Goal: Transaction & Acquisition: Purchase product/service

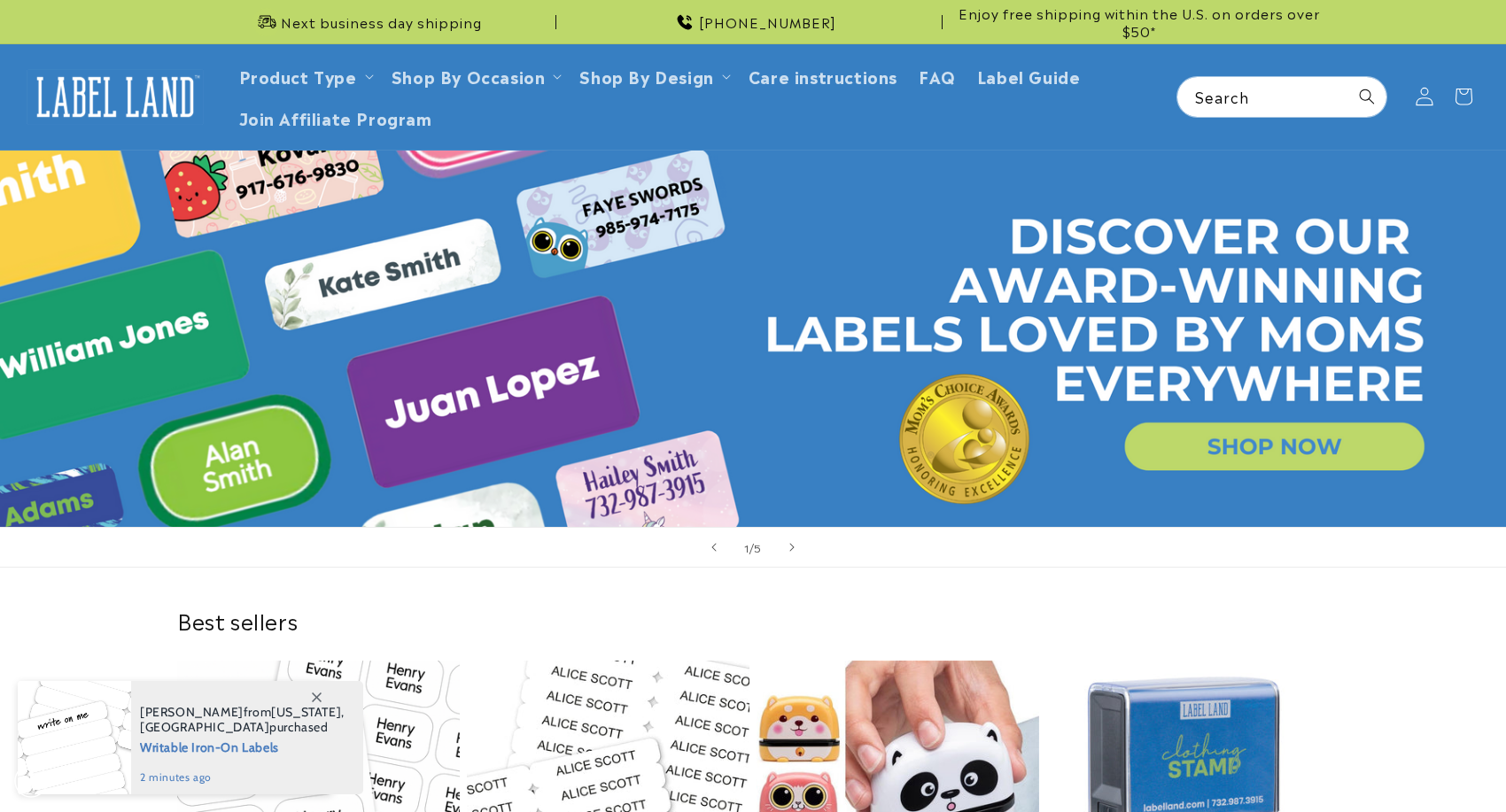
click at [1420, 108] on span at bounding box center [1424, 96] width 39 height 39
click at [1430, 105] on icon at bounding box center [1424, 97] width 19 height 19
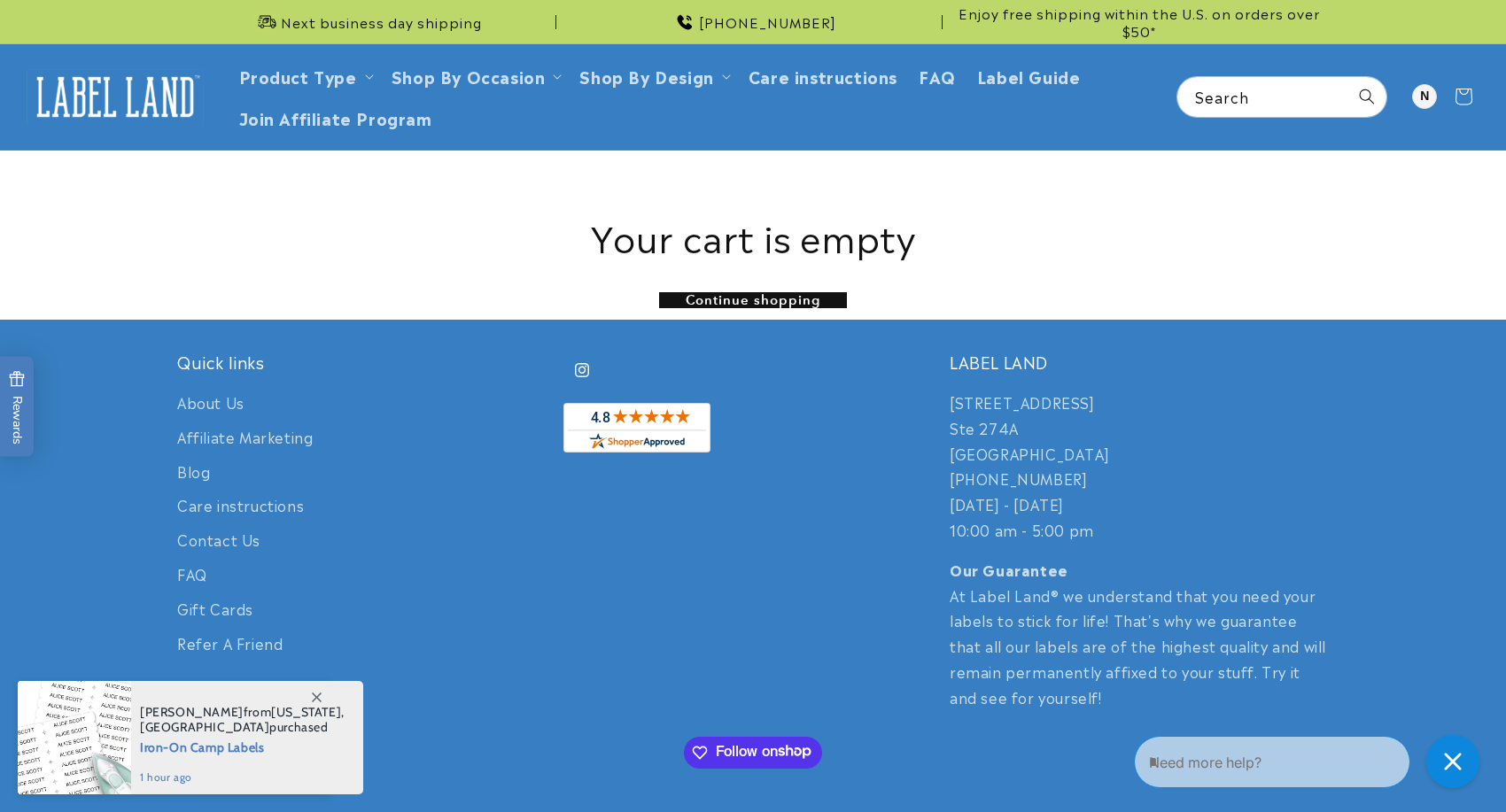
click at [759, 302] on link "Continue shopping" at bounding box center [752, 300] width 188 height 16
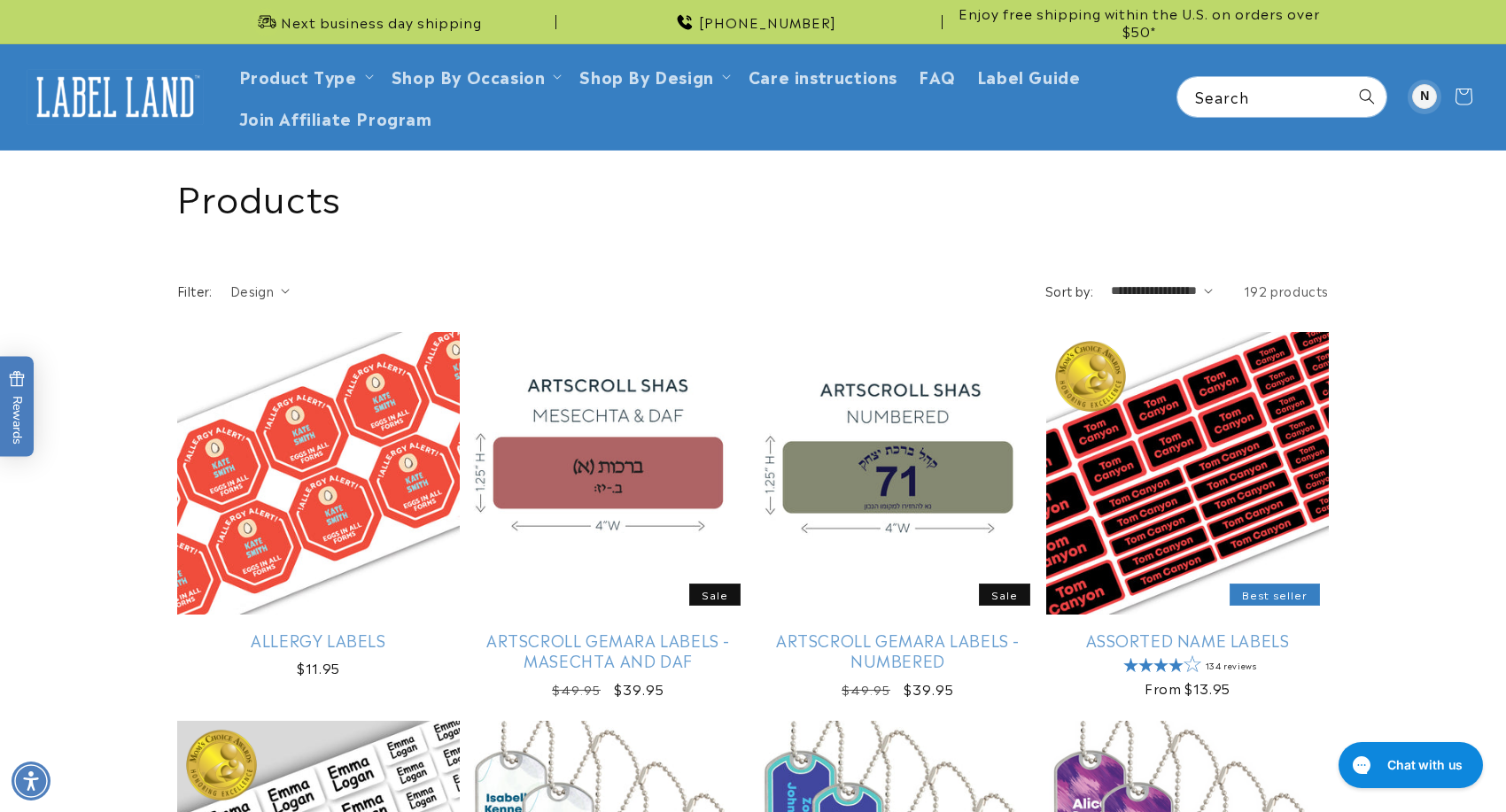
click at [1426, 94] on div at bounding box center [1424, 96] width 25 height 24
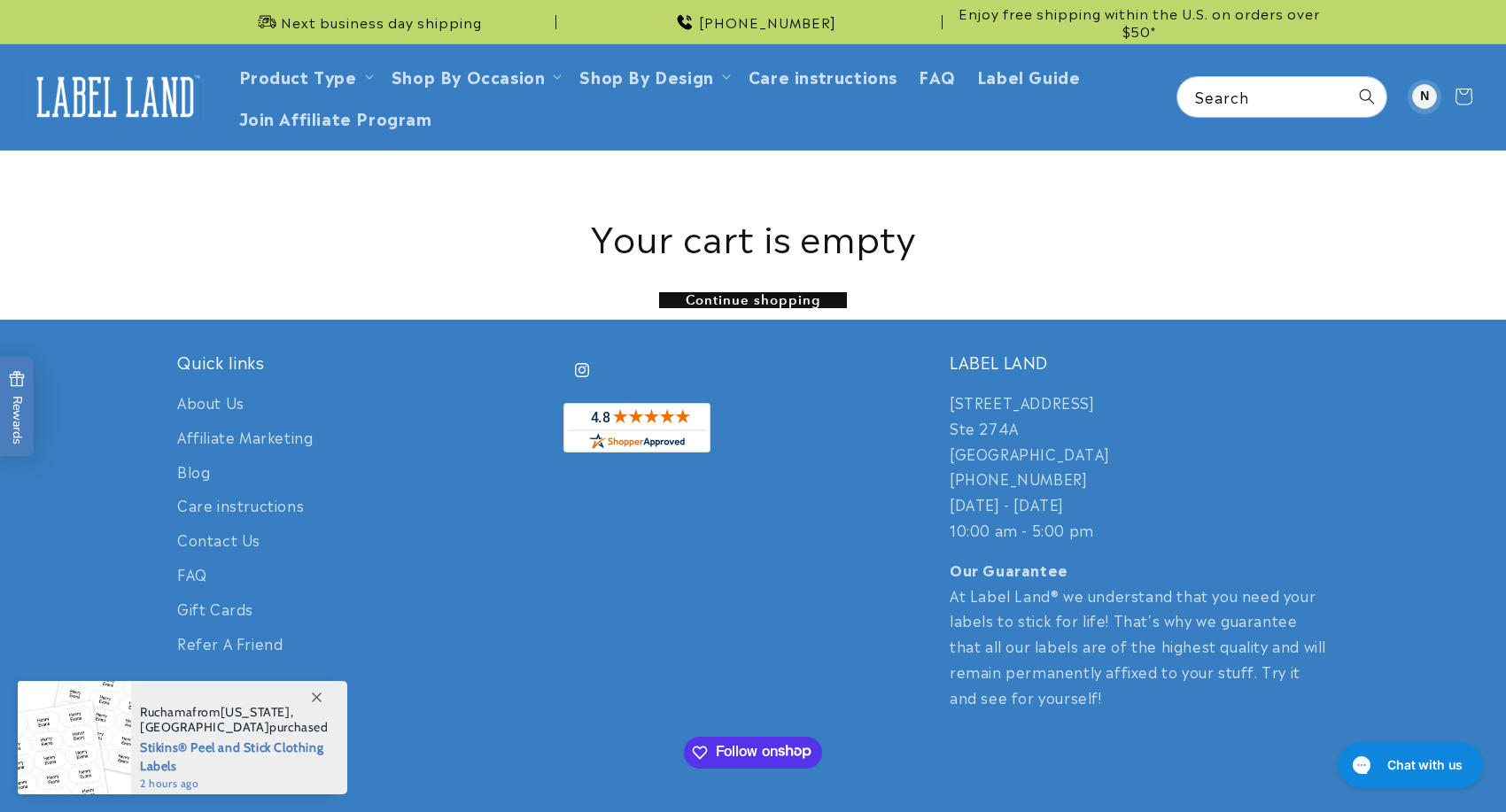
click at [1431, 93] on div at bounding box center [1424, 96] width 25 height 24
click at [1463, 96] on icon at bounding box center [1463, 96] width 39 height 39
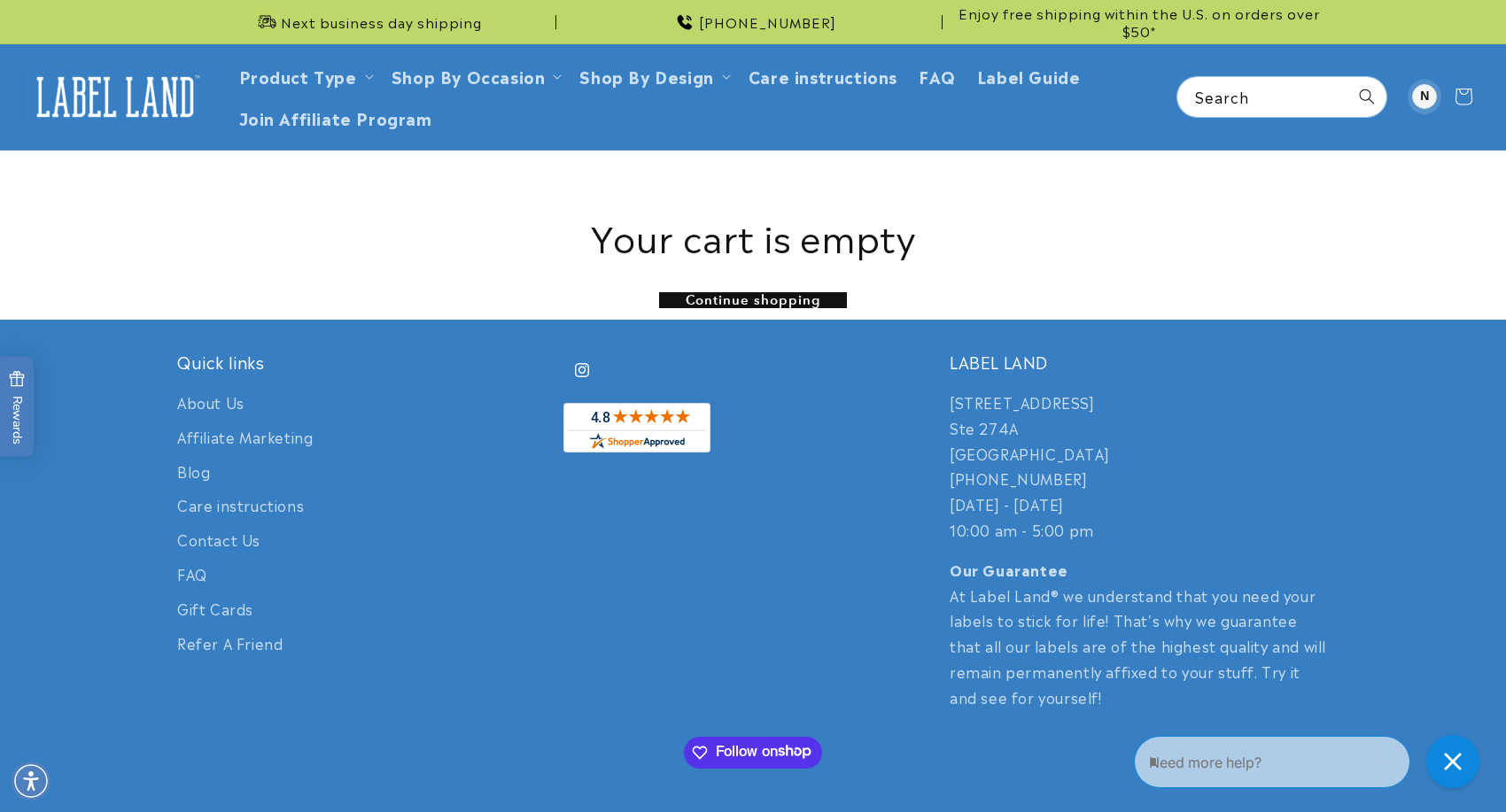
click at [1427, 96] on div at bounding box center [1424, 96] width 25 height 24
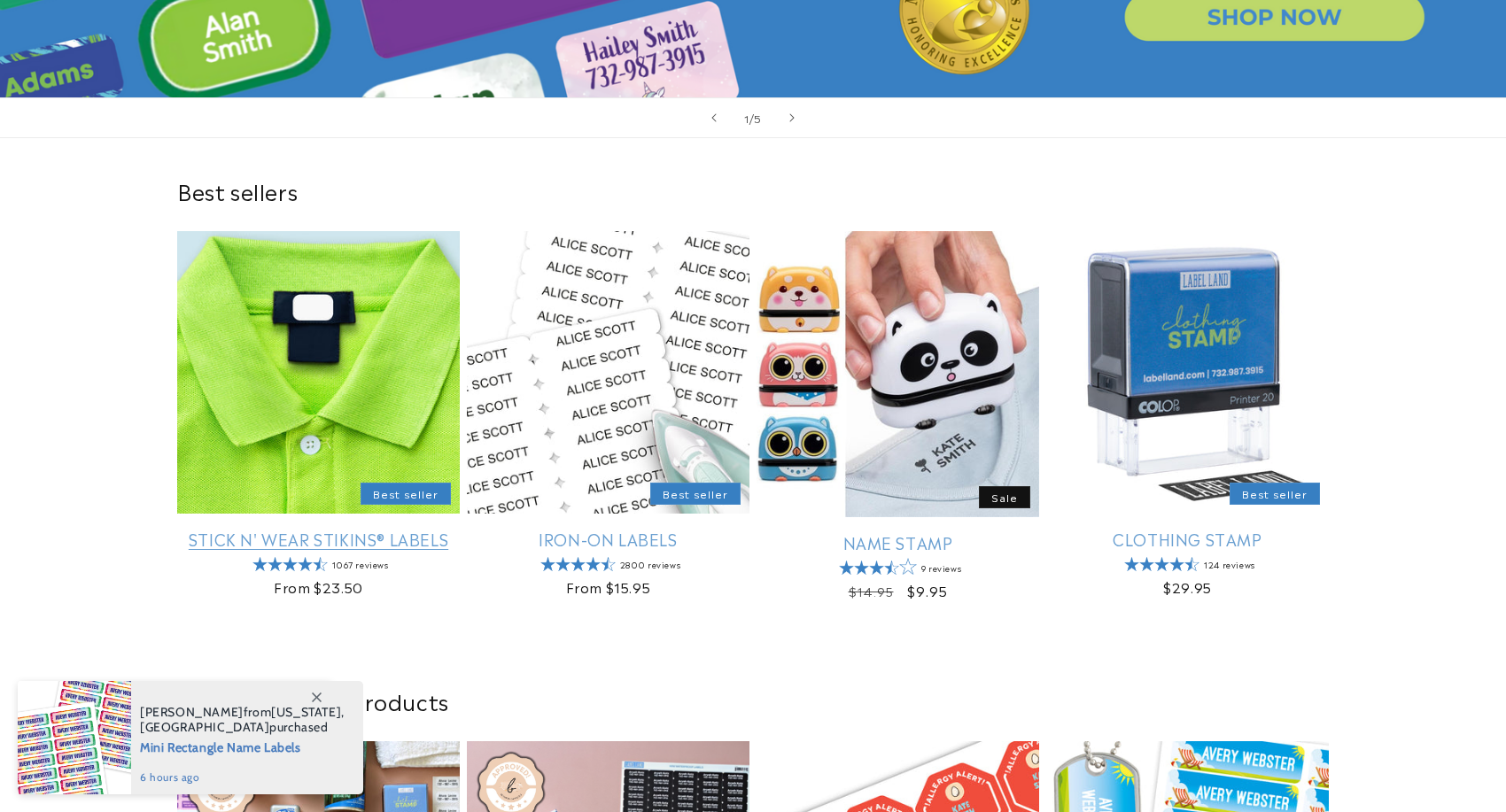
click at [392, 528] on link "Stick N' Wear Stikins® Labels" at bounding box center [319, 539] width 283 height 21
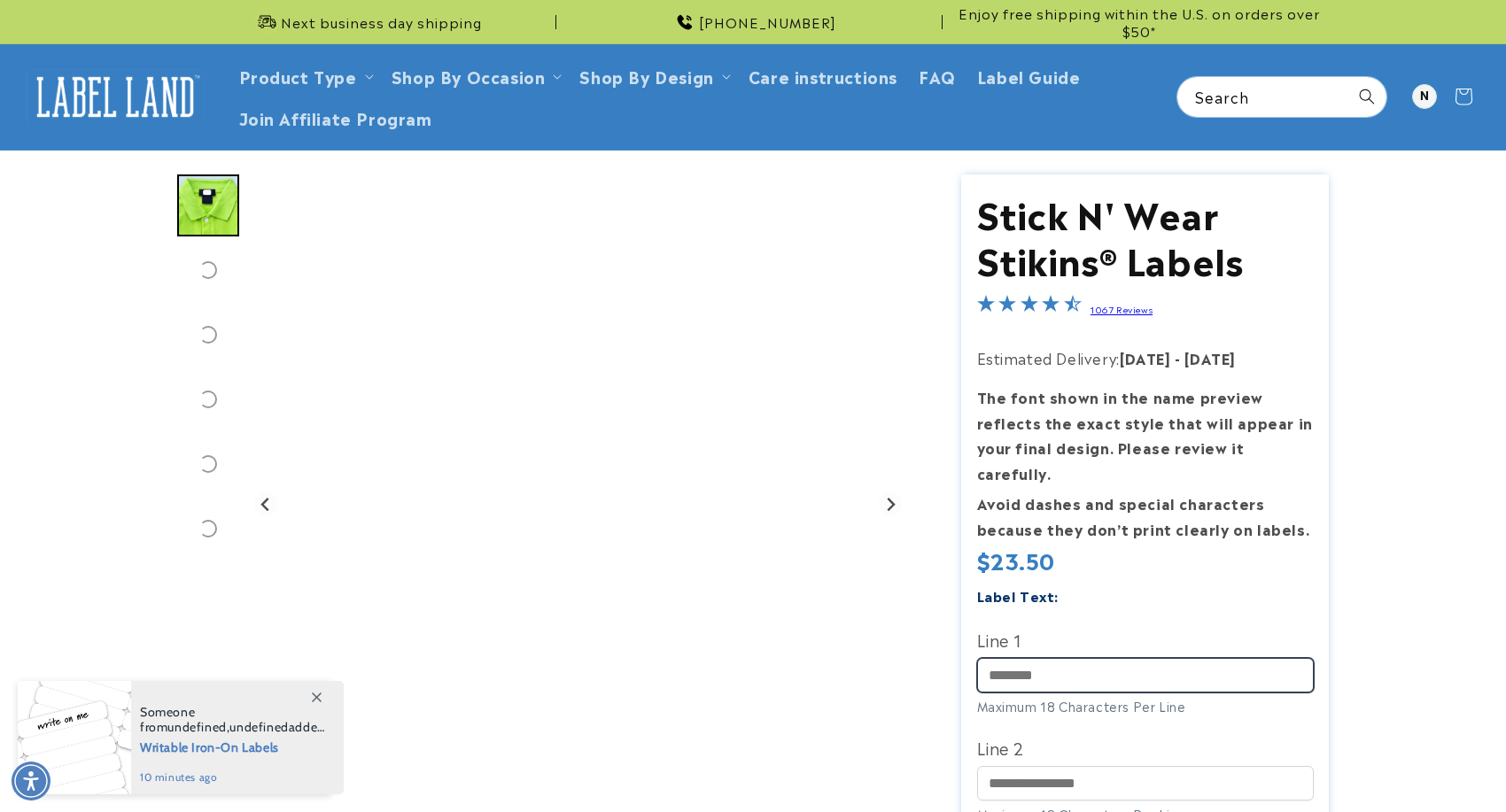
click at [1044, 658] on input "Line 1" at bounding box center [1145, 674] width 336 height 35
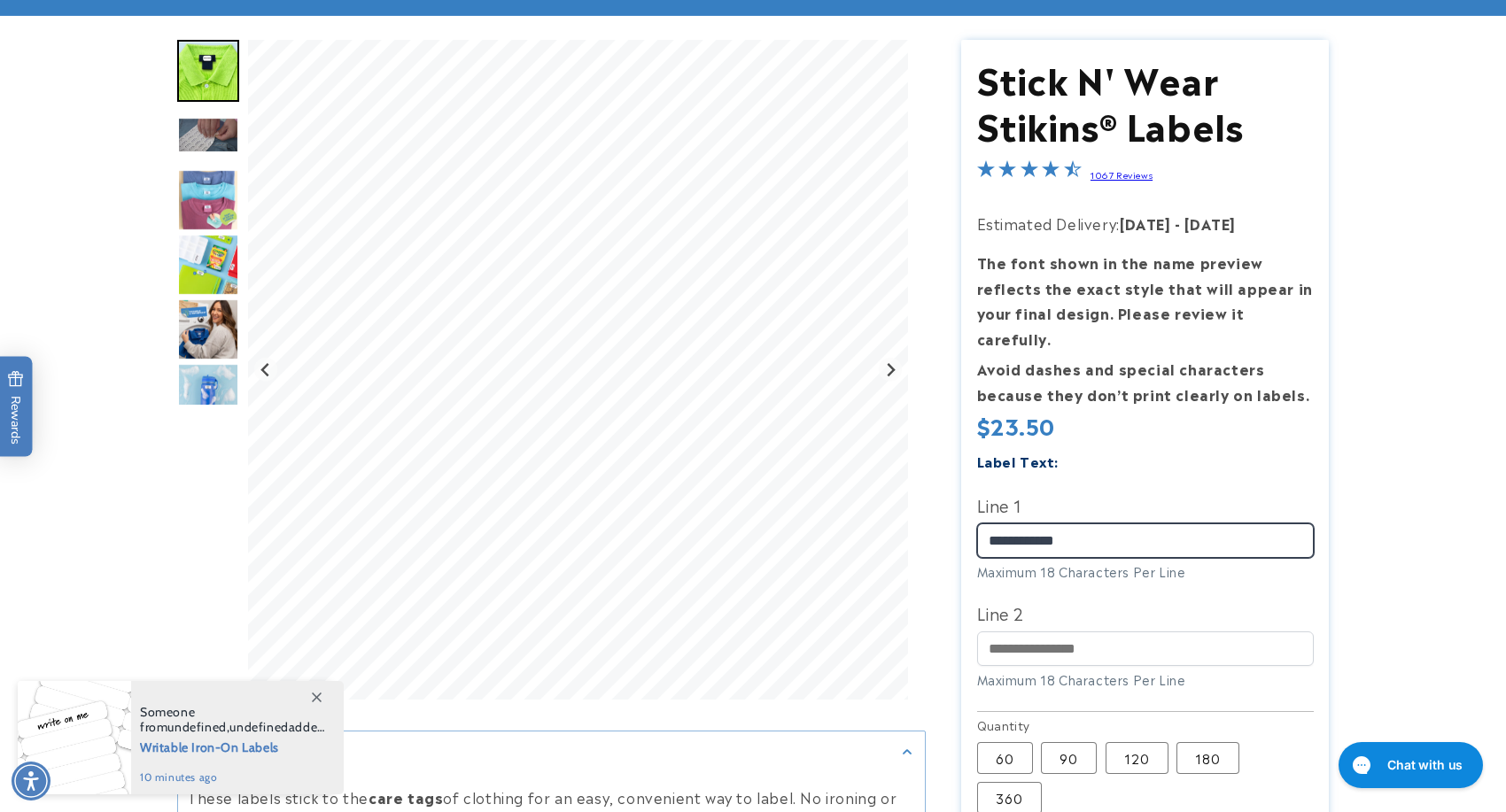
type input "**********"
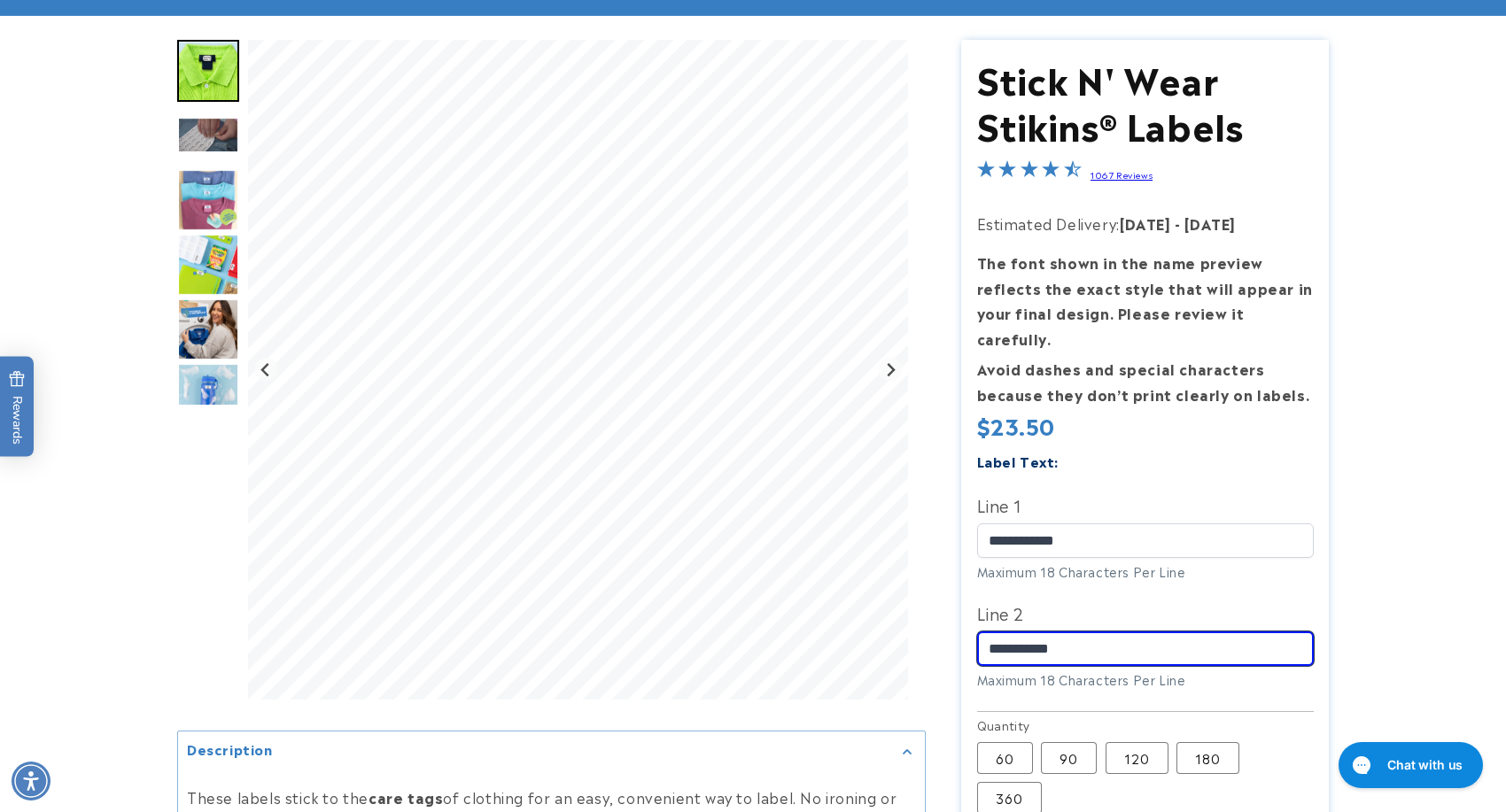
click at [1043, 631] on input "**********" at bounding box center [1145, 648] width 336 height 35
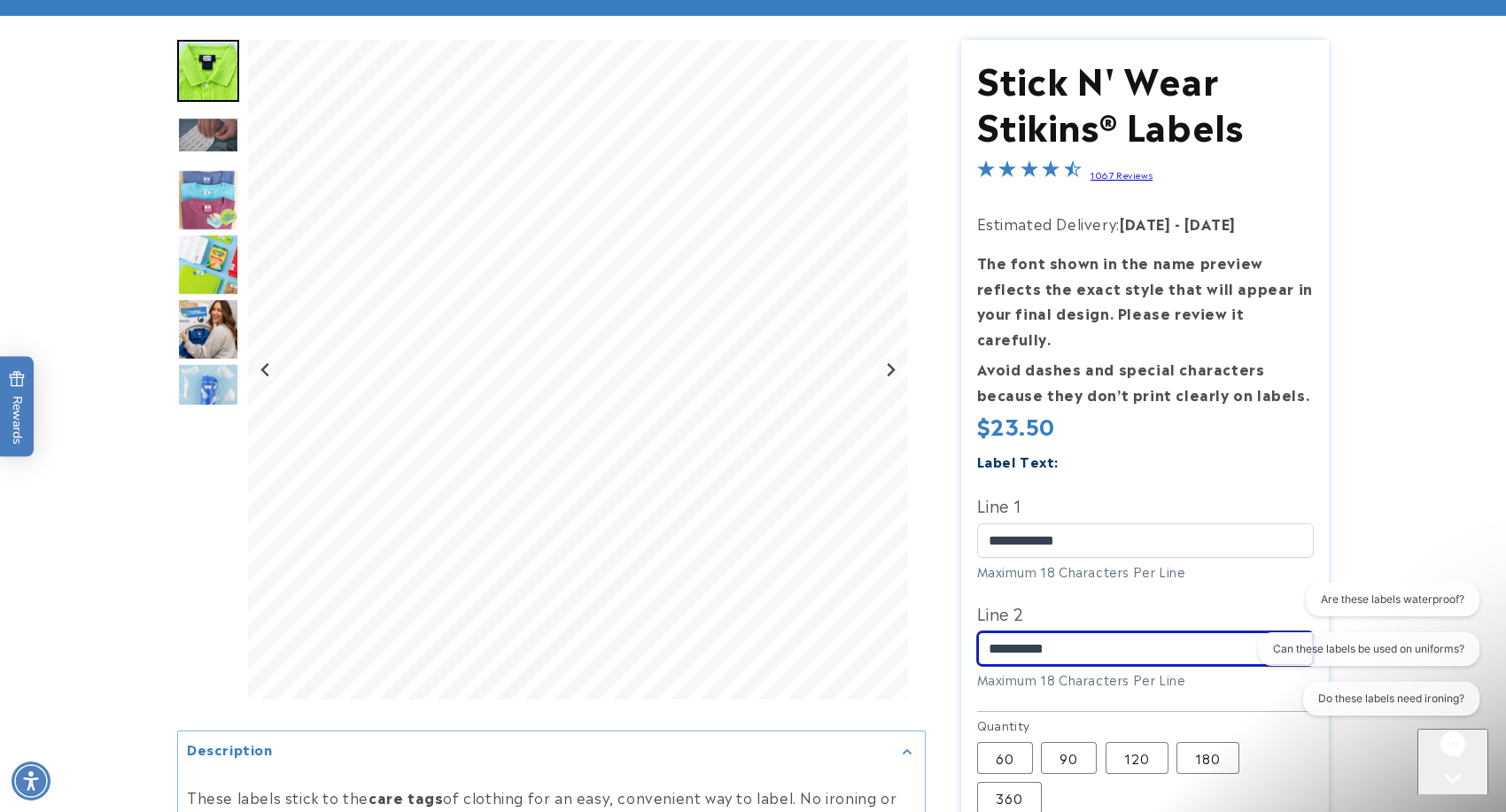
type input "**********"
click at [1399, 494] on product-info at bounding box center [753, 609] width 1506 height 1188
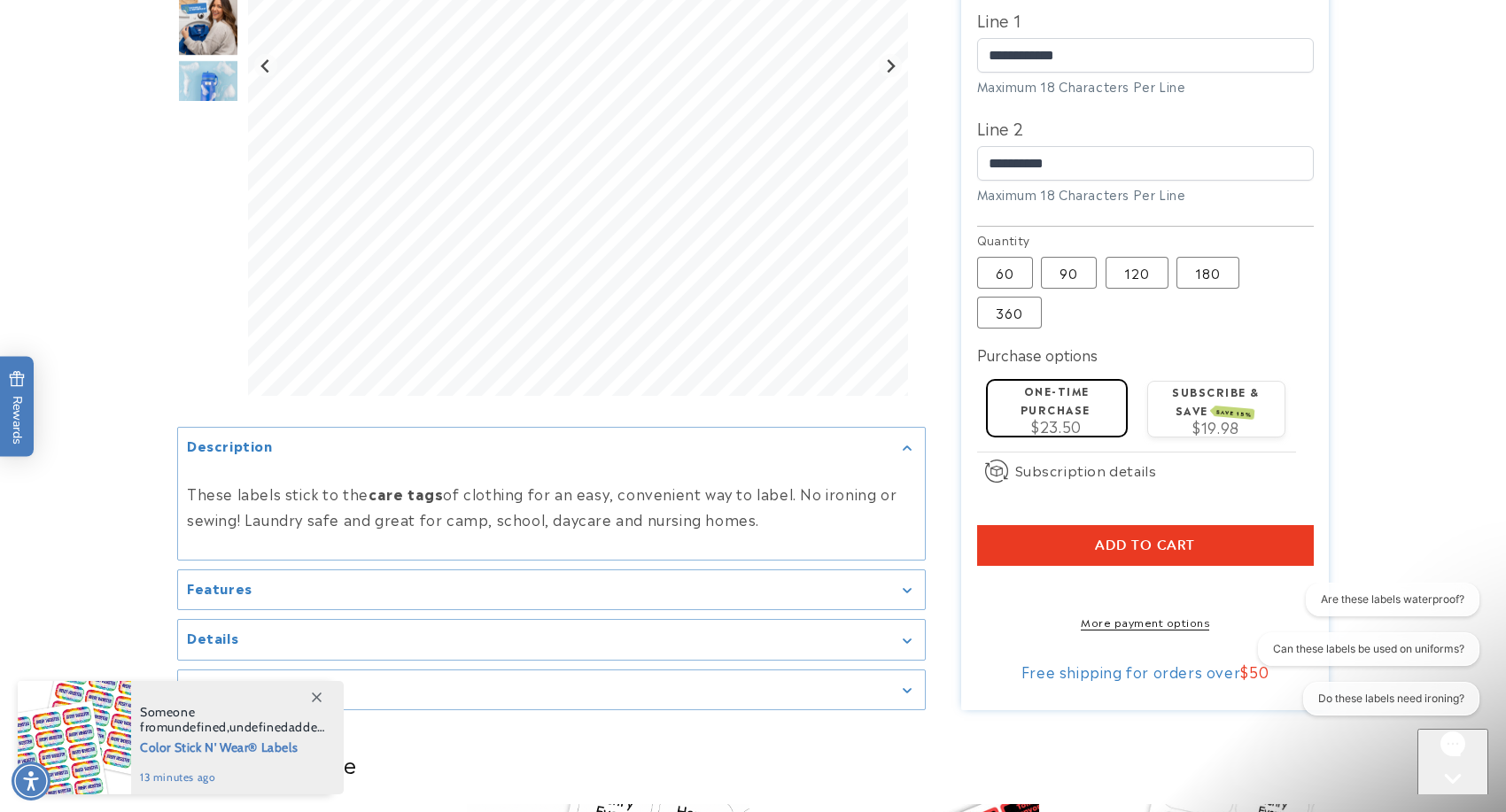
scroll to position [623, 0]
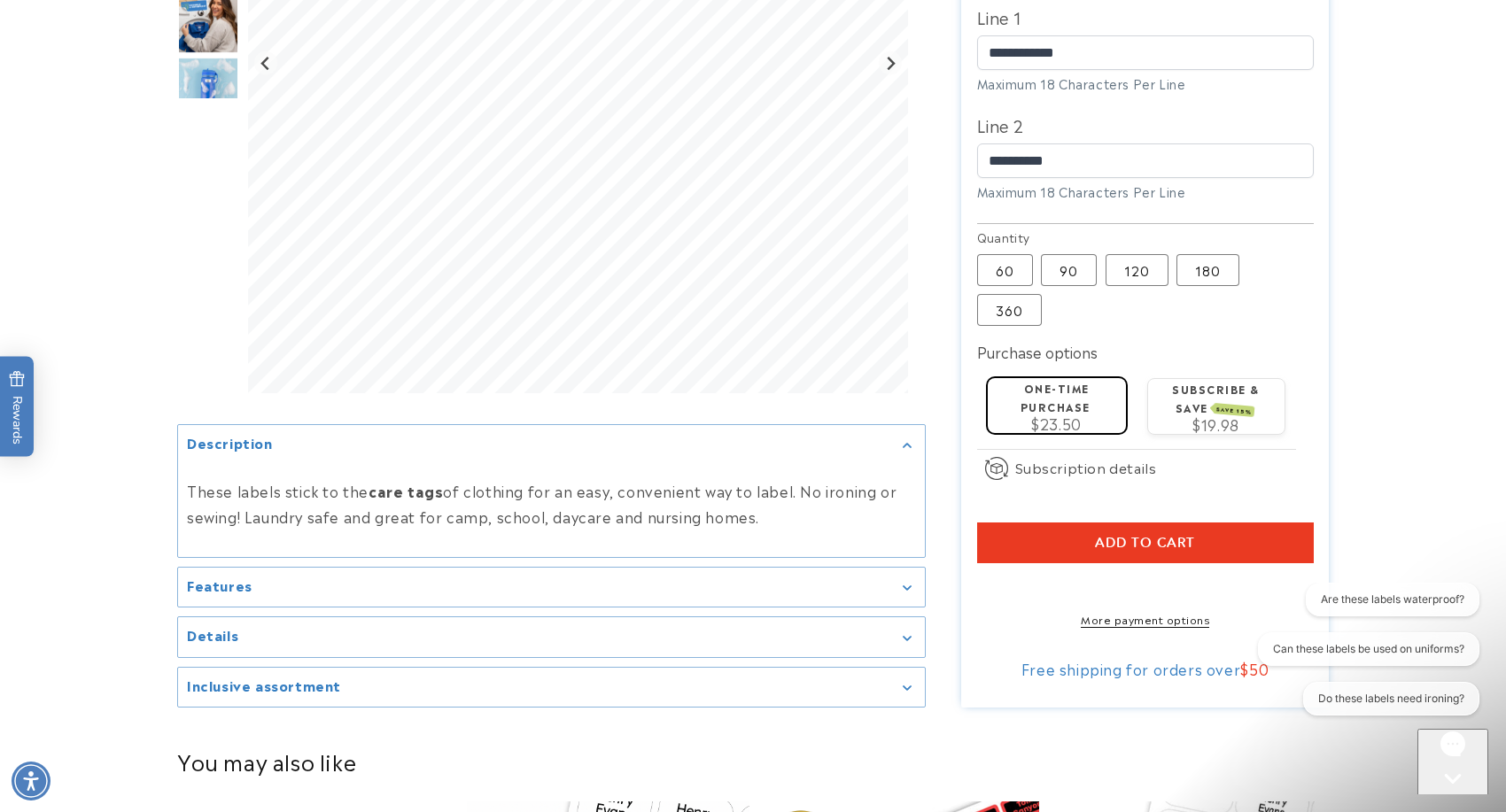
click at [1223, 528] on button "Add to cart" at bounding box center [1145, 543] width 336 height 41
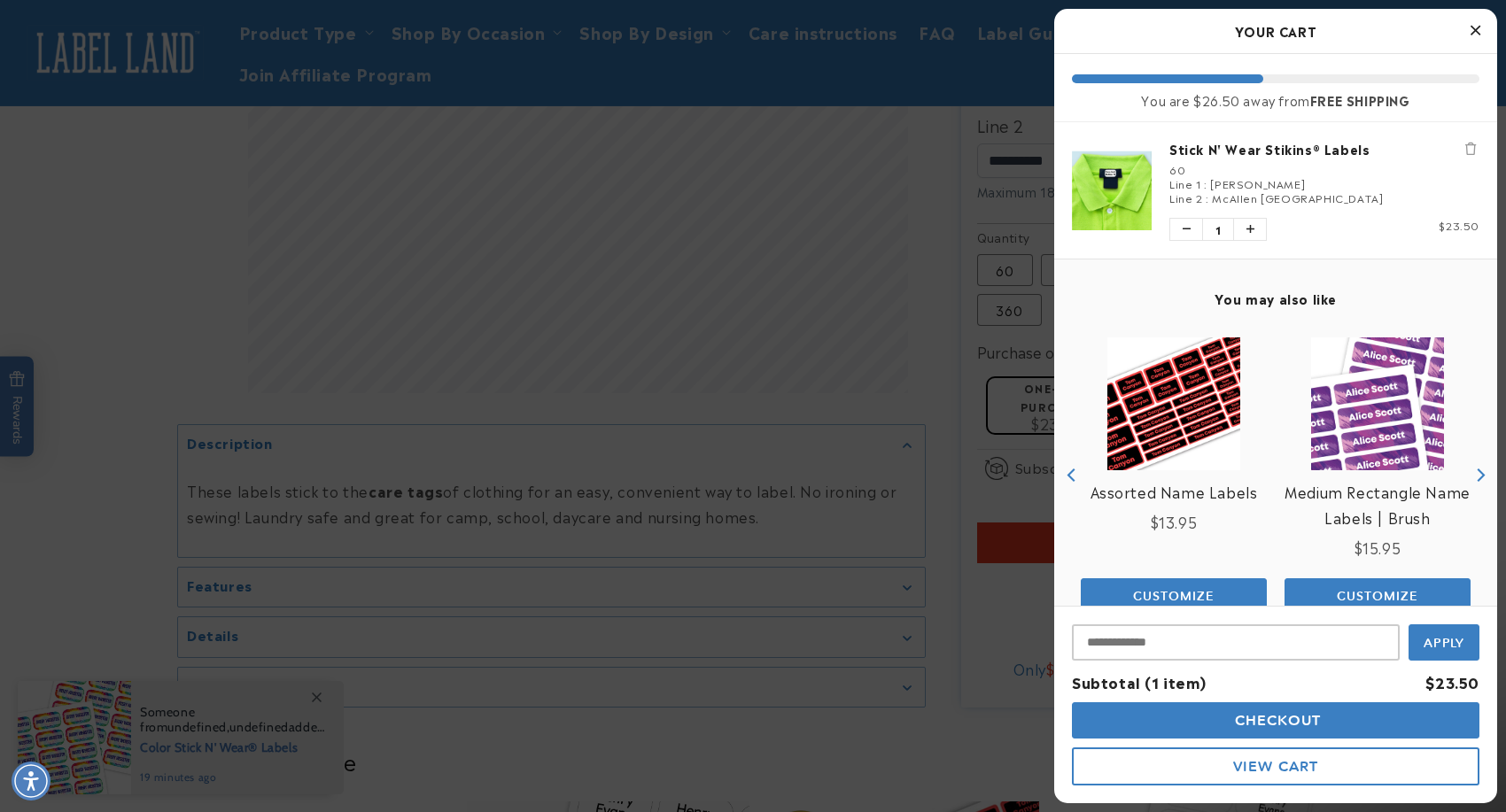
click at [954, 394] on div at bounding box center [753, 406] width 1506 height 812
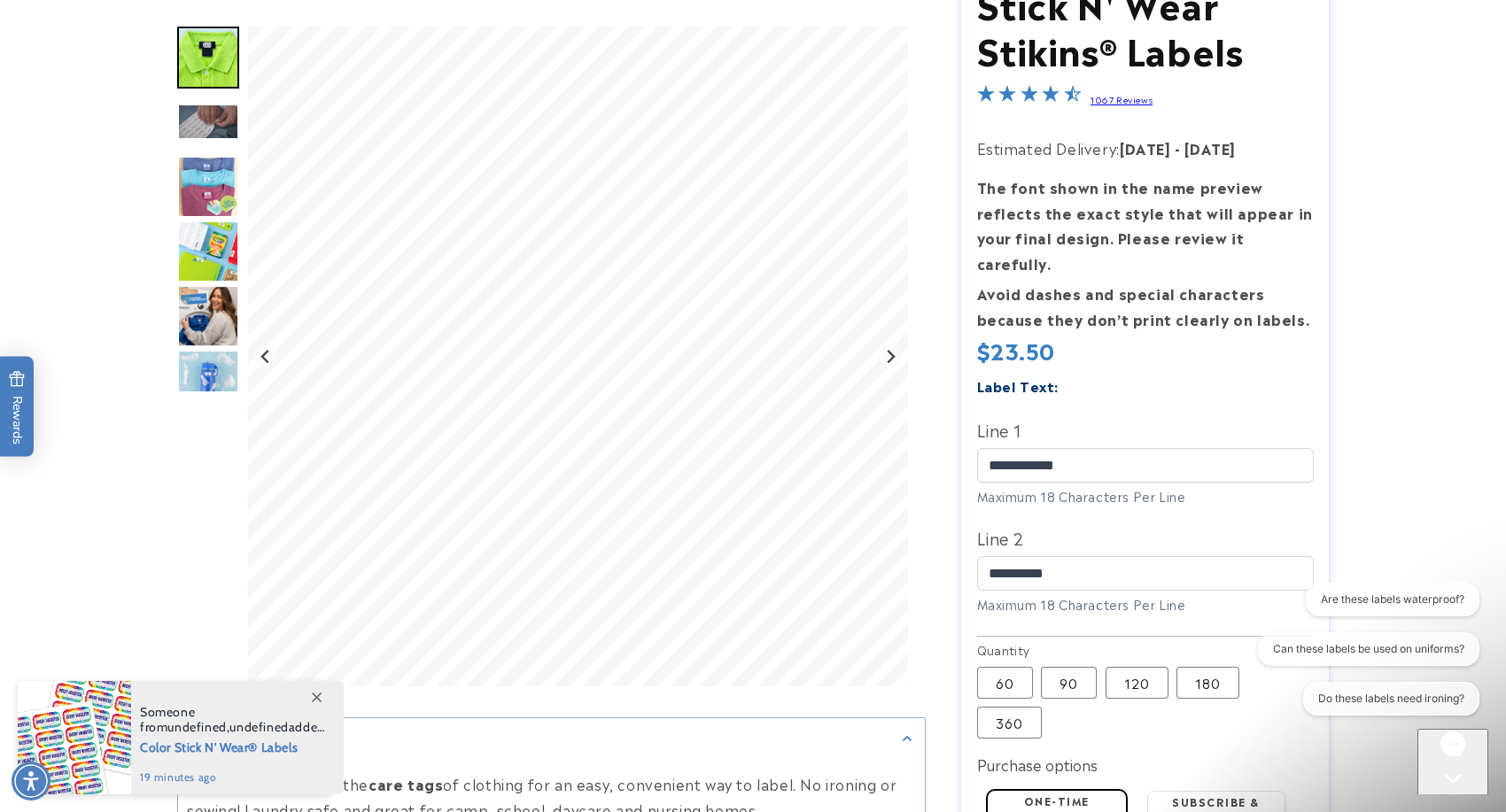
scroll to position [214, 0]
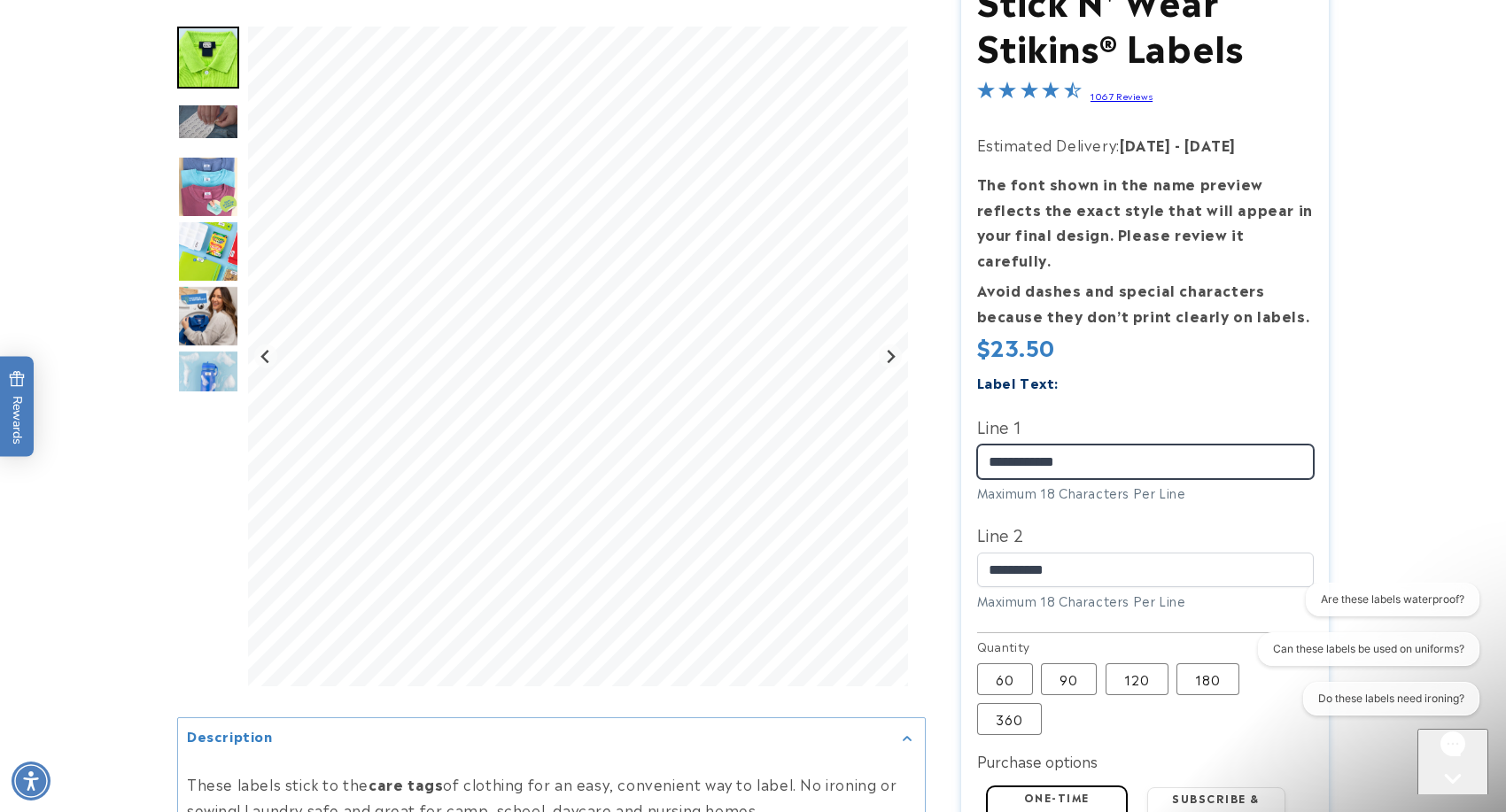
click at [1024, 445] on input "**********" at bounding box center [1145, 462] width 336 height 35
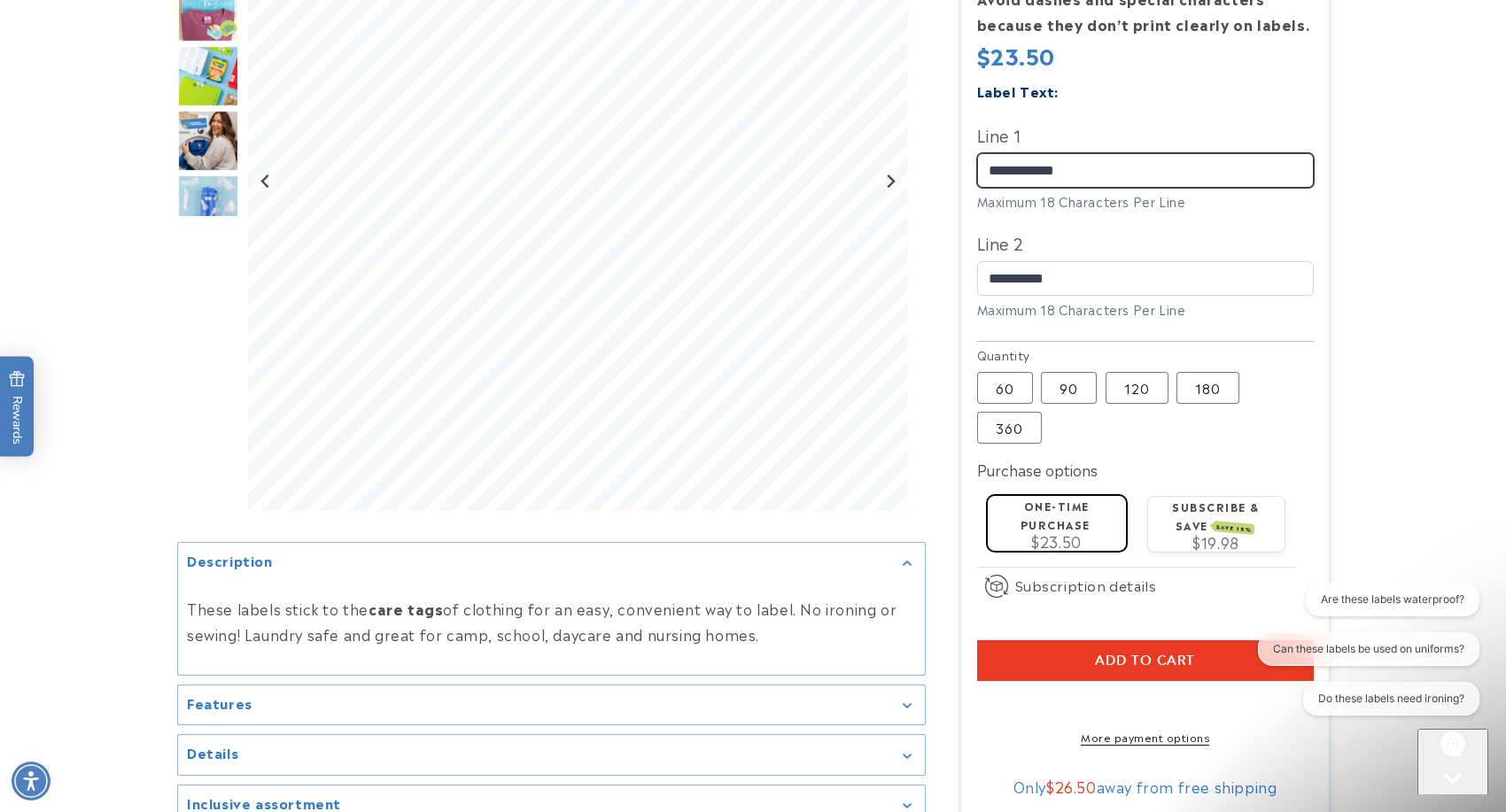
scroll to position [577, 0]
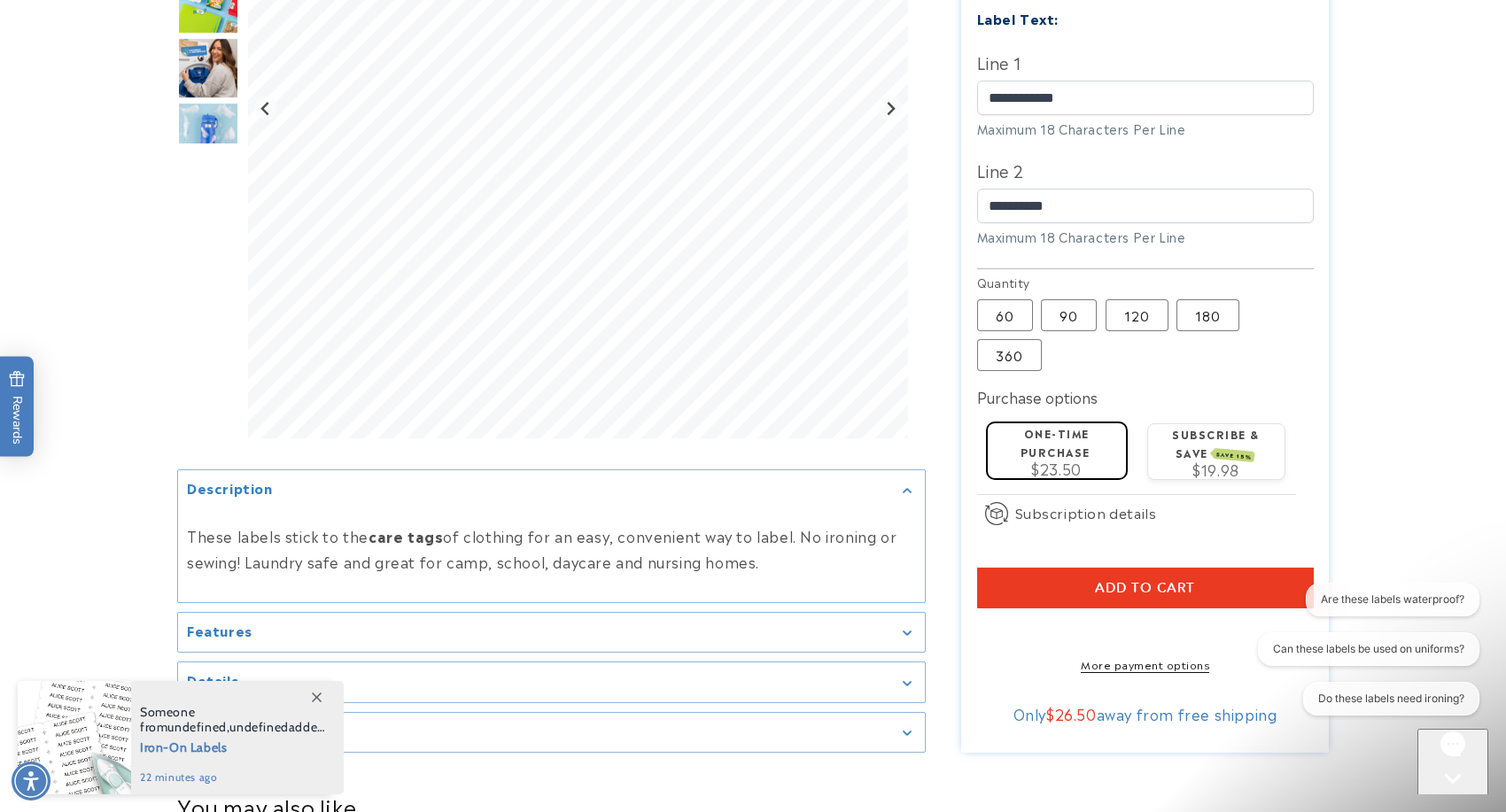
click at [1042, 575] on button "Add to cart" at bounding box center [1145, 588] width 336 height 41
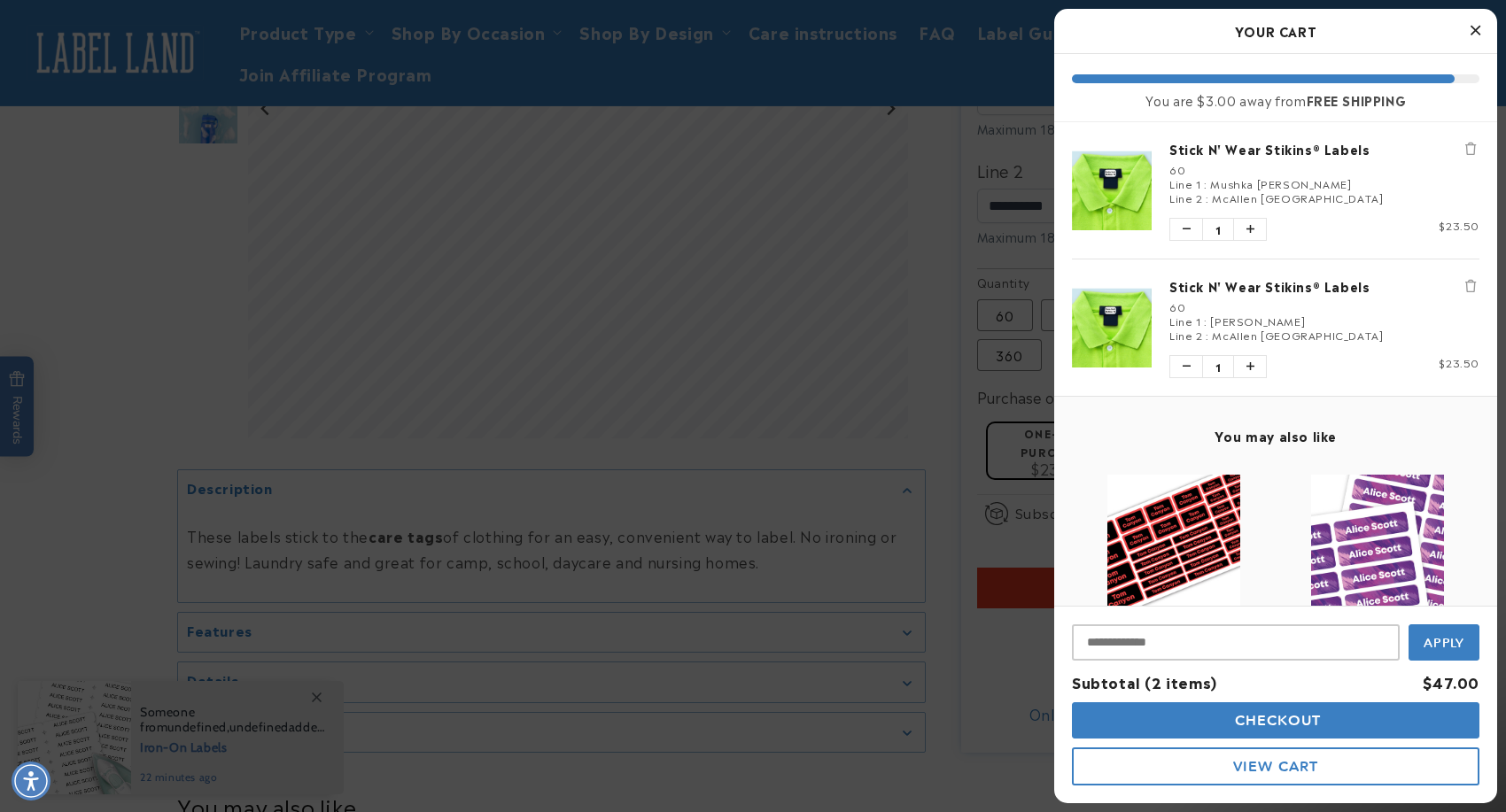
click at [949, 357] on div at bounding box center [753, 406] width 1506 height 812
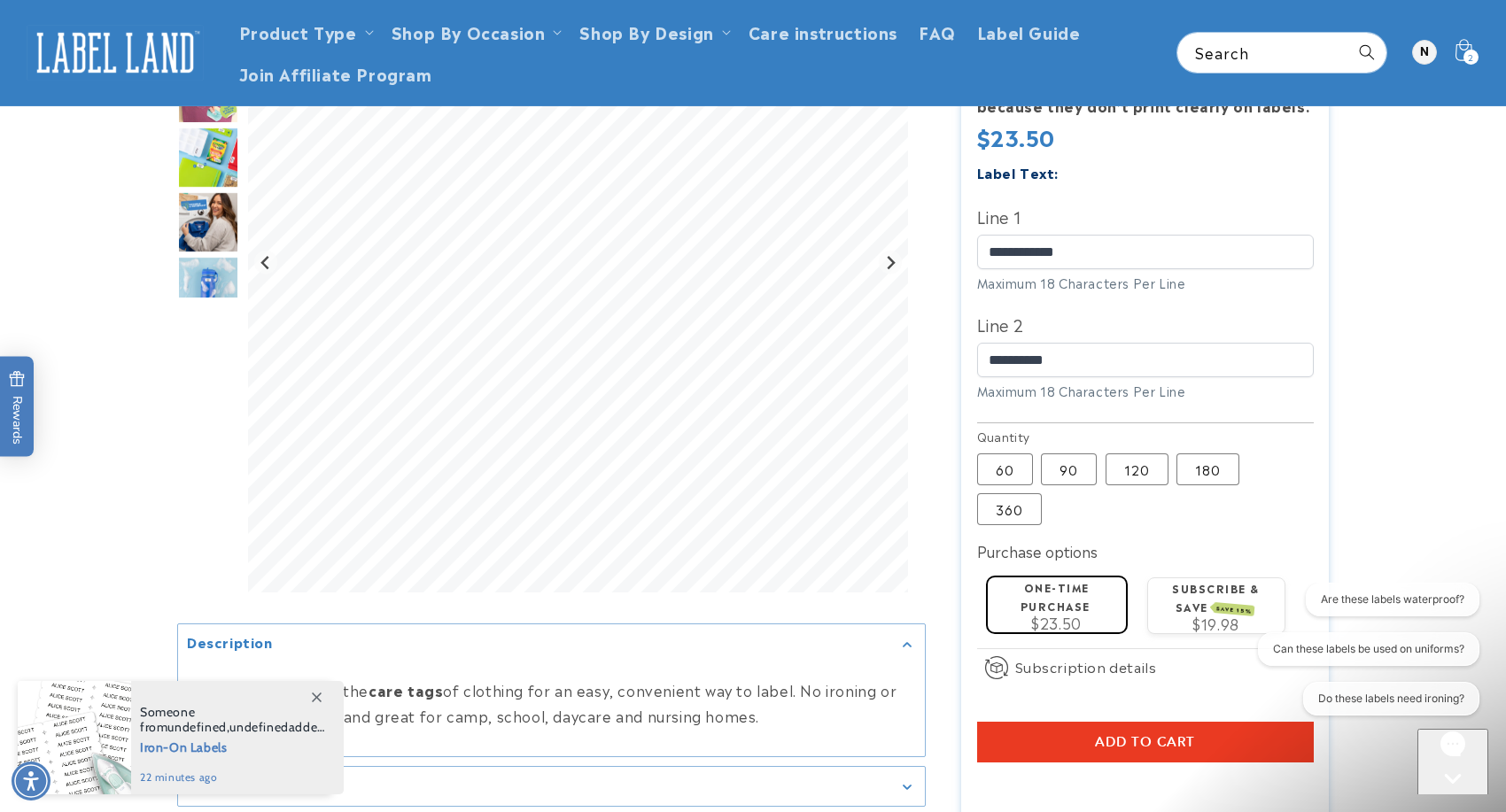
scroll to position [414, 0]
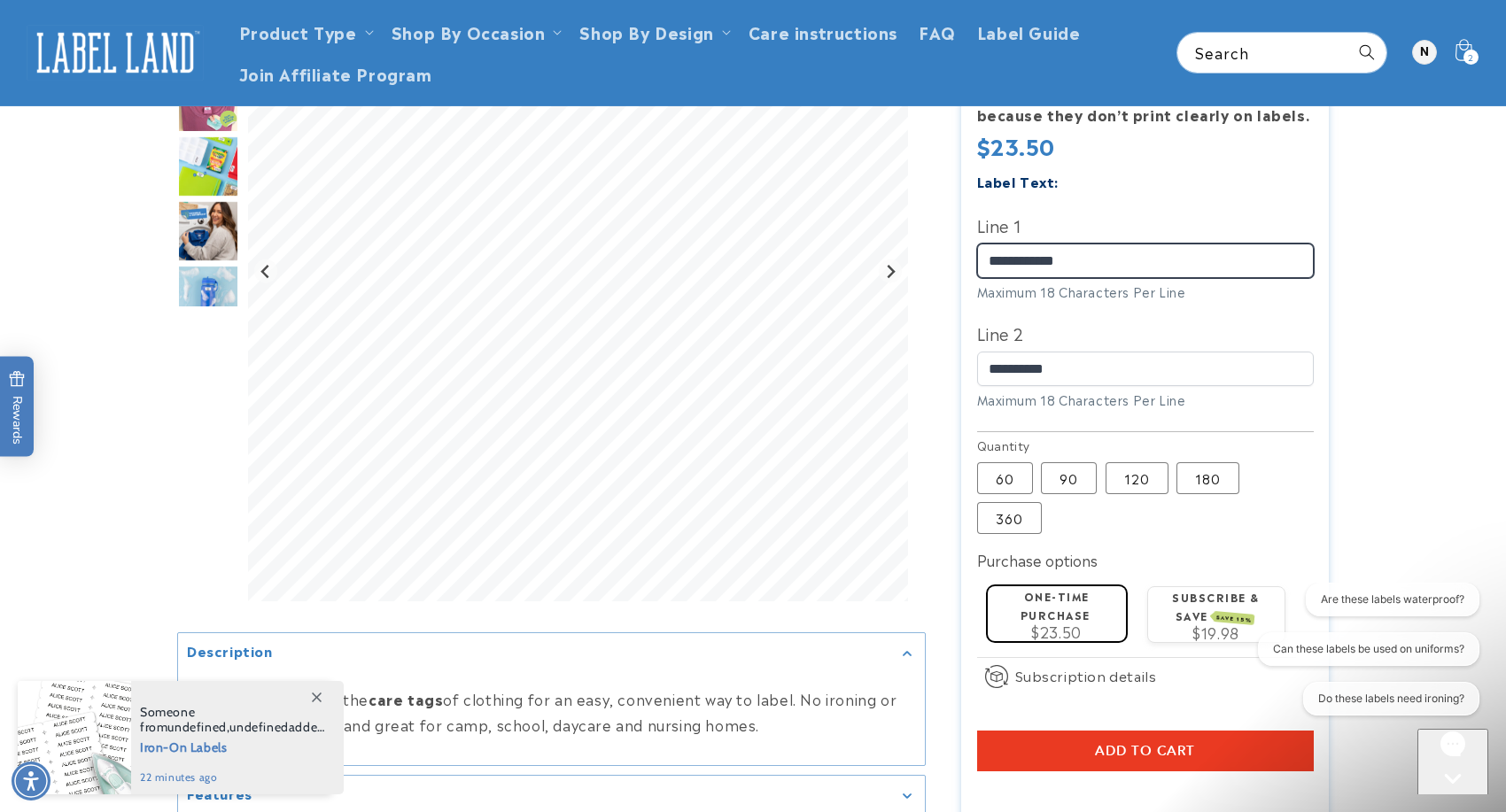
click at [1045, 244] on input "**********" at bounding box center [1145, 261] width 336 height 35
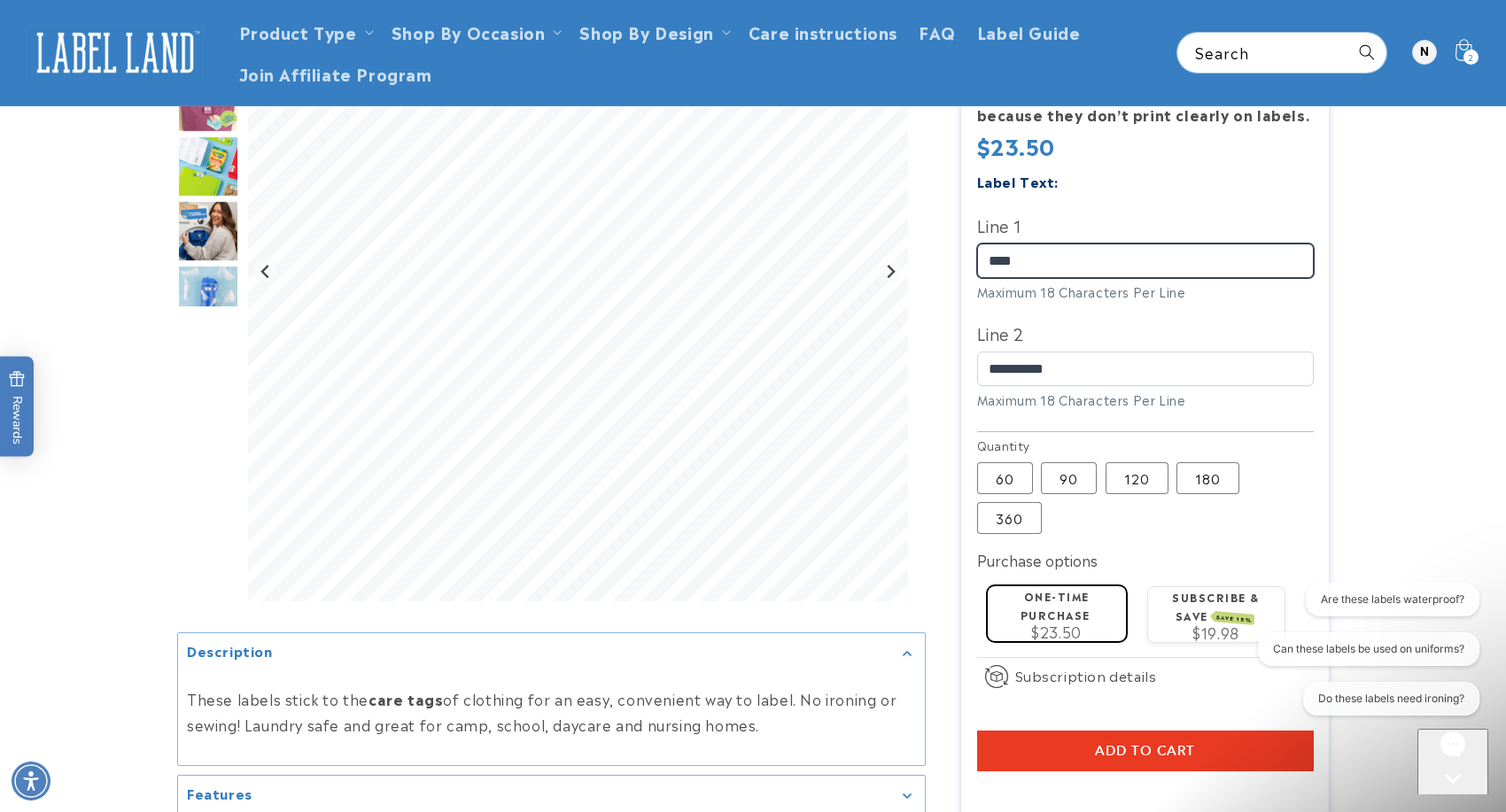
type input "**********"
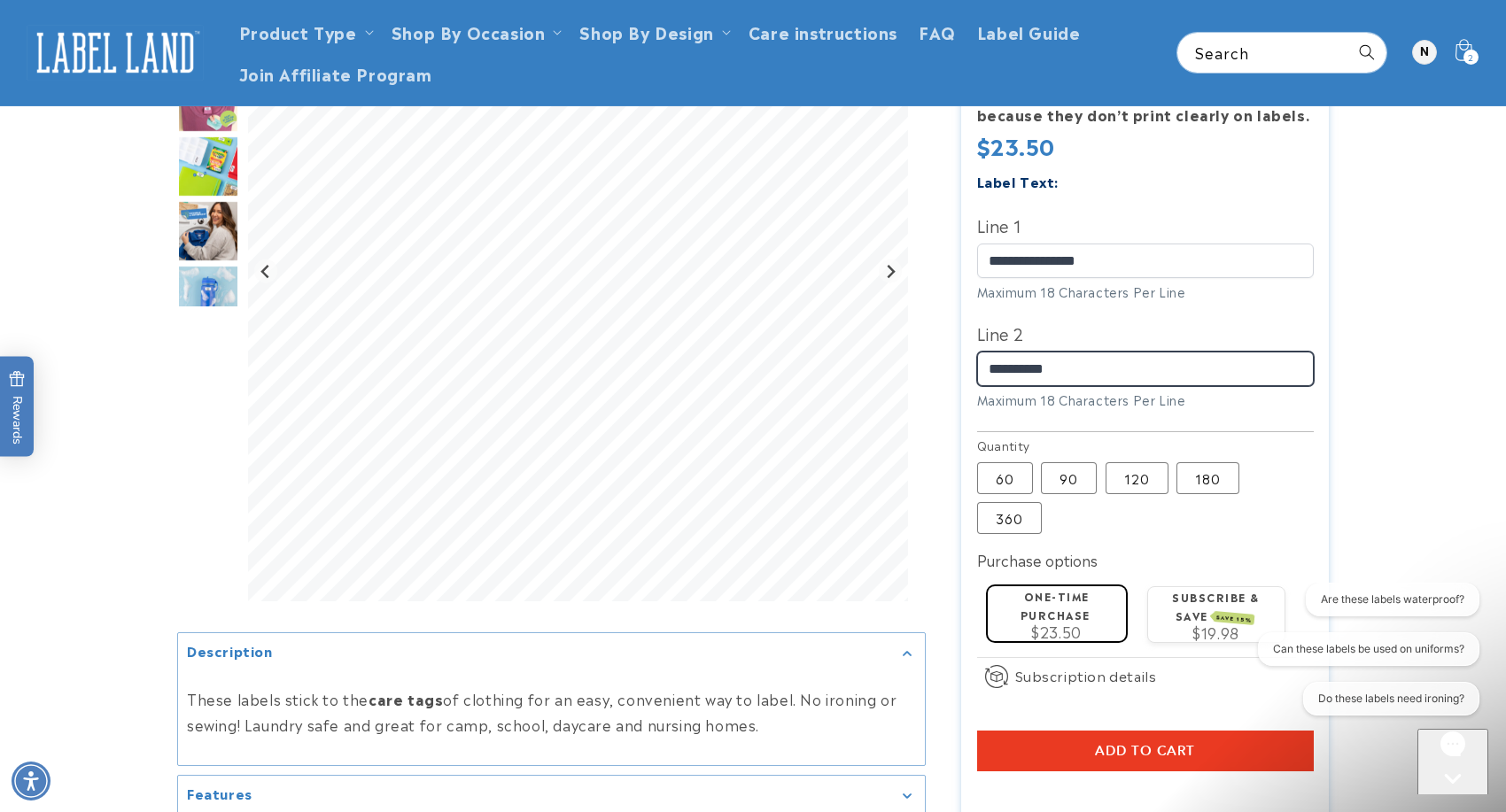
click at [1079, 351] on input "**********" at bounding box center [1145, 368] width 336 height 35
type input "**********"
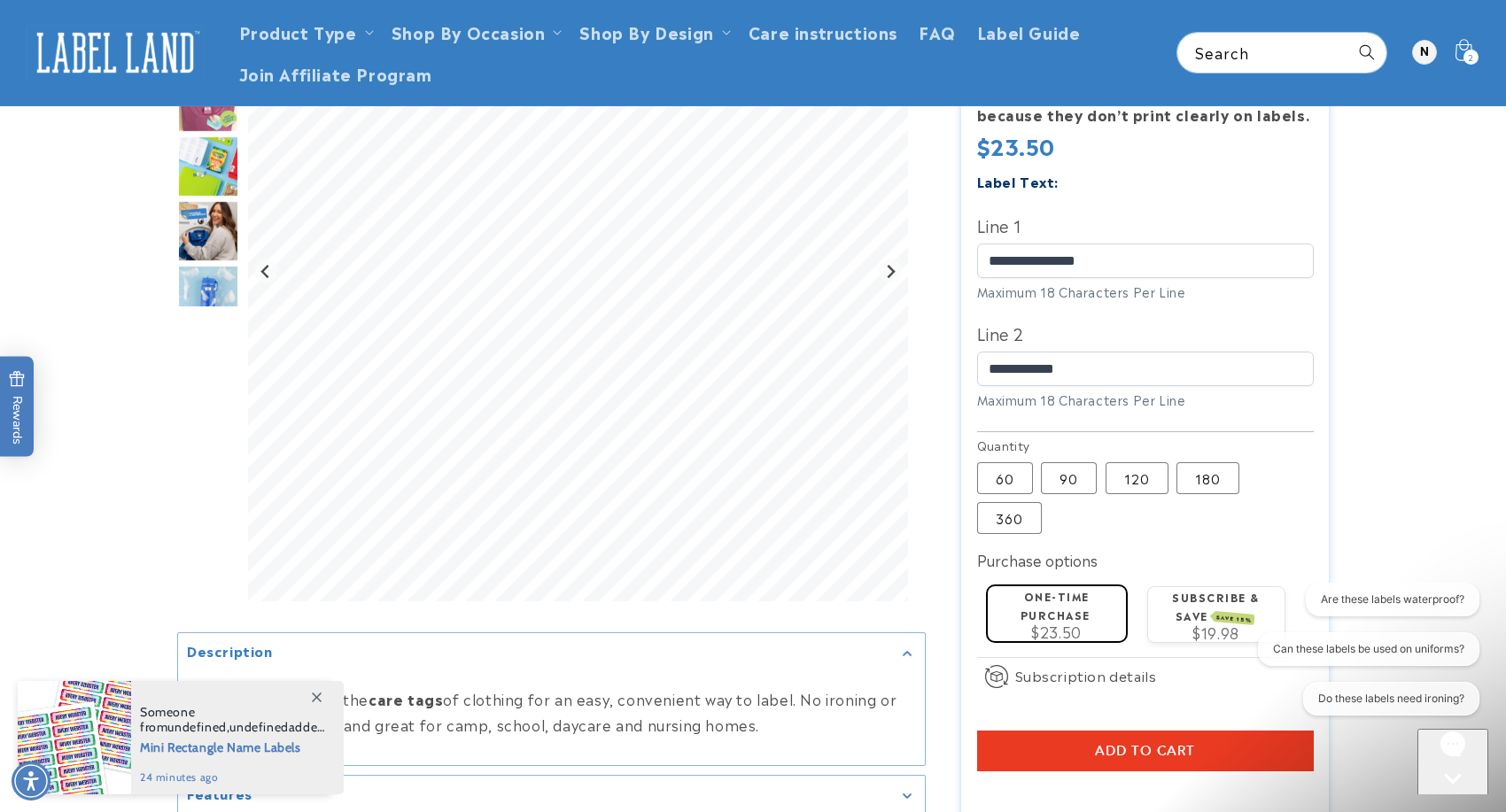
click at [1266, 509] on fieldset "Quantity 60 Variant sold out or unavailable 90 Variant sold out or unavailable …" at bounding box center [1145, 485] width 336 height 99
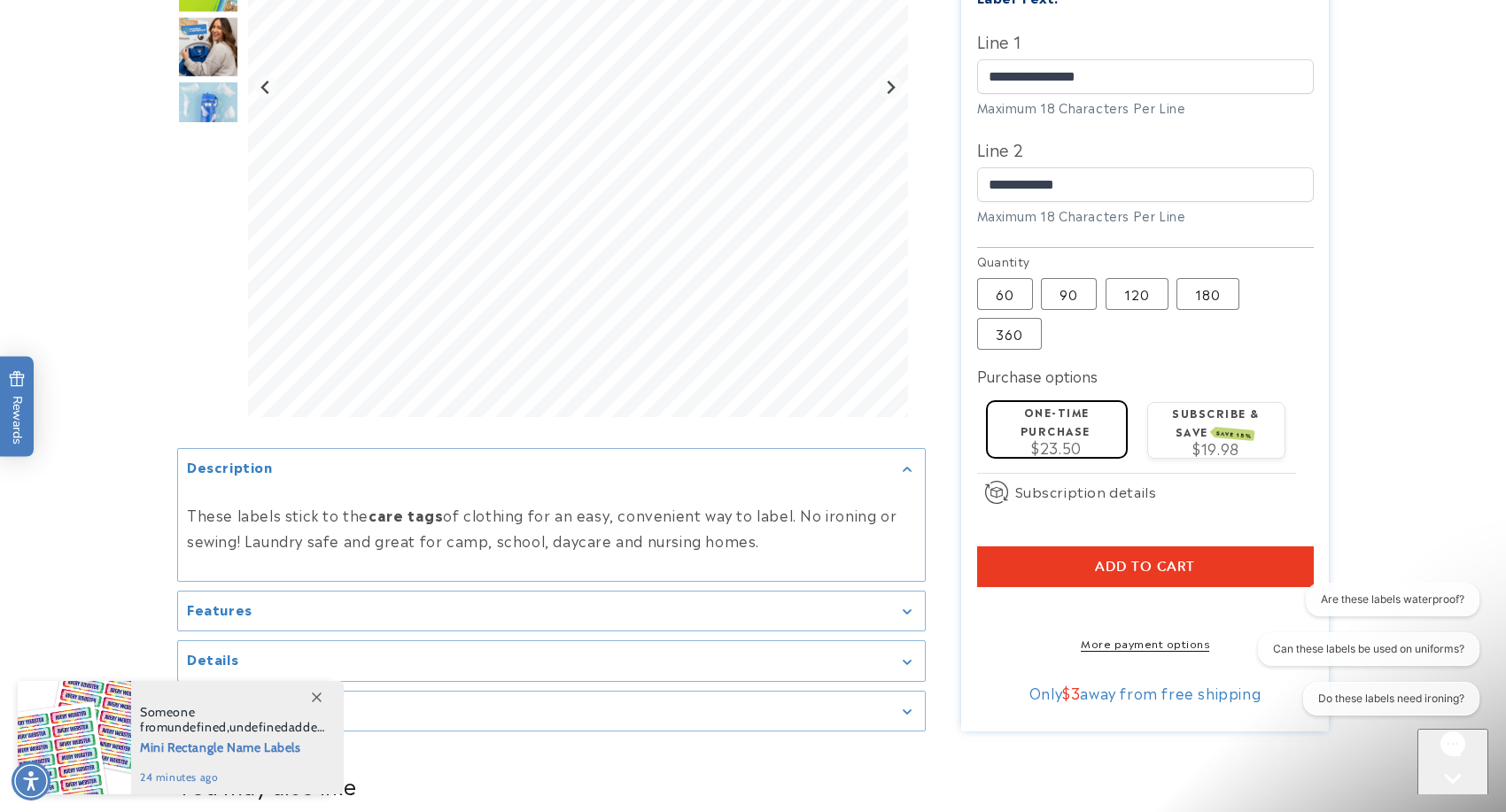
scroll to position [623, 0]
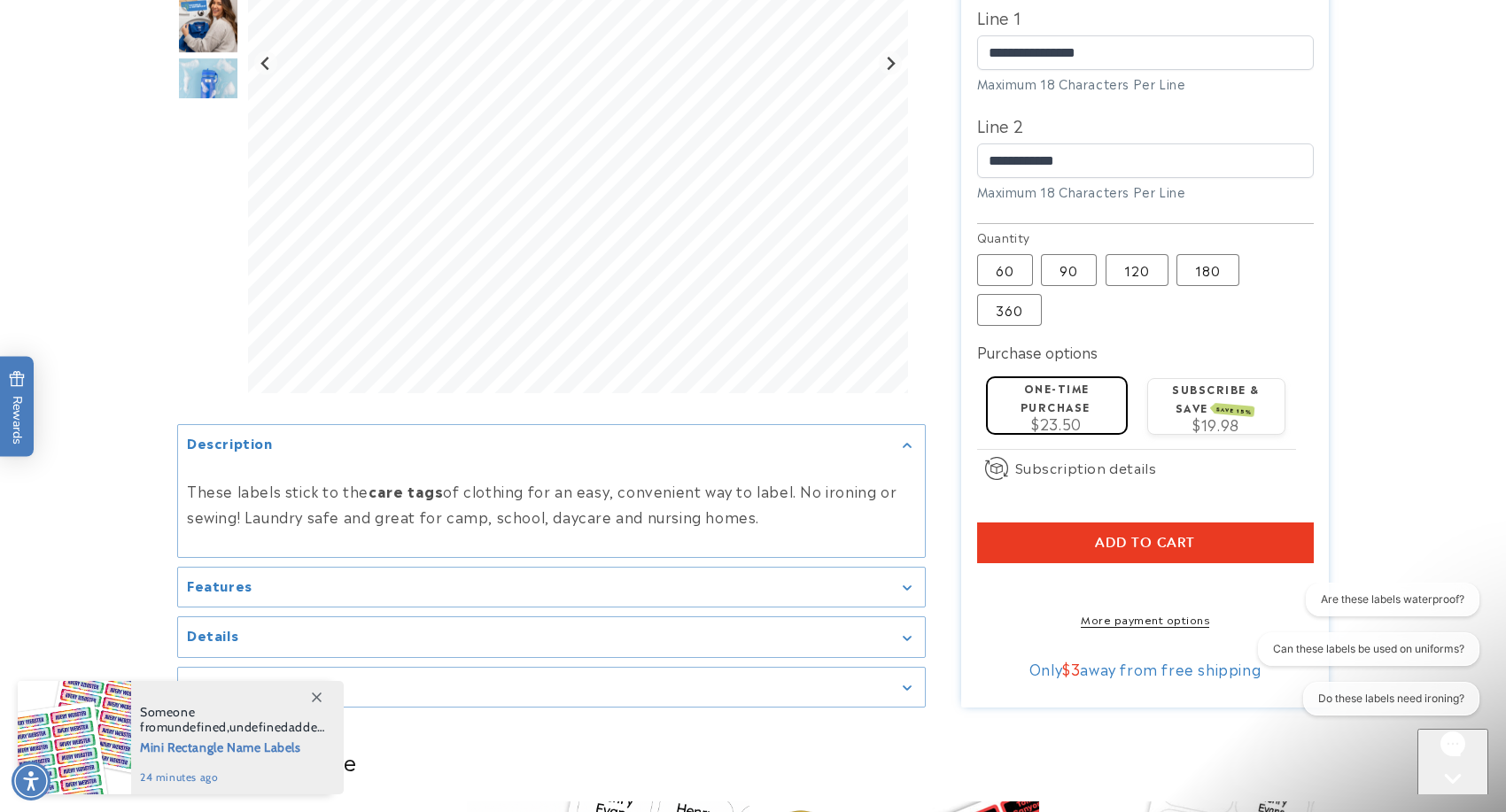
click at [1220, 523] on button "Add to cart" at bounding box center [1145, 543] width 336 height 41
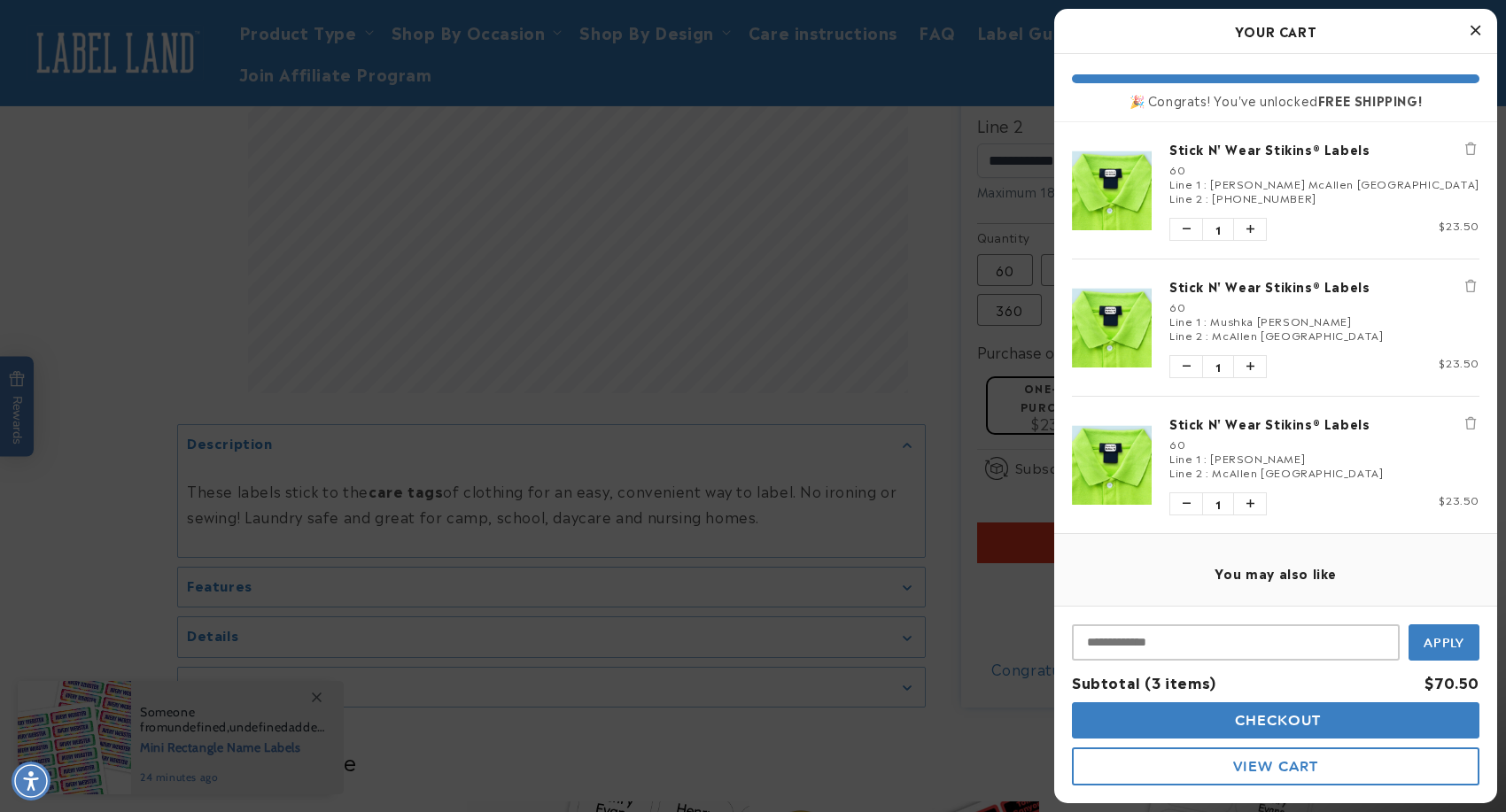
click at [80, 301] on div at bounding box center [753, 406] width 1506 height 812
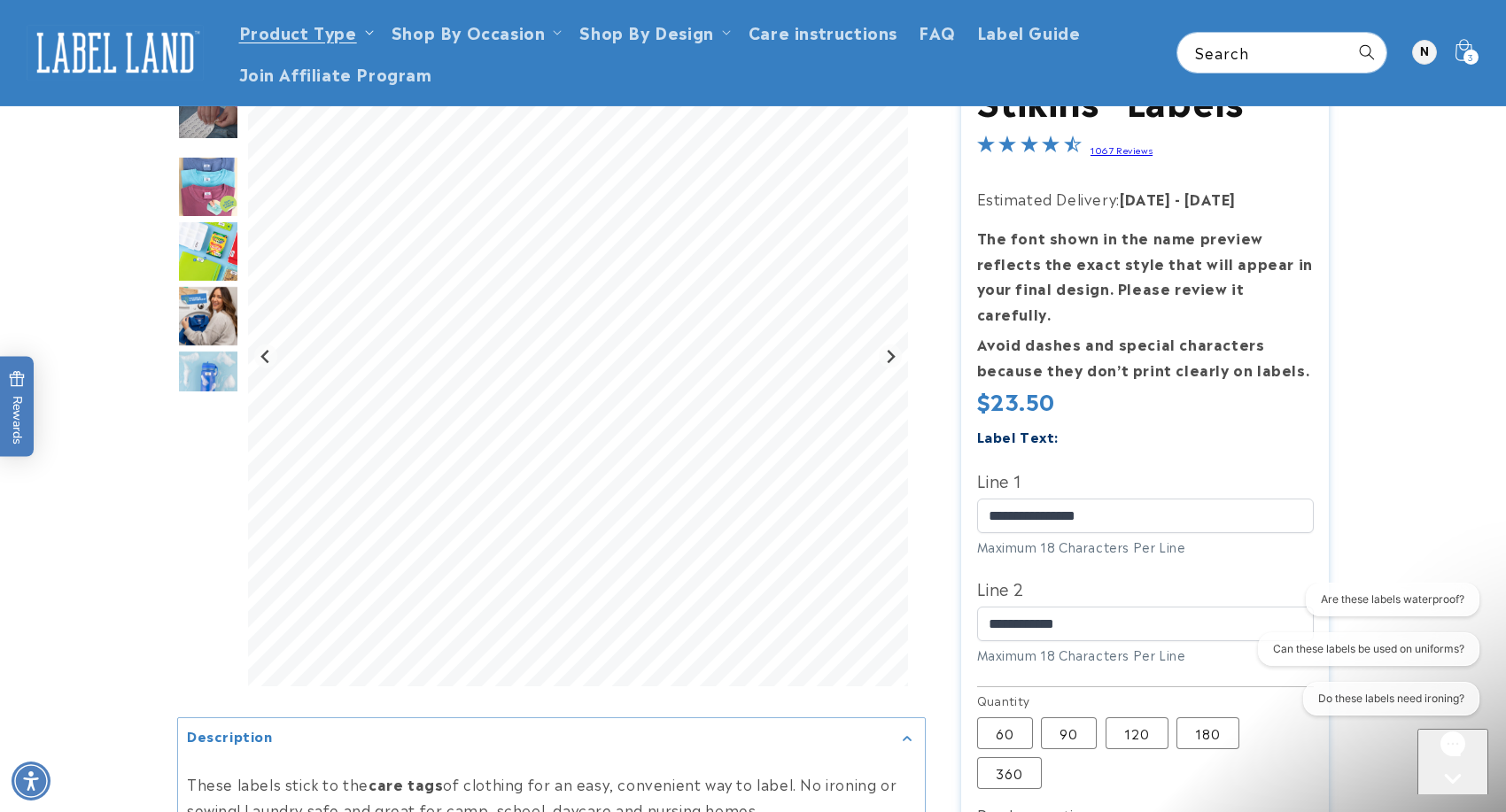
scroll to position [142, 0]
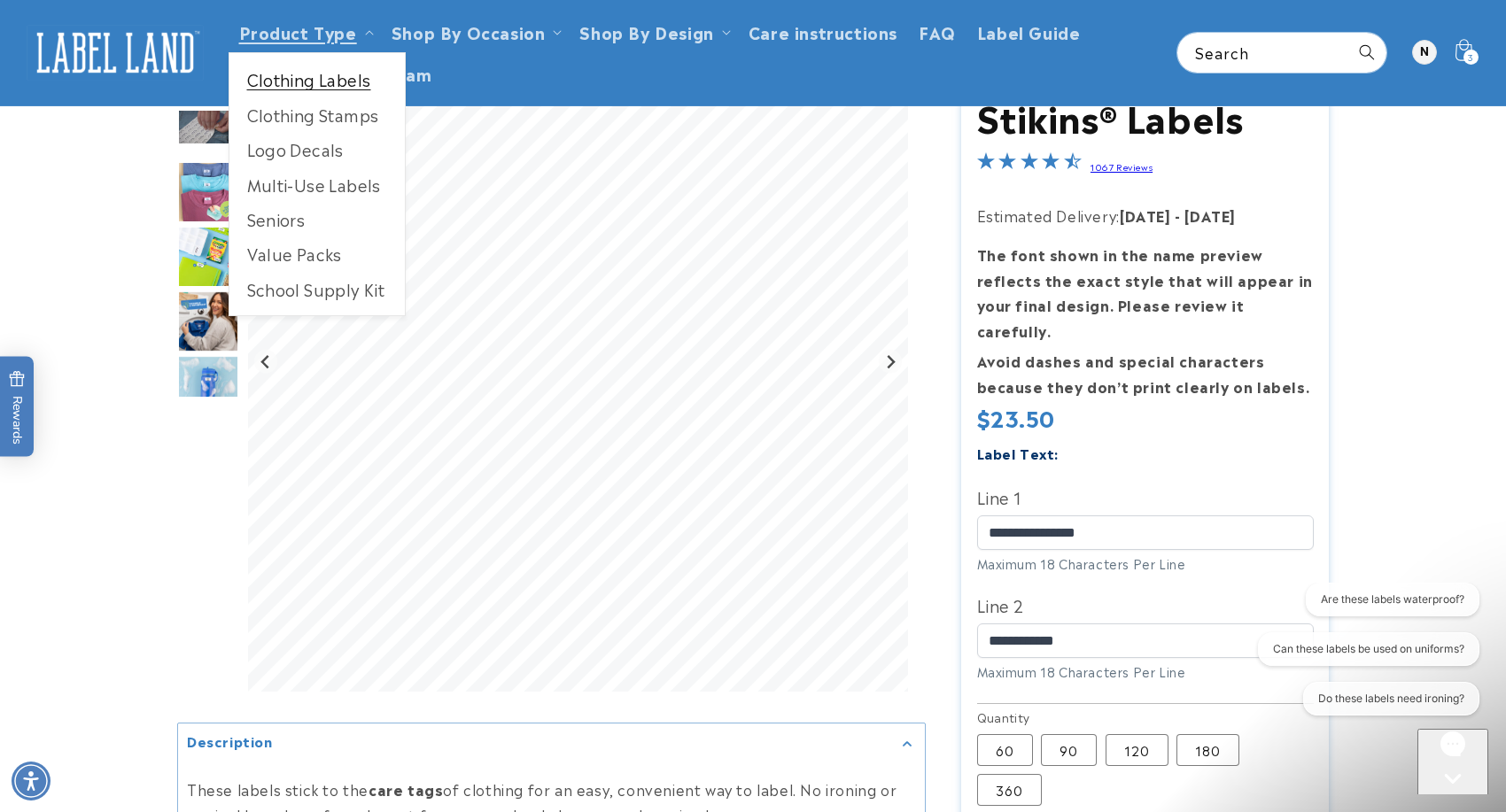
click at [319, 81] on link "Clothing Labels" at bounding box center [317, 79] width 175 height 35
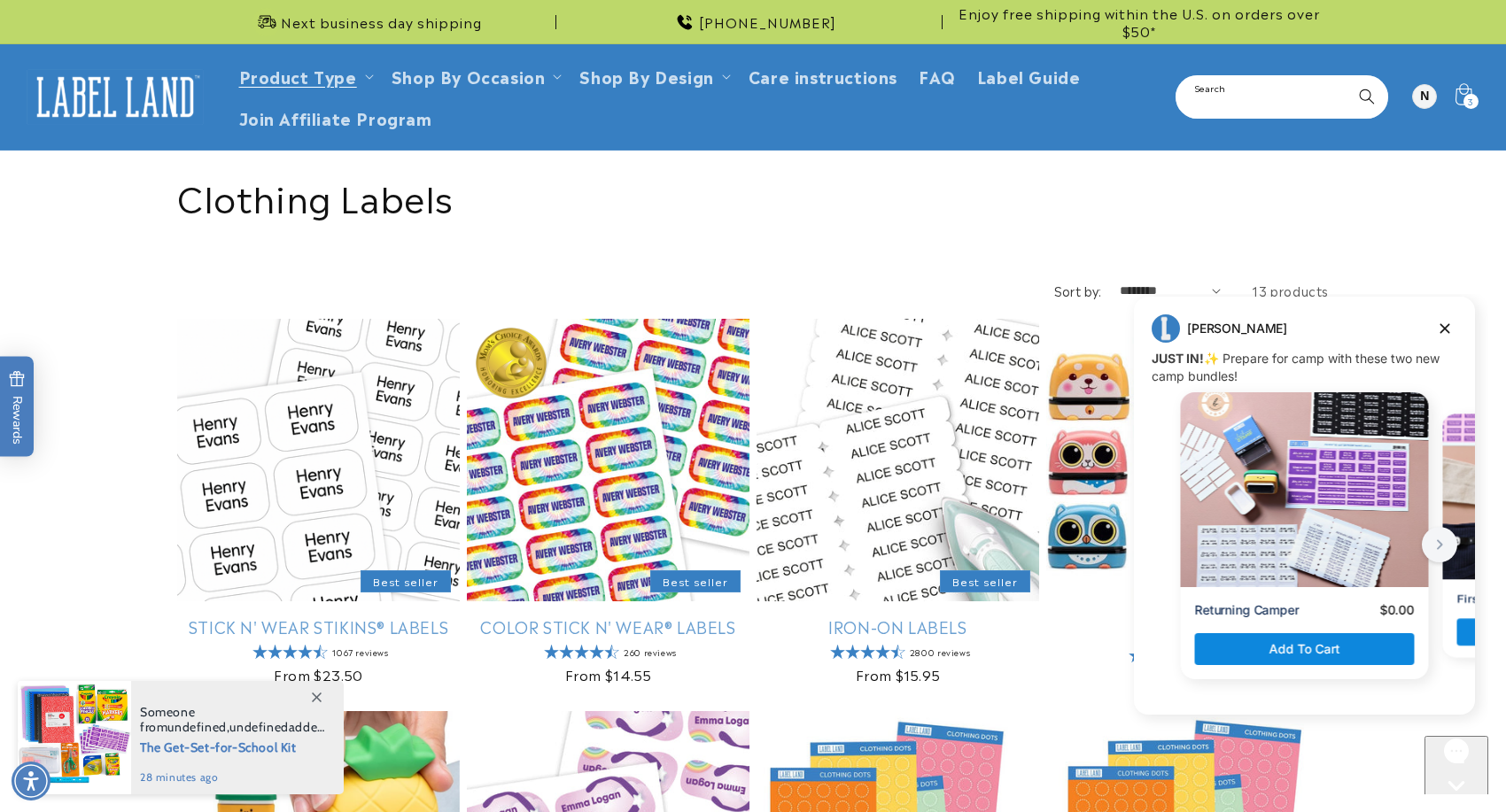
click at [1256, 93] on input "Search" at bounding box center [1282, 97] width 209 height 40
type input "******"
click at [1348, 77] on button "Search" at bounding box center [1367, 96] width 39 height 39
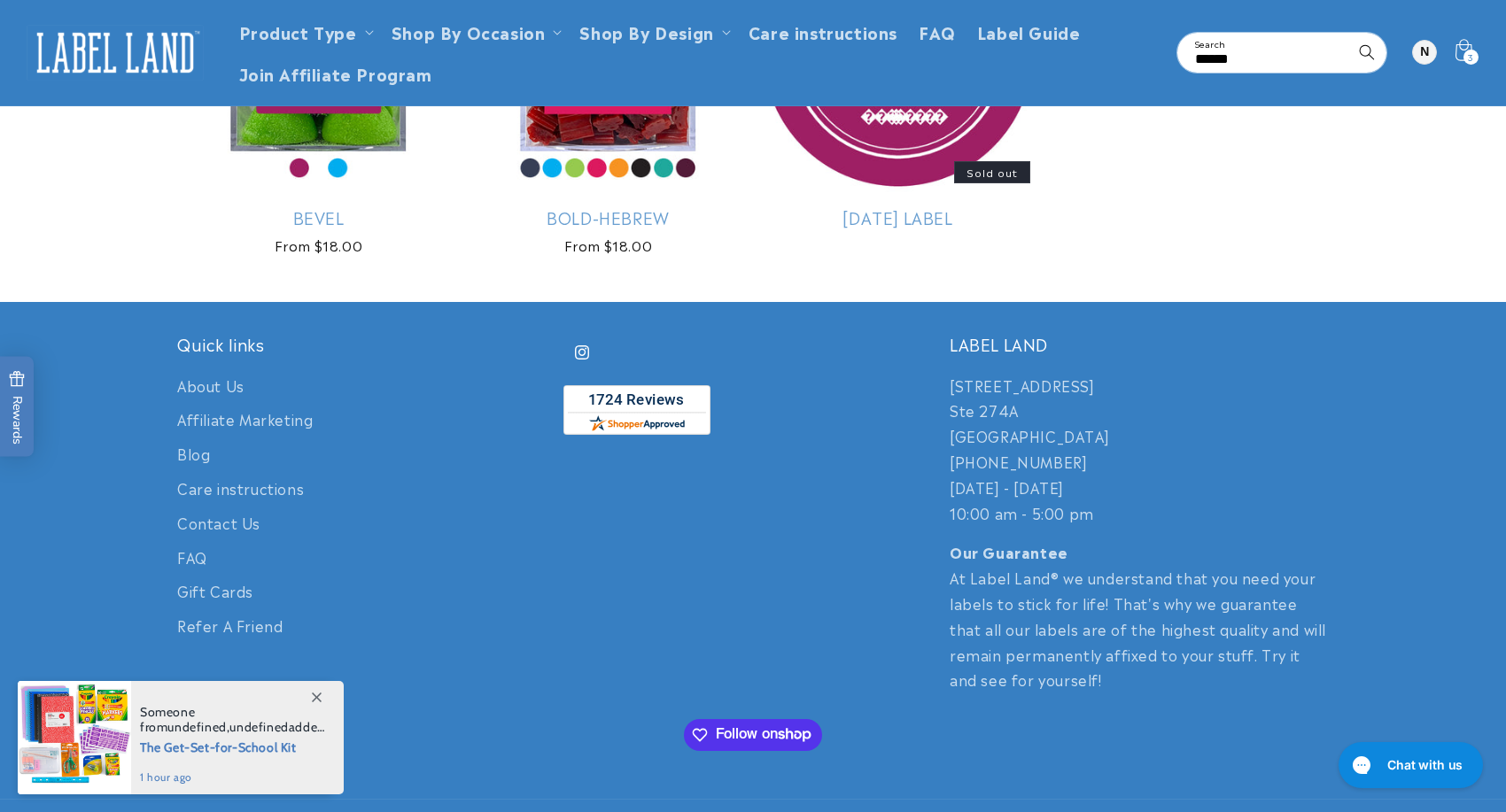
scroll to position [1023, 0]
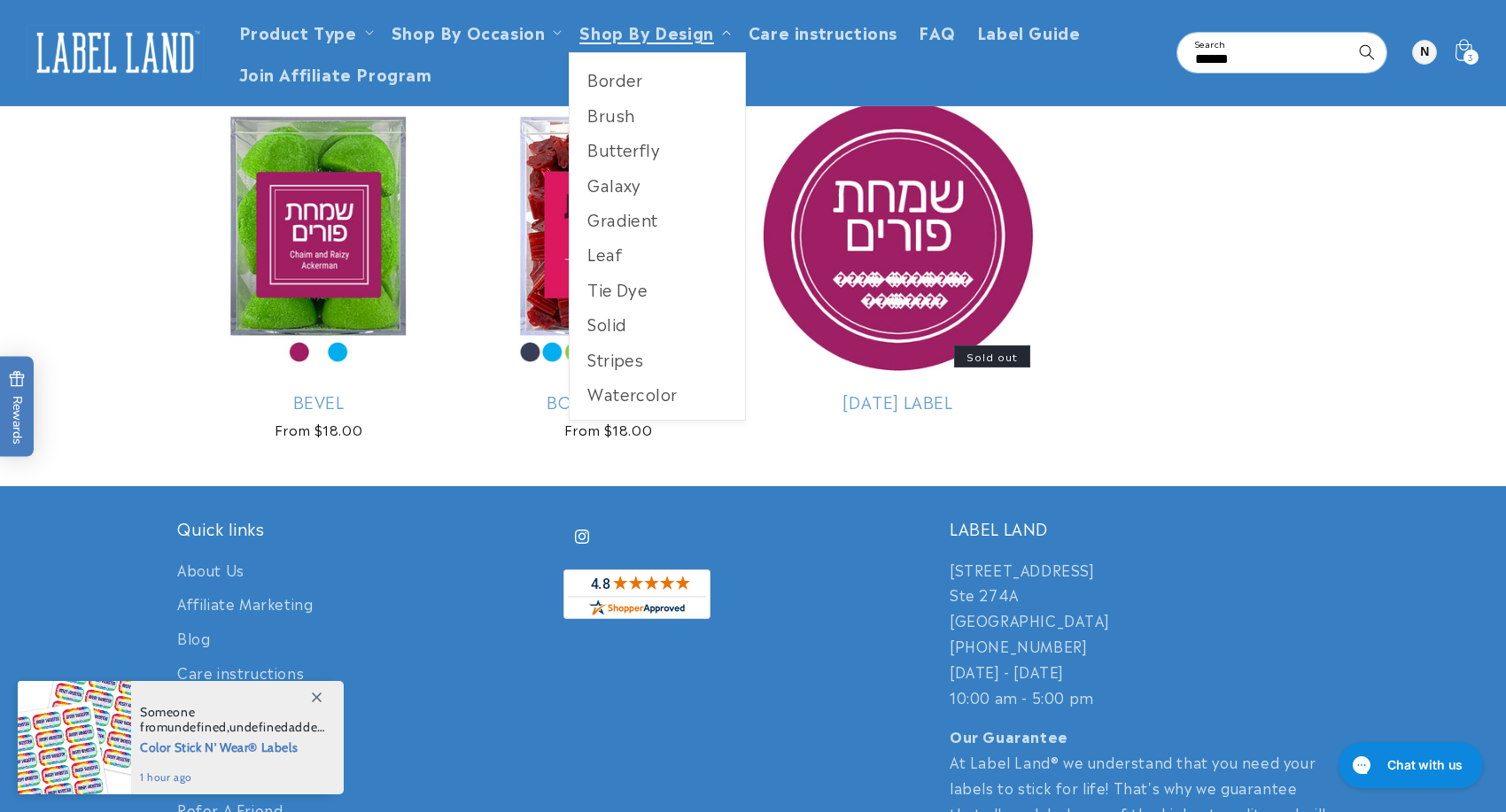
drag, startPoint x: 380, startPoint y: 287, endPoint x: 582, endPoint y: 15, distance: 338.8
click at [0, 0] on body "Skip to content Next business day shipping 732-987-3915 Enjoy free shipping wit…" at bounding box center [753, 82] width 1506 height 2210
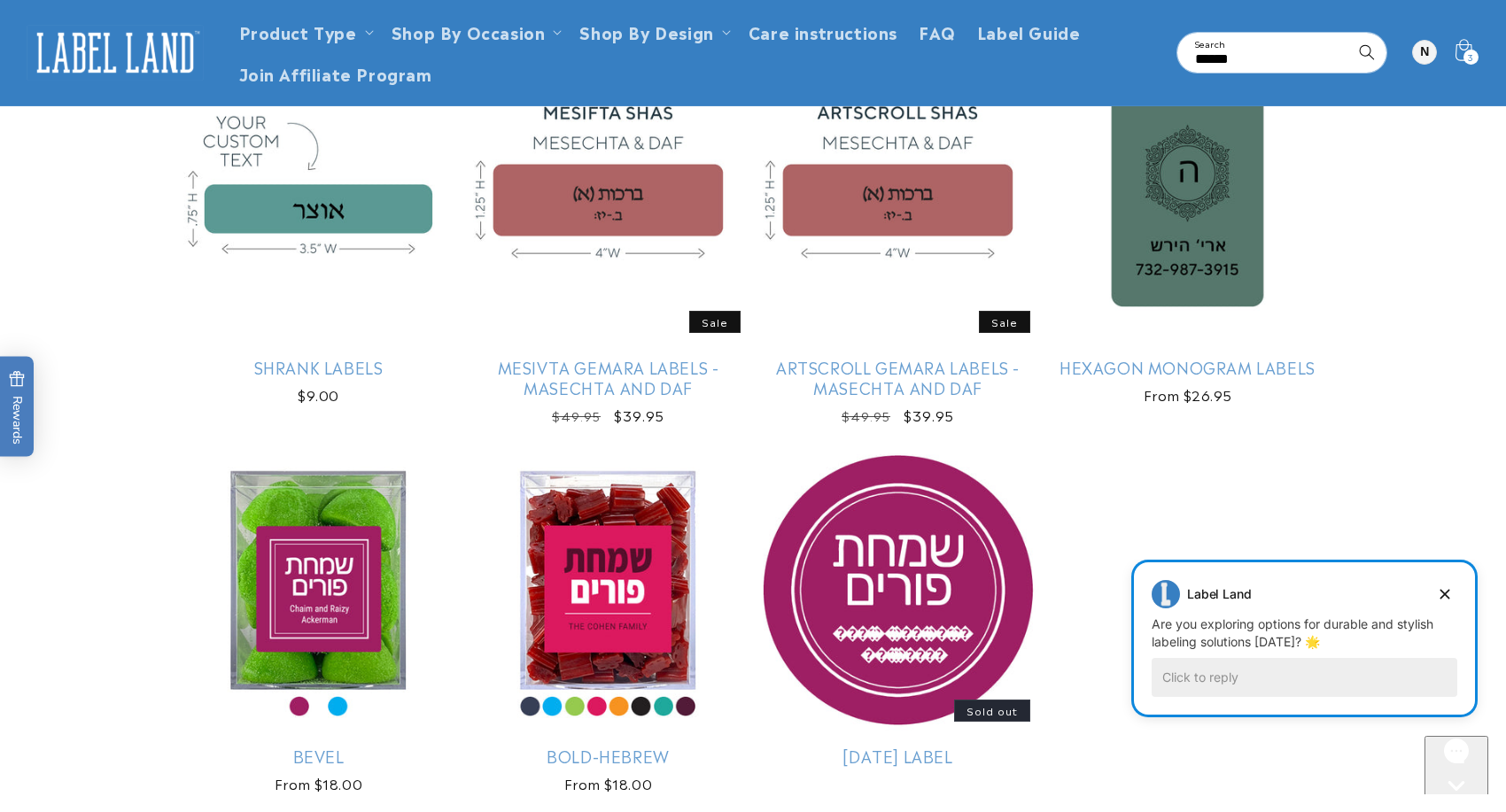
scroll to position [0, 0]
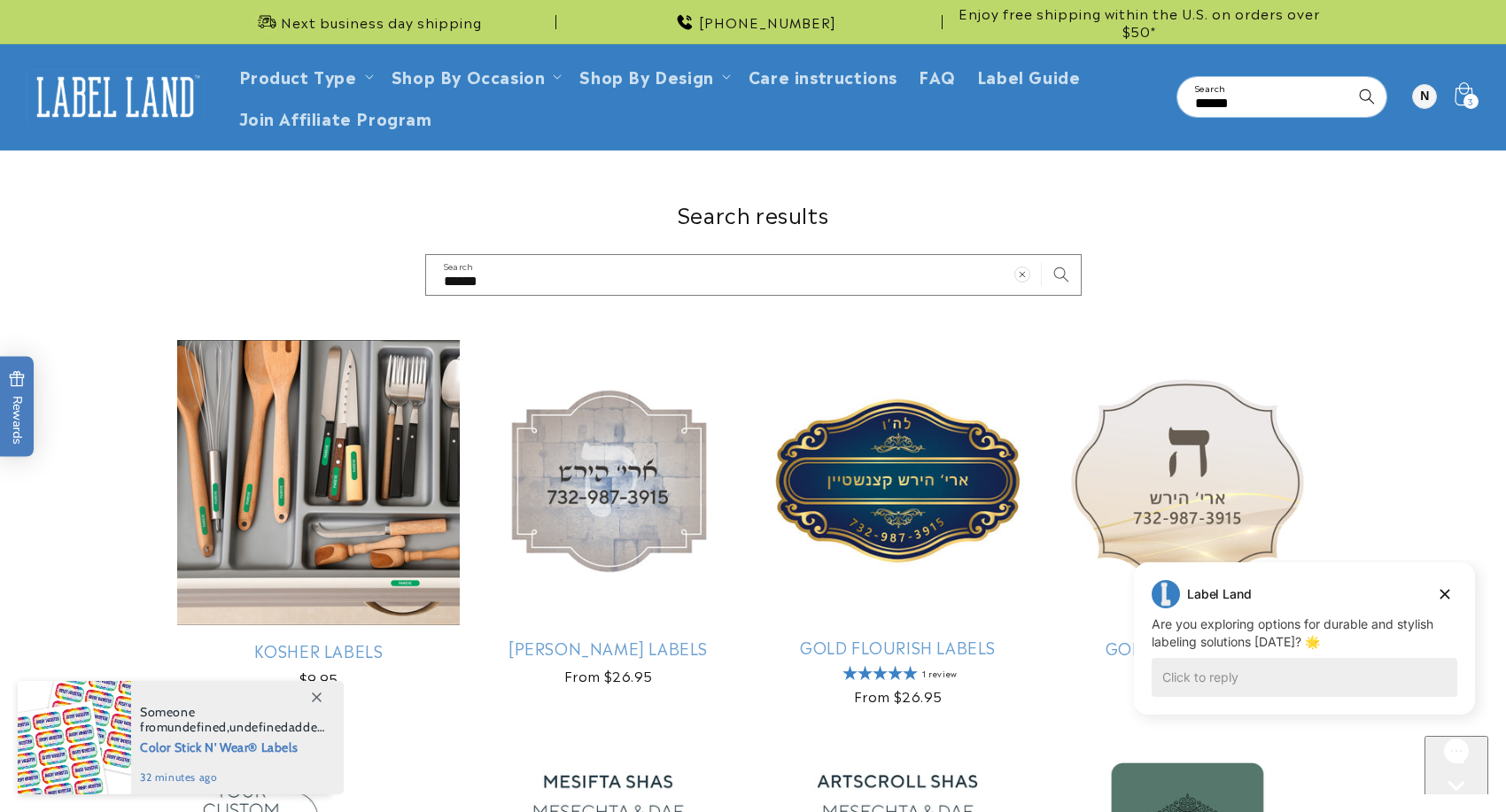
click at [1460, 105] on icon at bounding box center [1463, 97] width 41 height 41
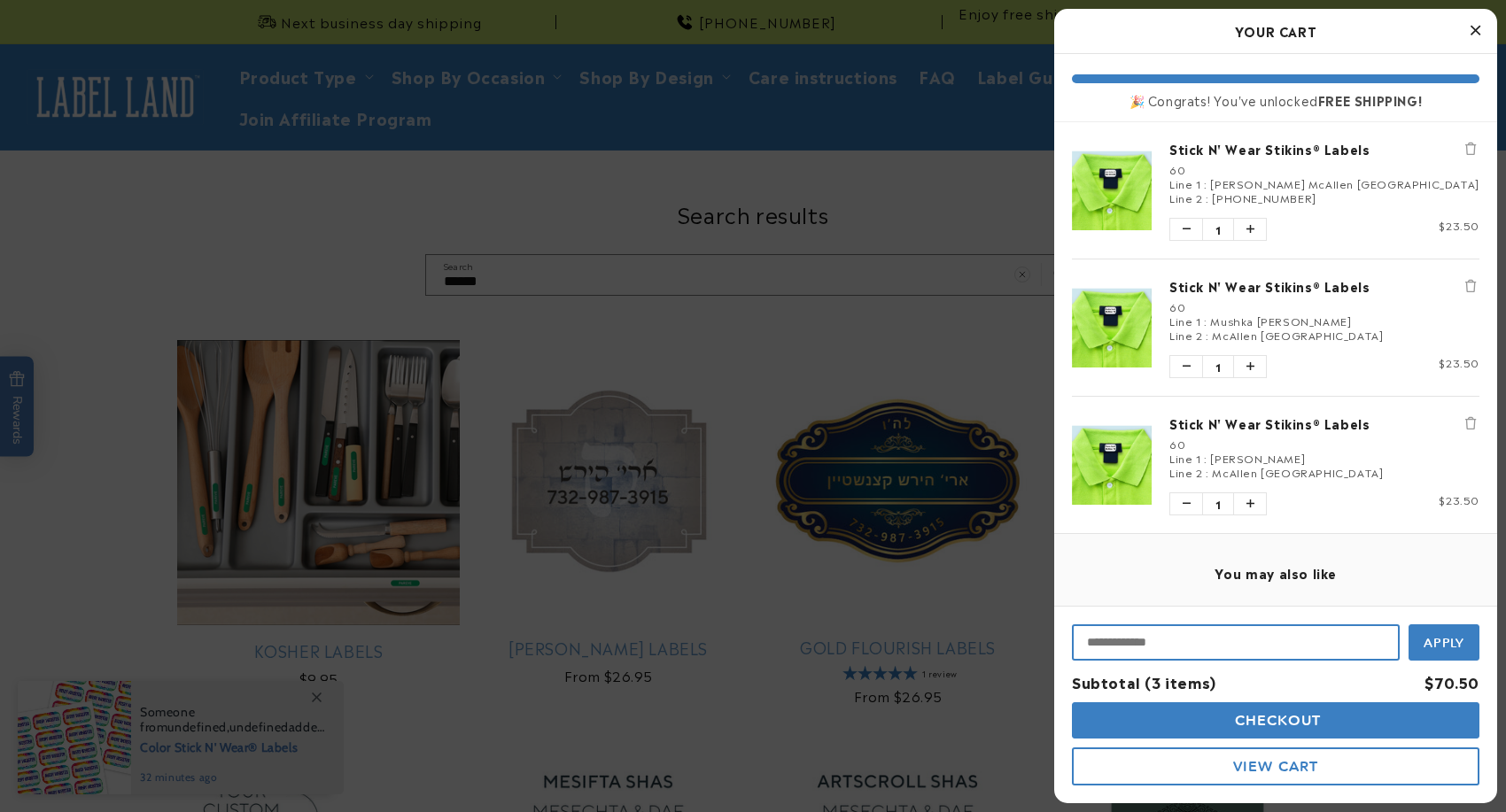
click at [1264, 639] on input "Input Discount" at bounding box center [1236, 642] width 328 height 37
type input "*"
type input "**********"
click at [1453, 649] on span "Apply" at bounding box center [1445, 641] width 41 height 16
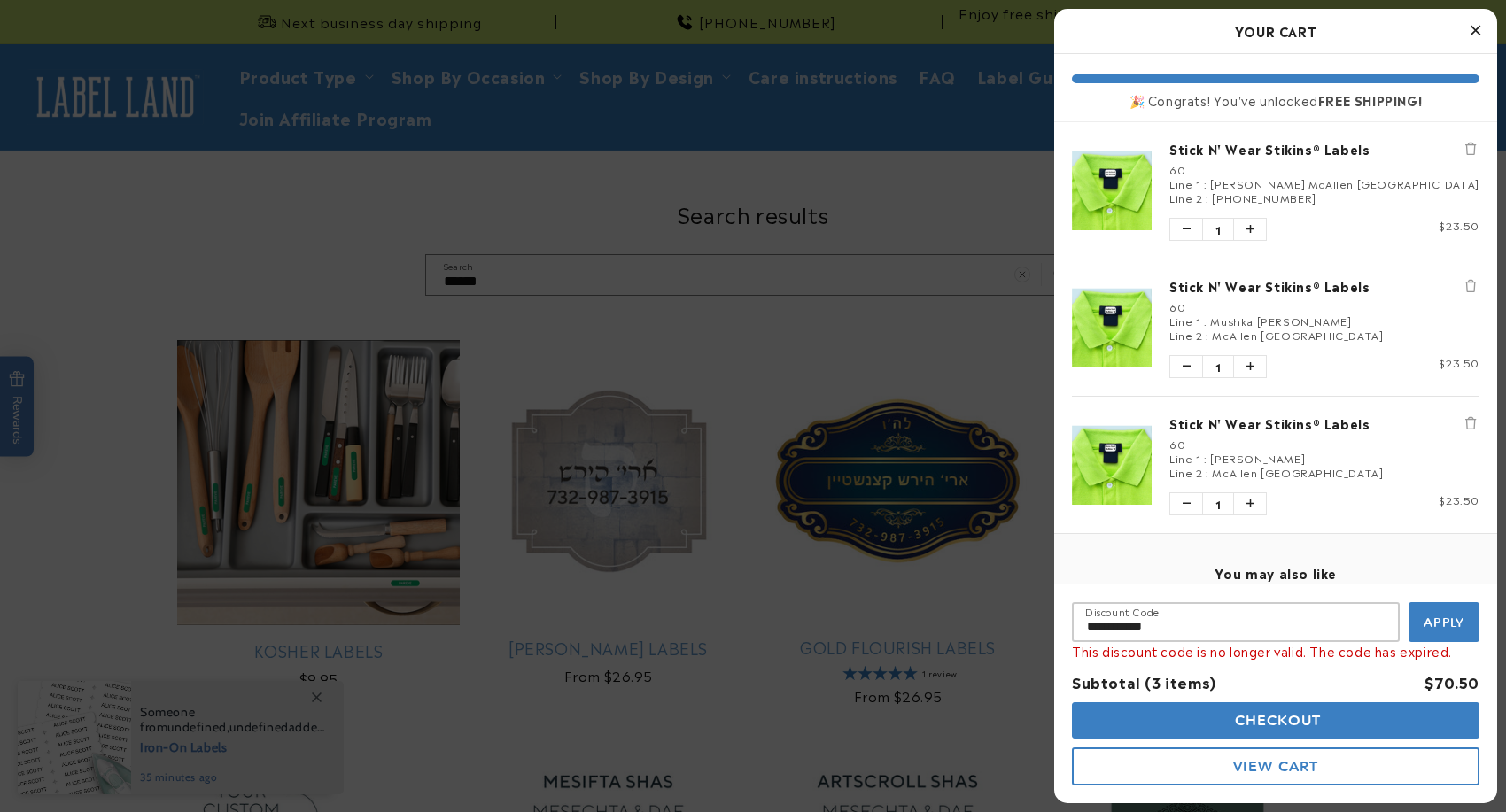
click at [876, 268] on div at bounding box center [753, 406] width 1506 height 812
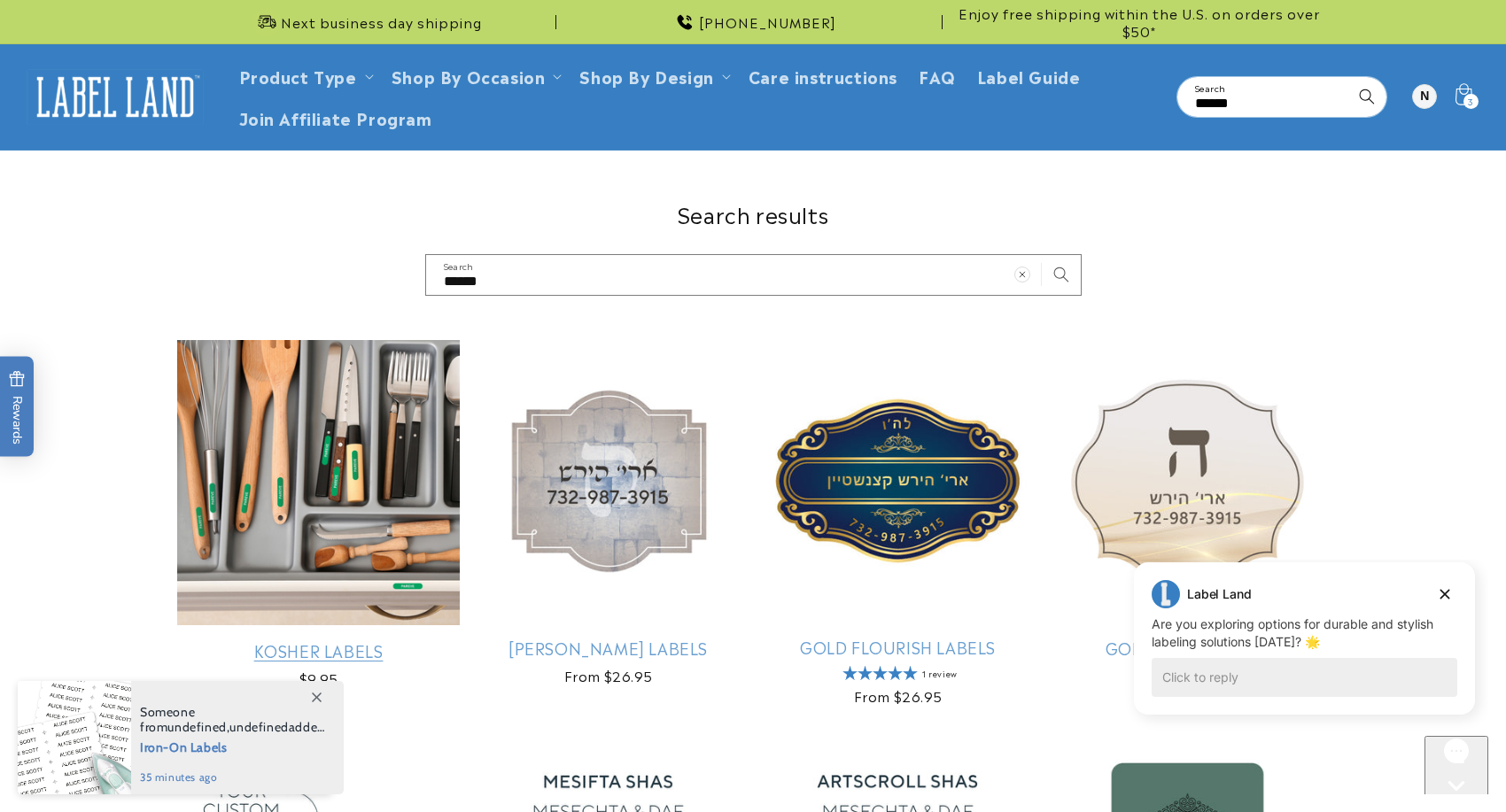
click at [366, 641] on link "Kosher Labels" at bounding box center [319, 651] width 283 height 21
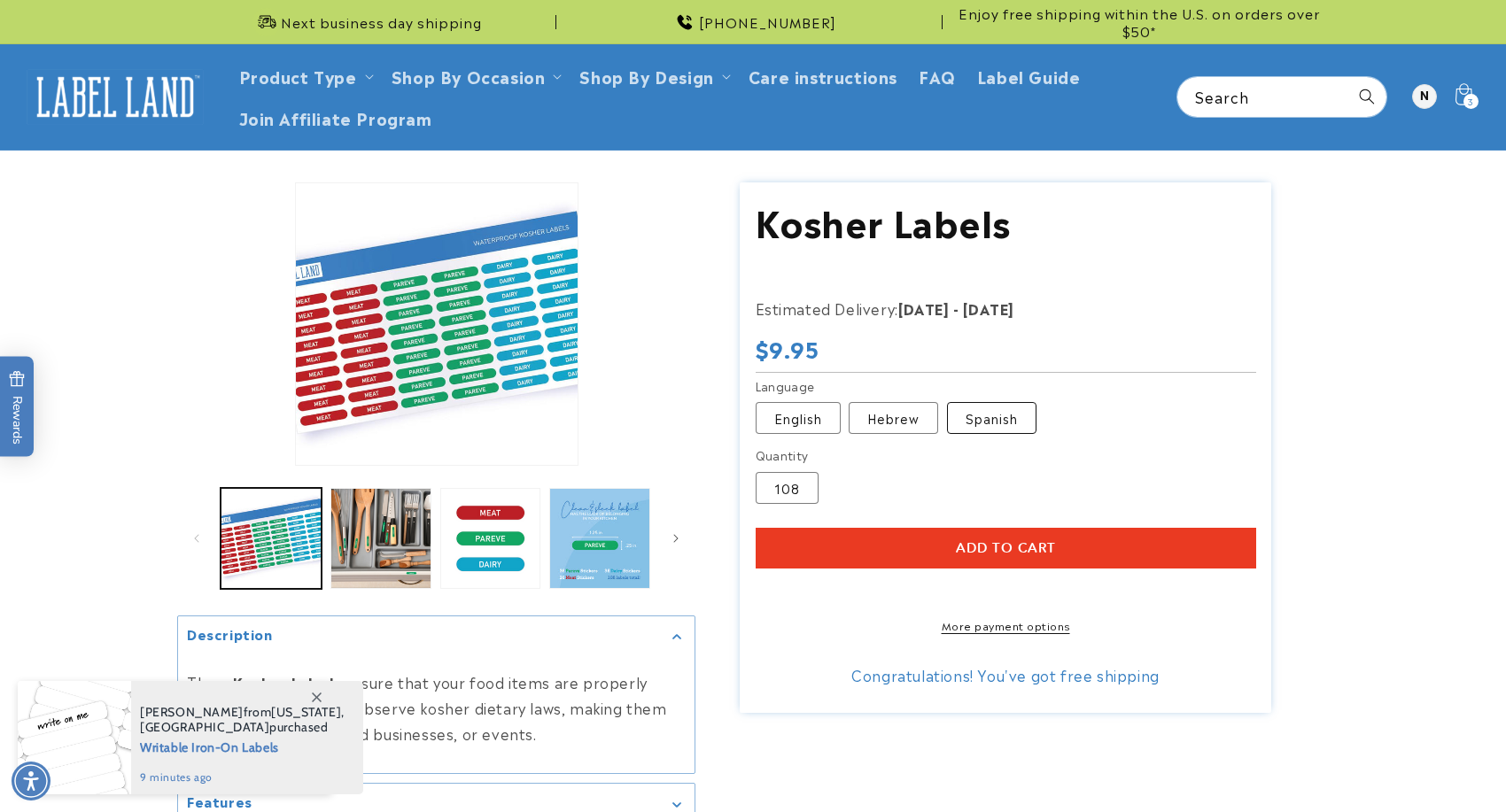
click at [1012, 431] on label "Spanish Variant sold out or unavailable" at bounding box center [991, 418] width 90 height 32
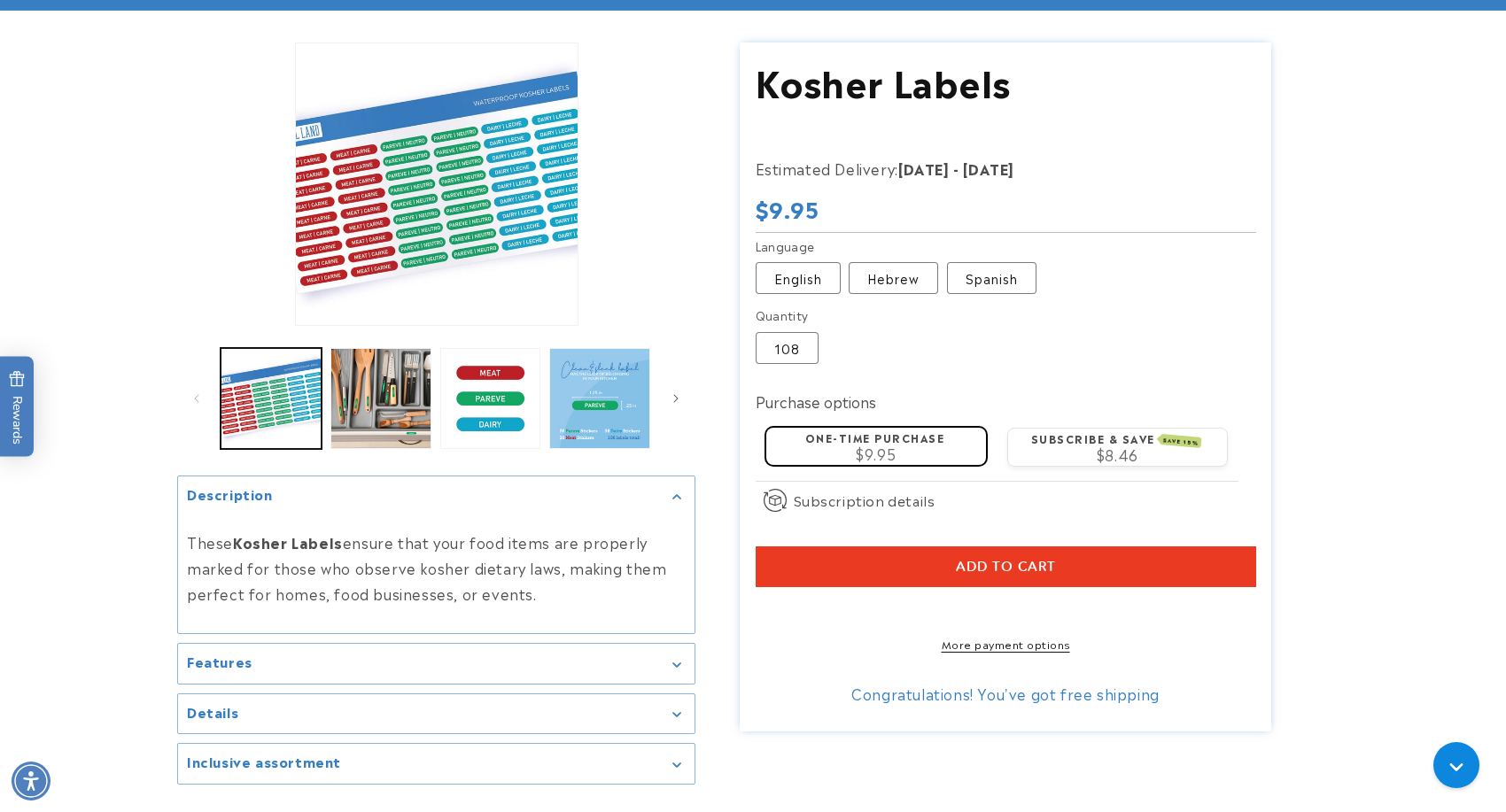
scroll to position [152, 0]
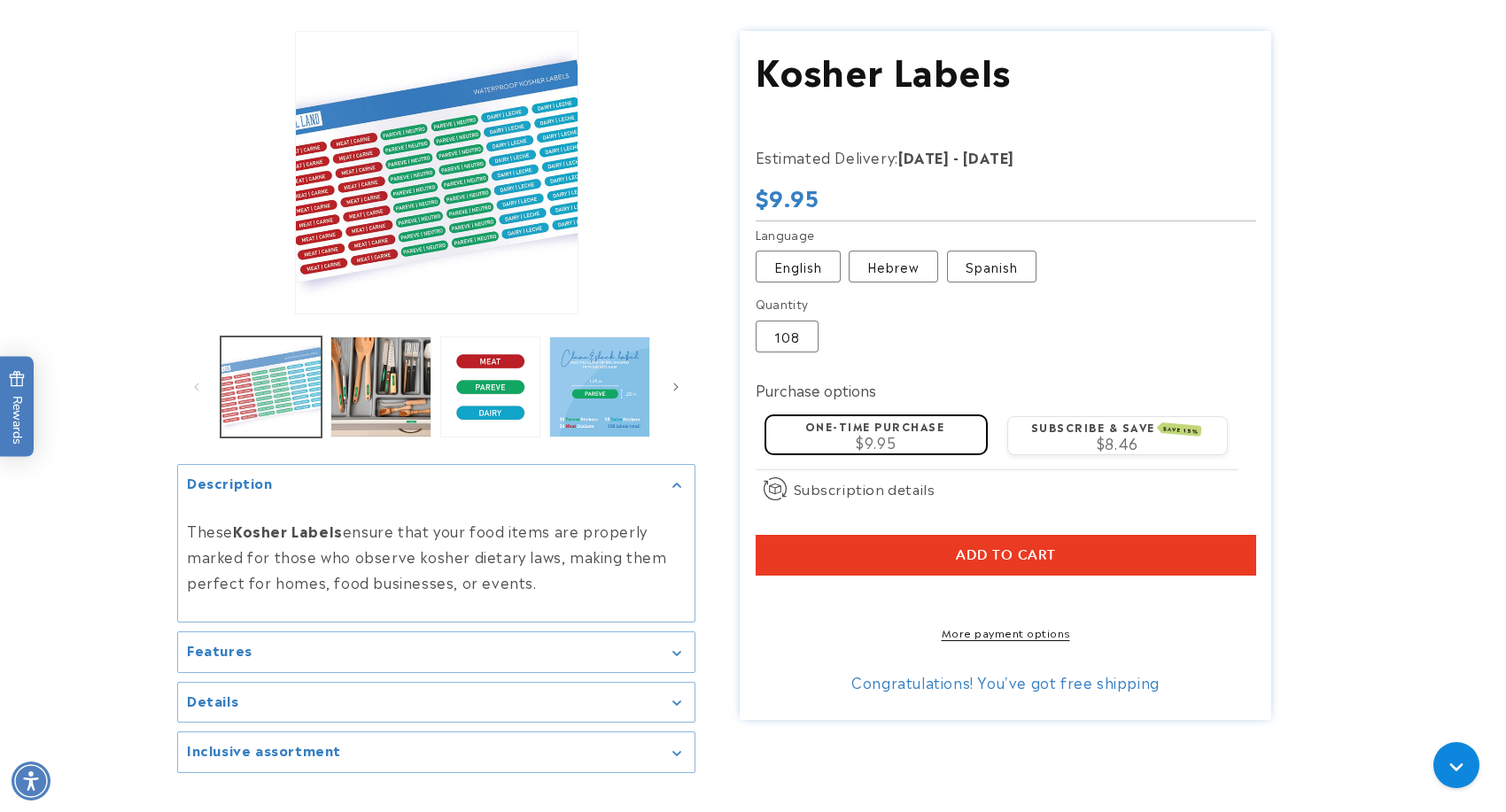
click at [280, 399] on button "Load image 3 in gallery view" at bounding box center [270, 386] width 101 height 101
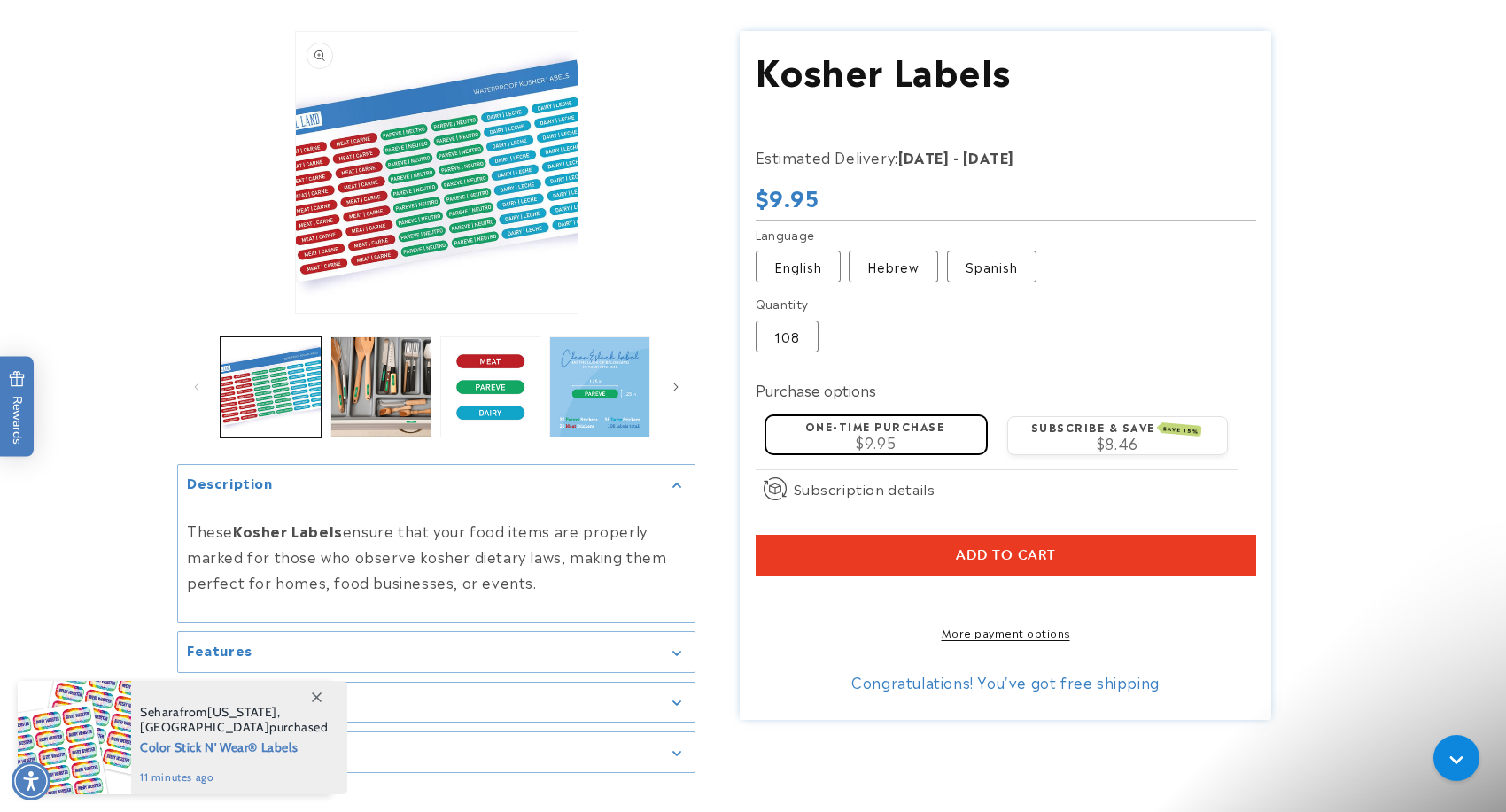
click at [296, 314] on button "Open media 1 in modal" at bounding box center [296, 314] width 0 height 0
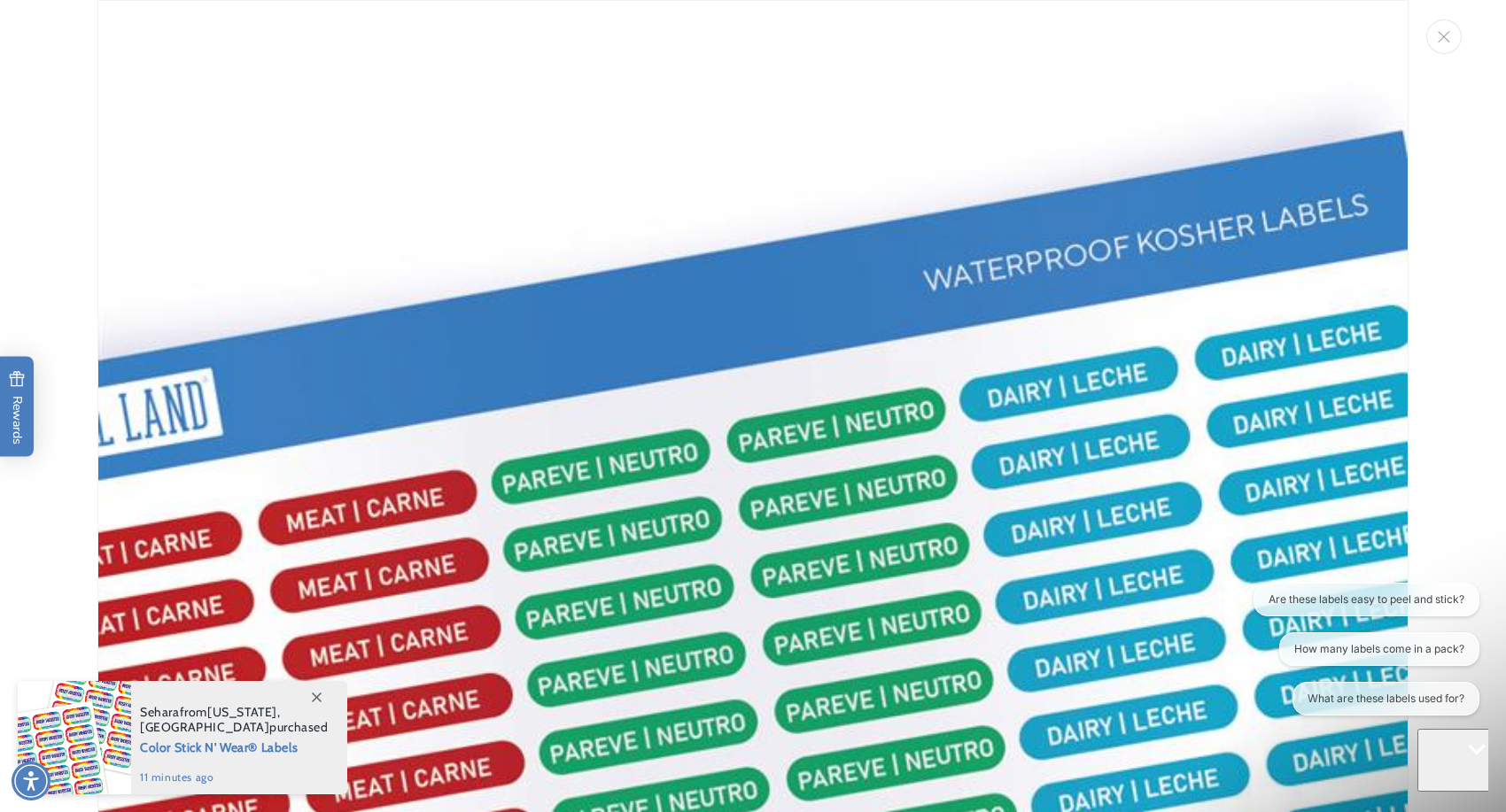
scroll to position [0, 0]
click at [552, 186] on img "Media gallery" at bounding box center [752, 655] width 1311 height 1310
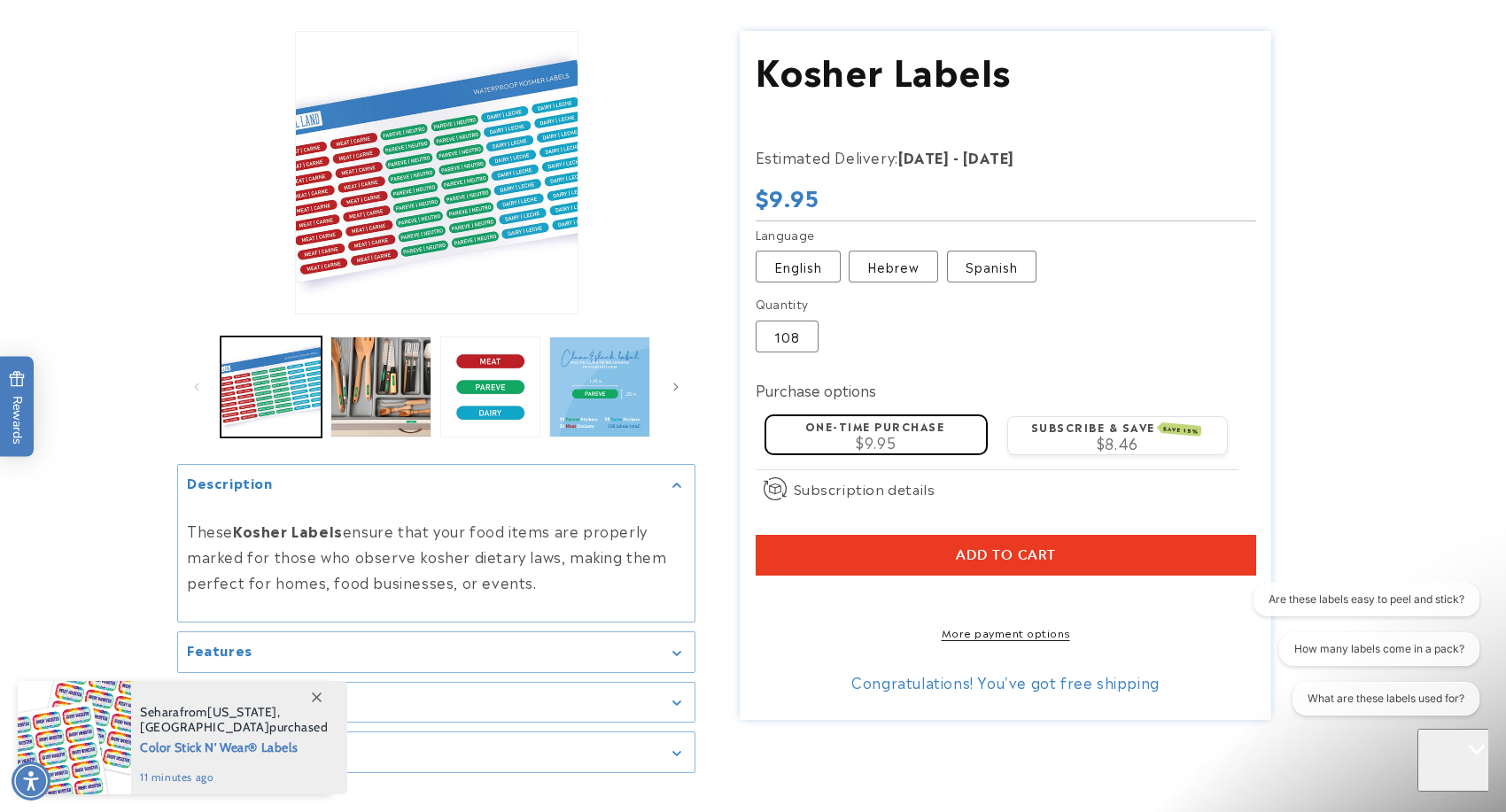
click at [1005, 555] on span "Add to cart" at bounding box center [1006, 555] width 100 height 16
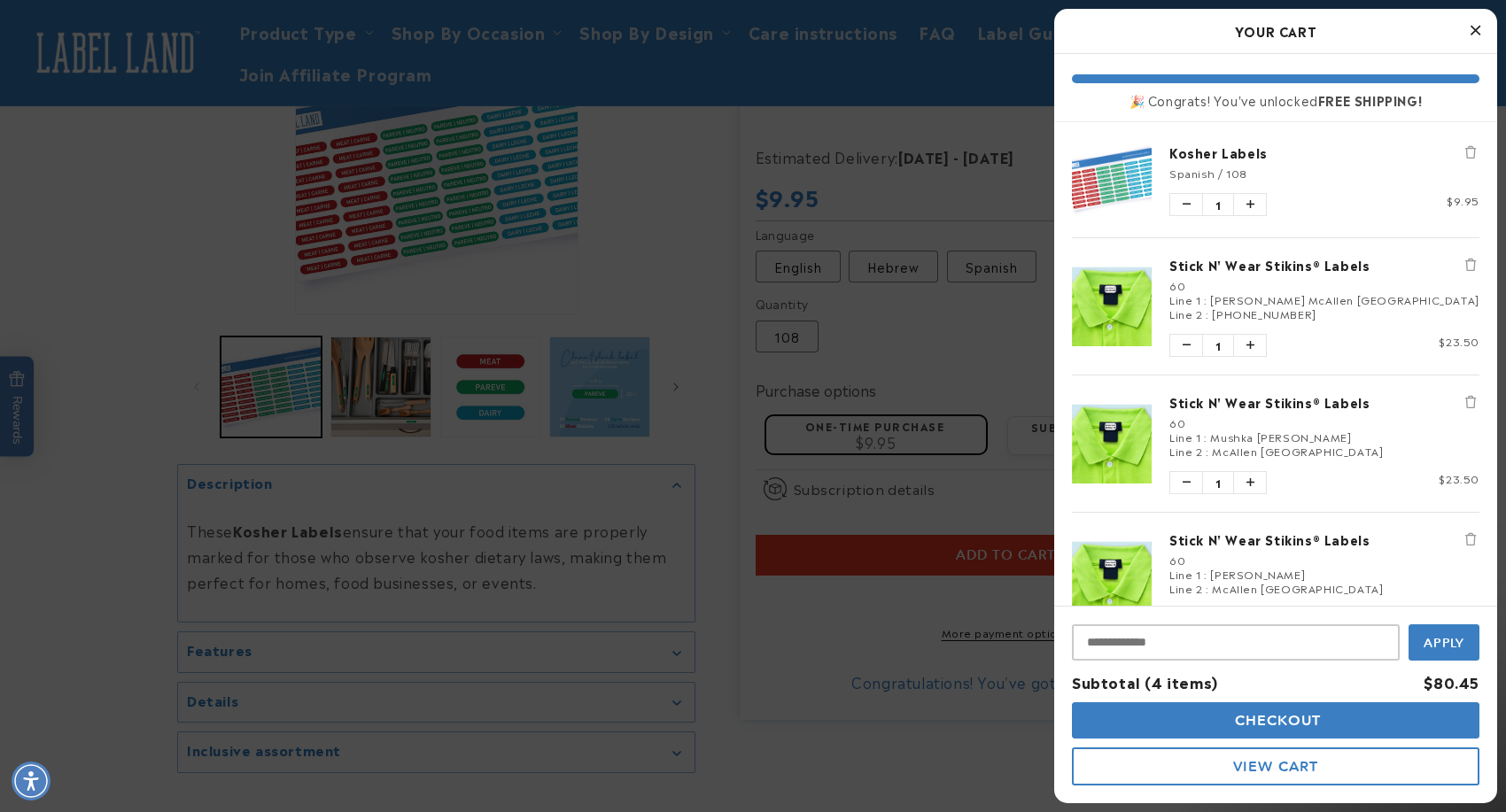
click at [695, 435] on div at bounding box center [753, 406] width 1506 height 812
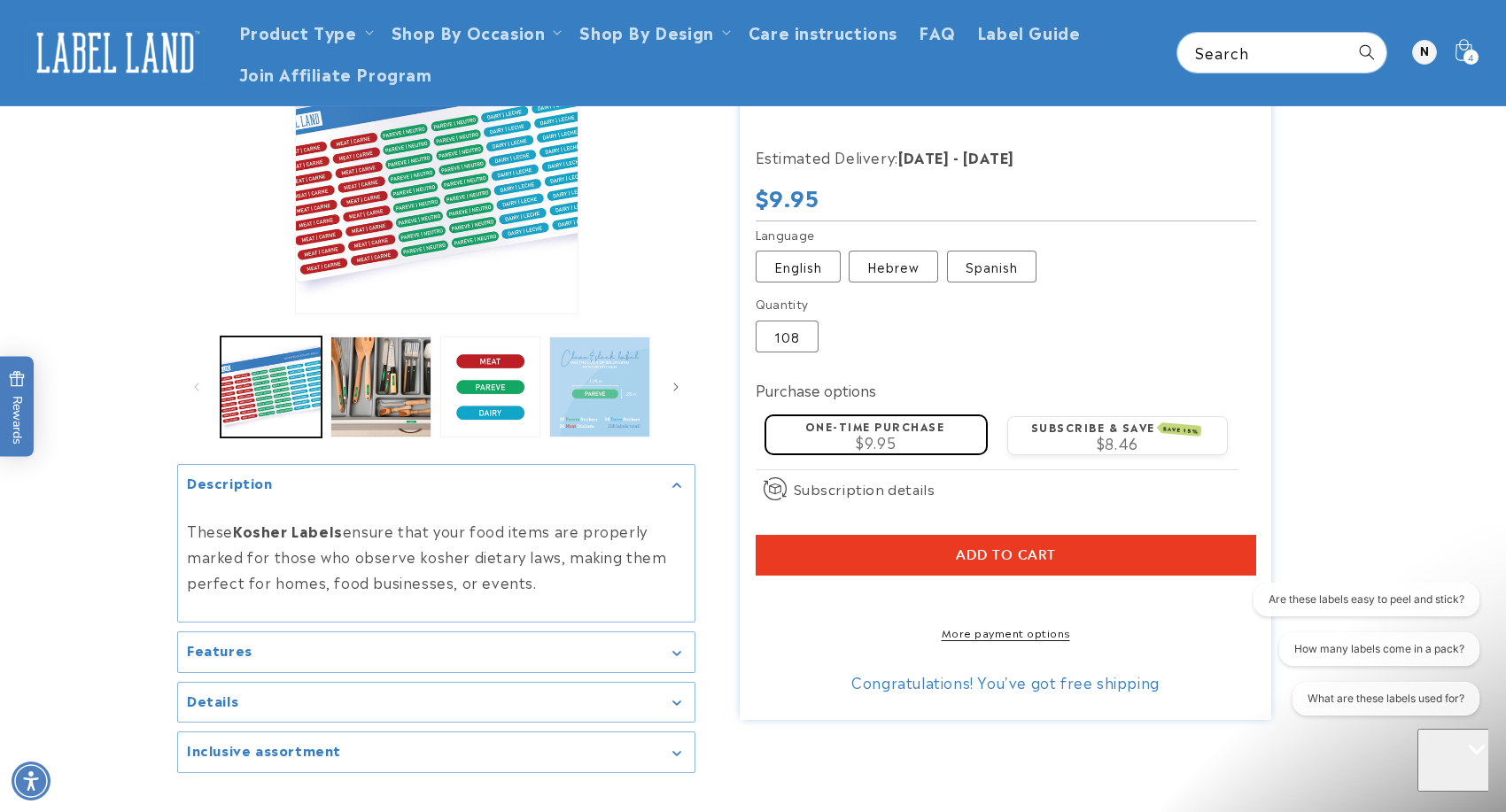
click at [590, 386] on button "Load image 6 in gallery view" at bounding box center [599, 386] width 101 height 101
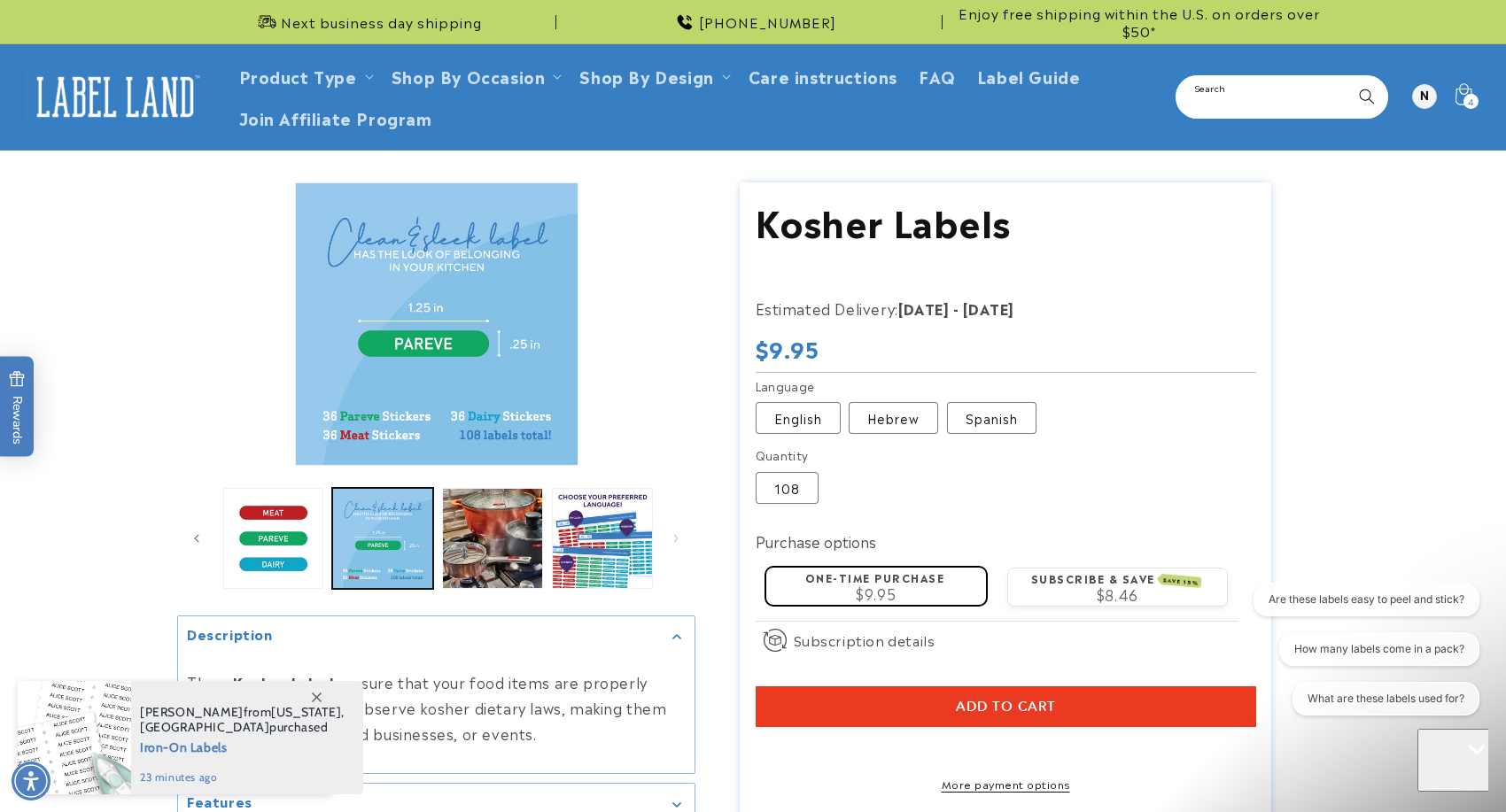
click at [1251, 108] on input "Search" at bounding box center [1282, 97] width 209 height 40
type input "******"
click at [1348, 77] on button "Search" at bounding box center [1367, 96] width 39 height 39
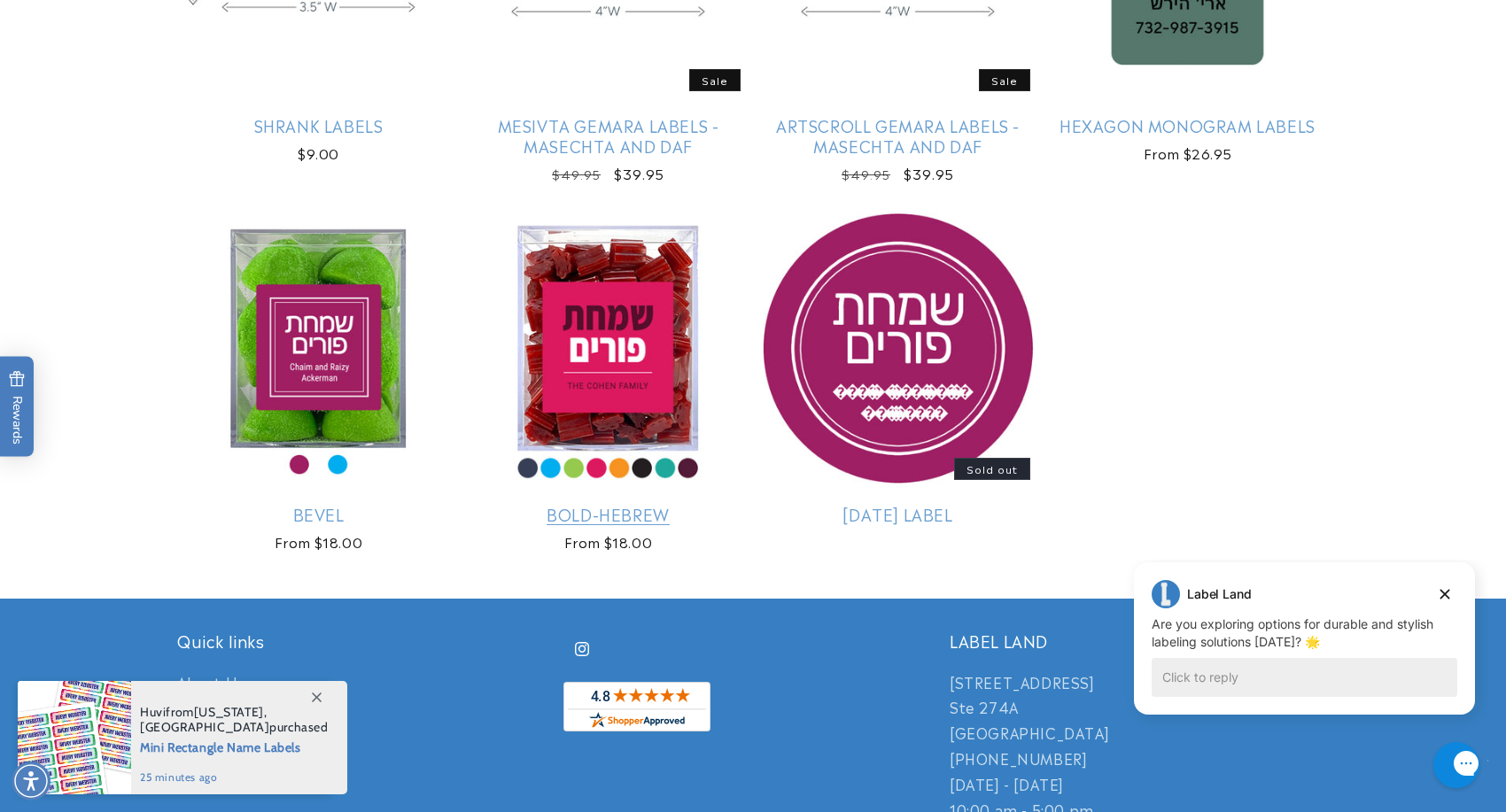
click at [618, 504] on link "Bold-Hebrew" at bounding box center [608, 514] width 283 height 21
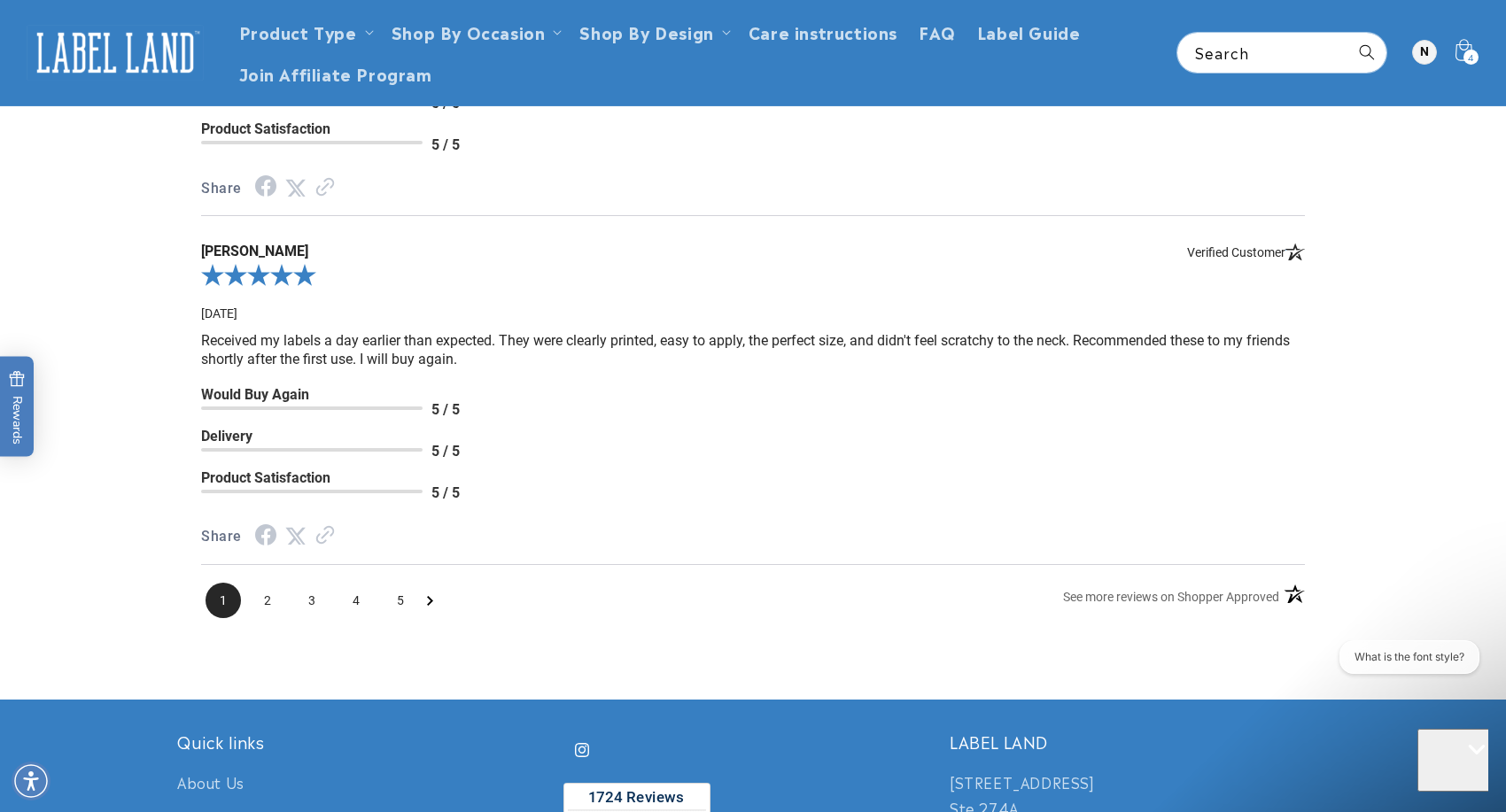
scroll to position [2637, 0]
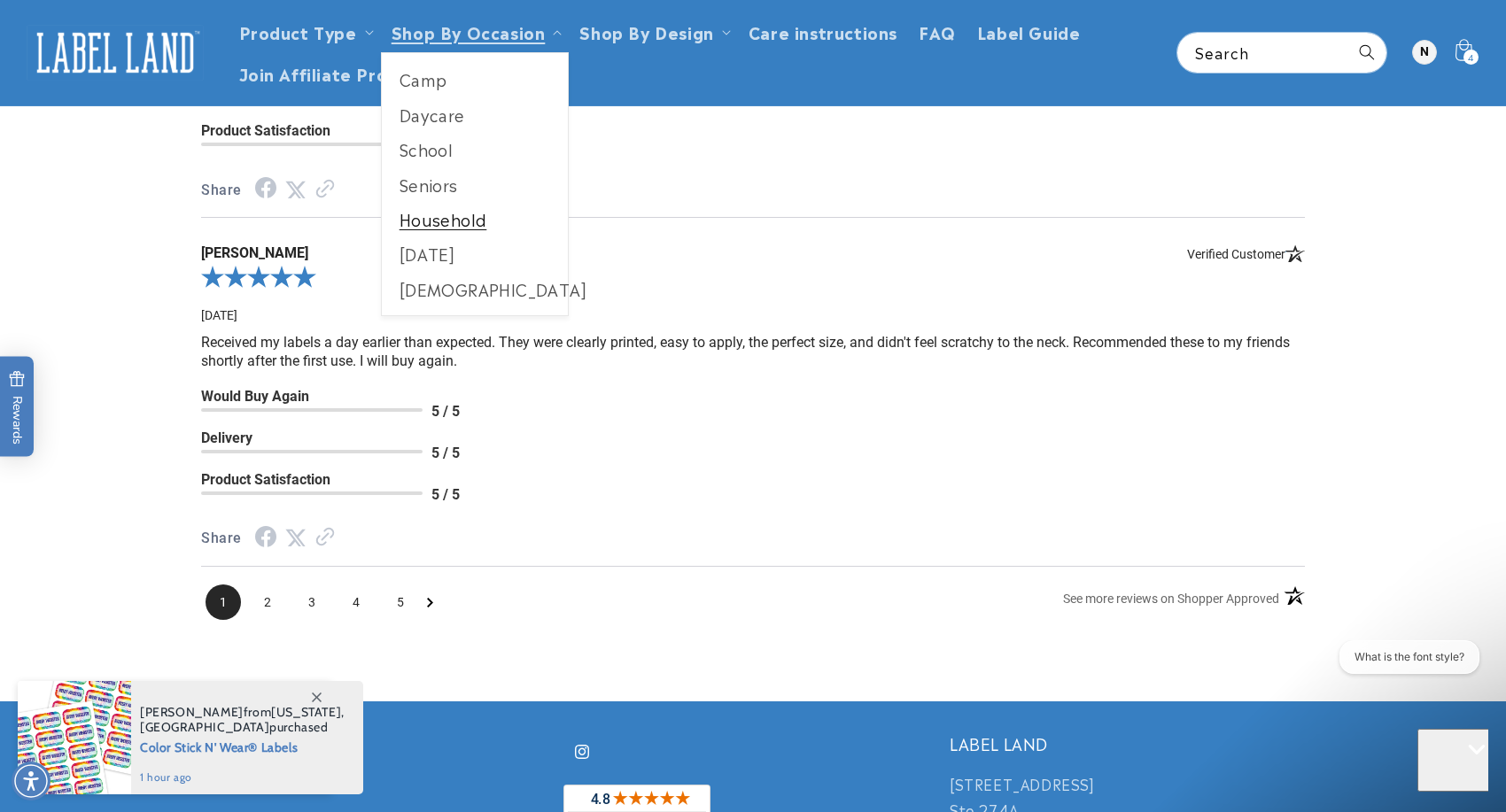
click at [447, 218] on link "Household" at bounding box center [475, 219] width 187 height 35
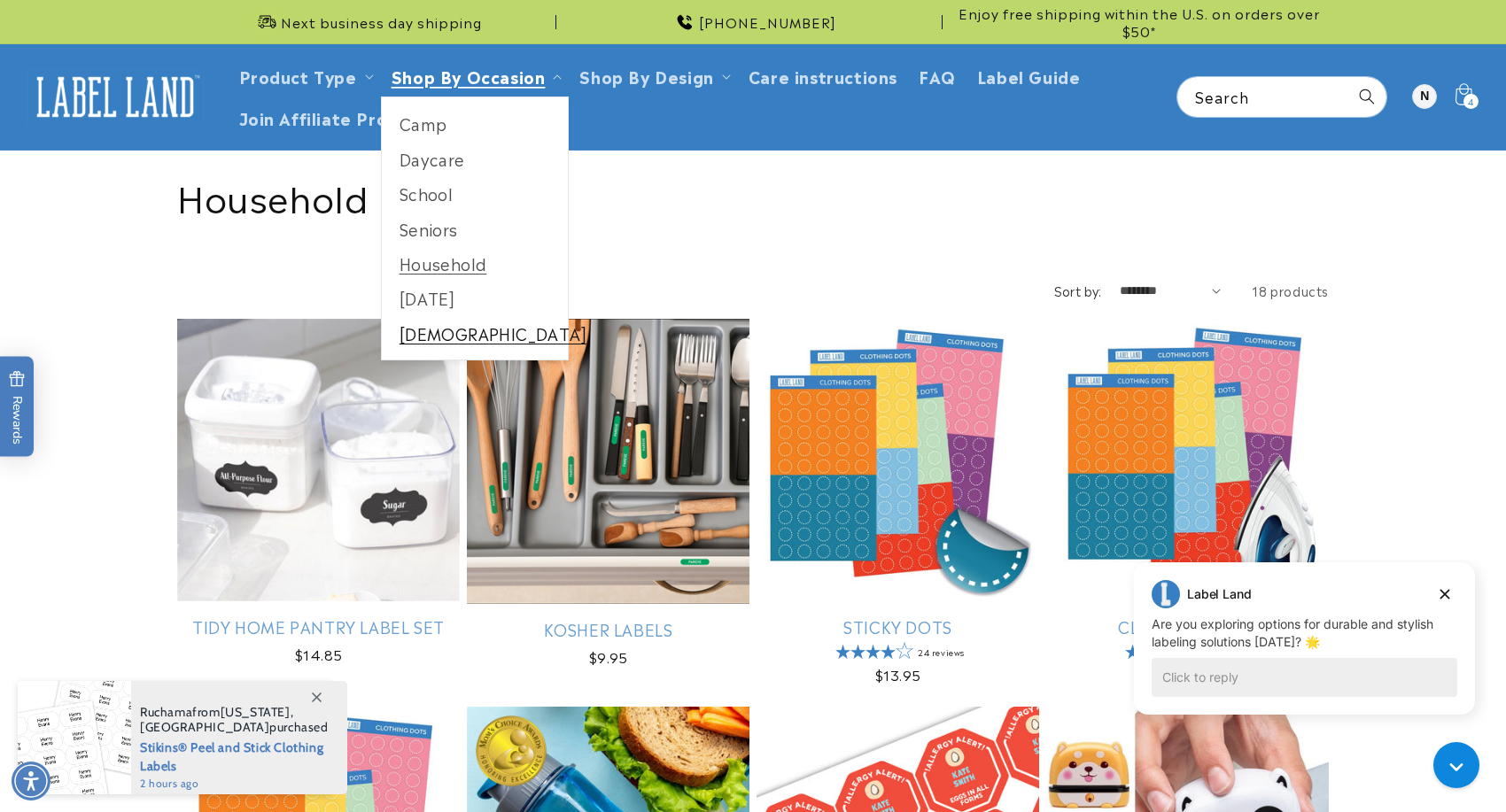
click at [431, 331] on link "[DEMOGRAPHIC_DATA]" at bounding box center [475, 333] width 187 height 35
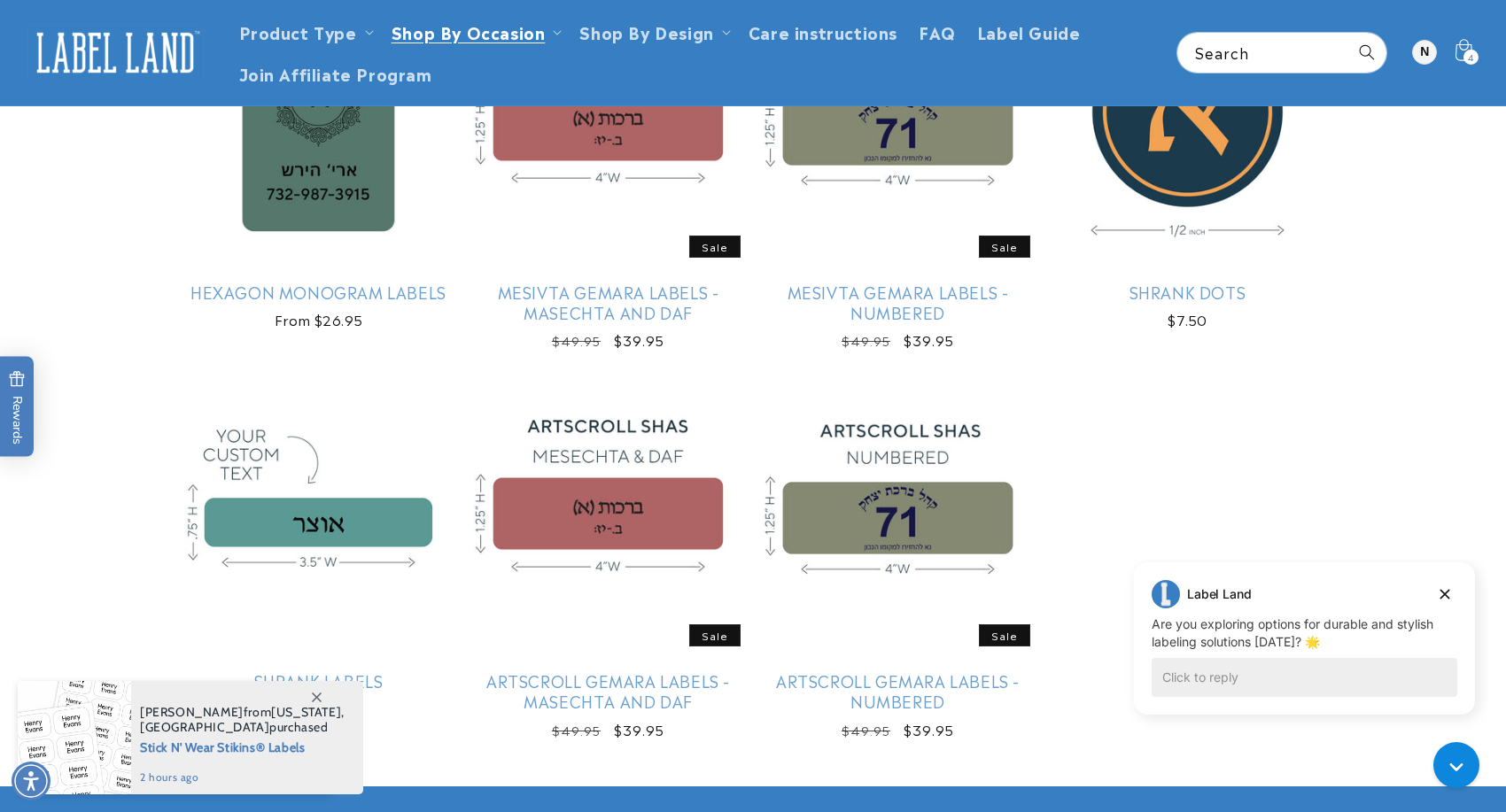
scroll to position [565, 0]
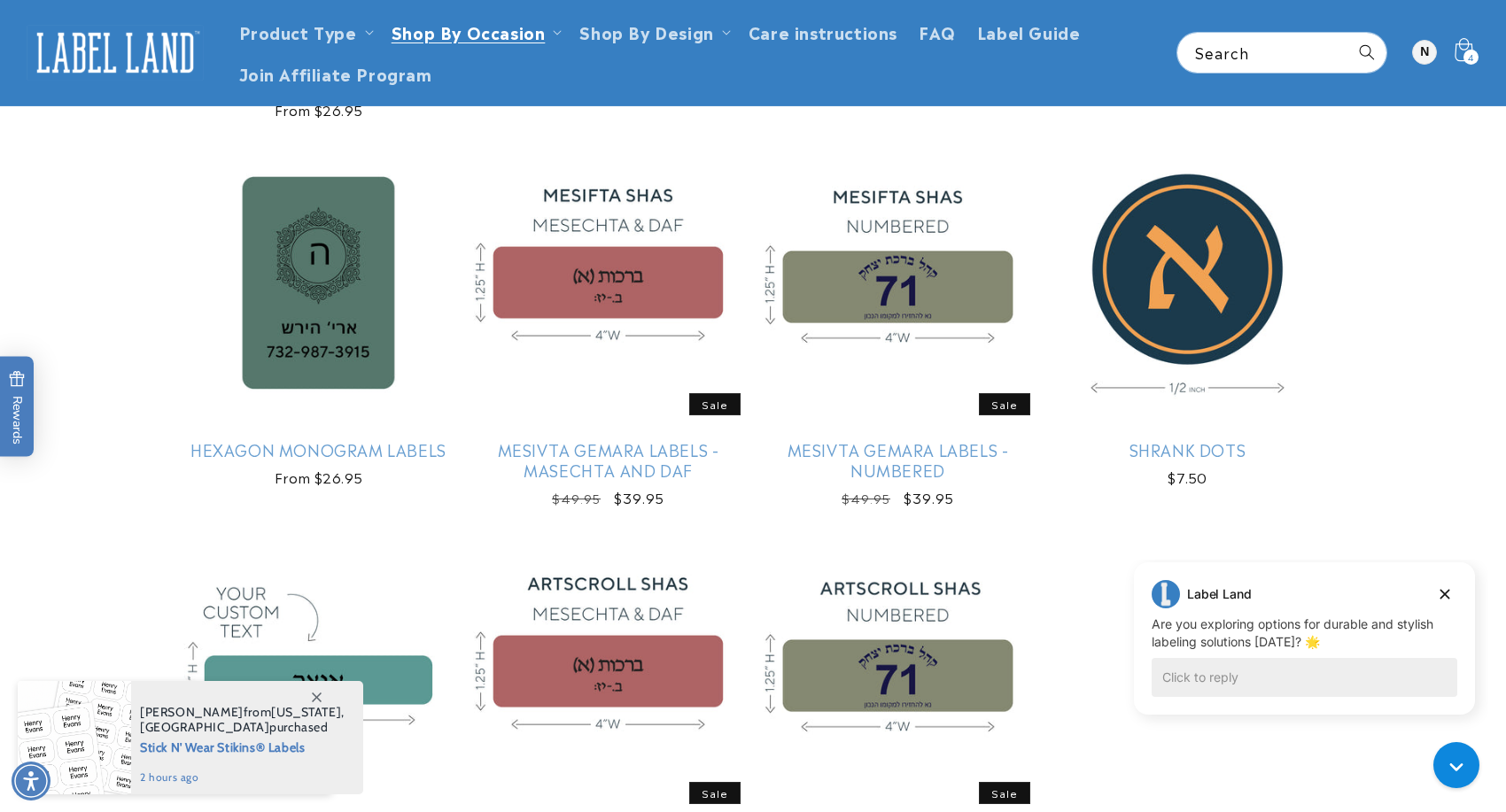
click at [1472, 55] on span "4" at bounding box center [1471, 57] width 7 height 15
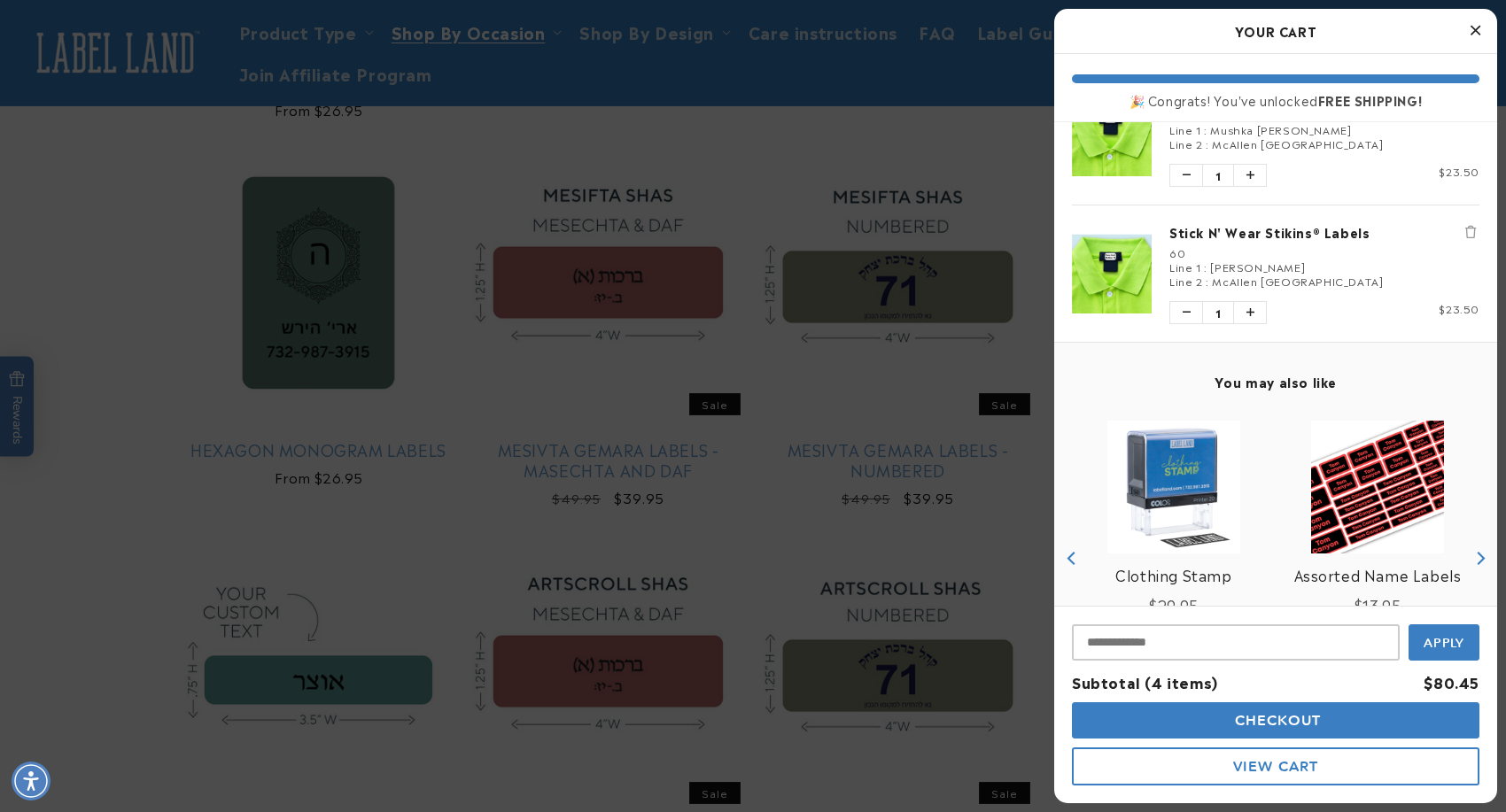
scroll to position [431, 0]
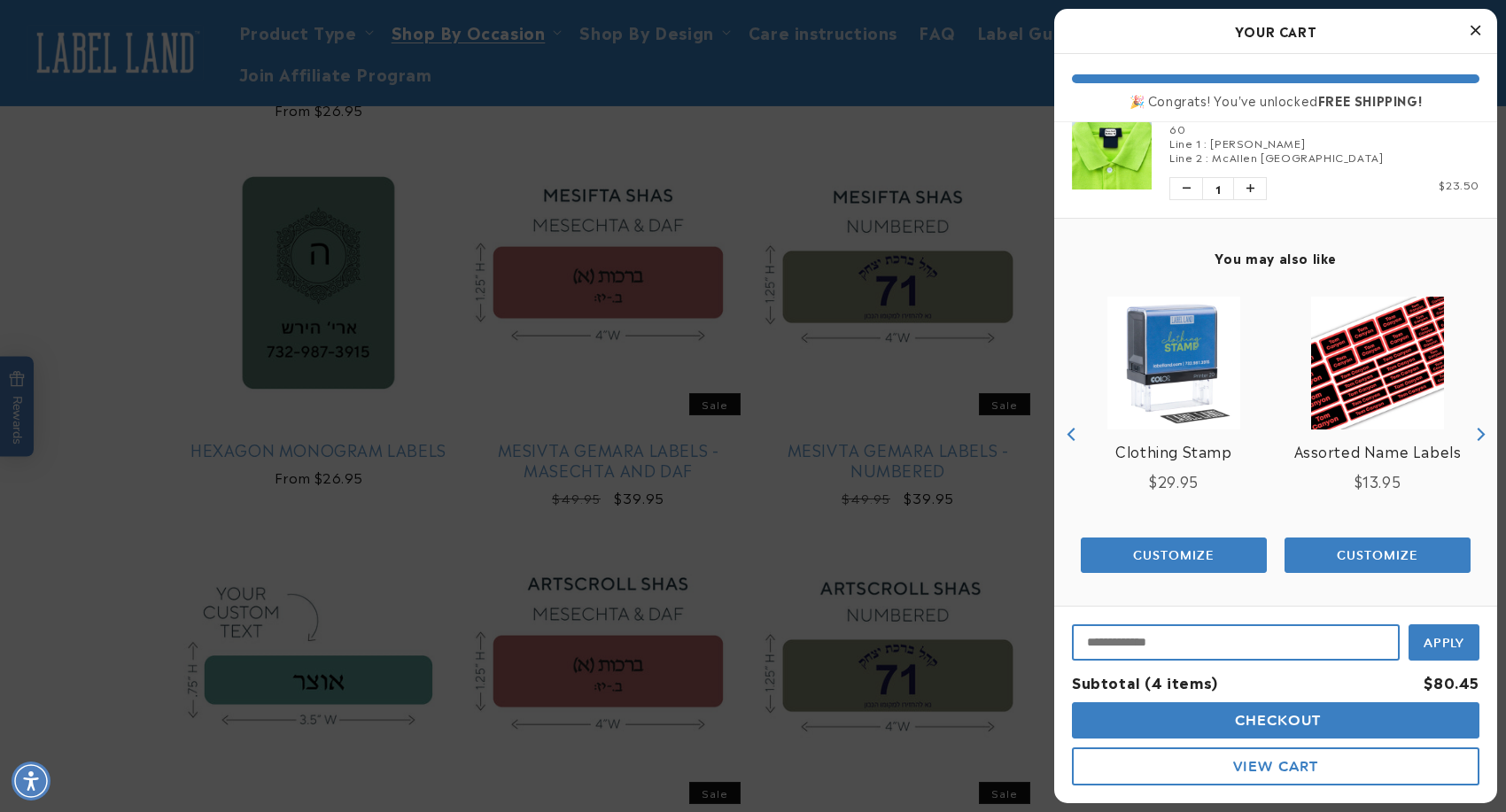
click at [1219, 635] on input "Input Discount" at bounding box center [1236, 642] width 328 height 37
click at [1453, 645] on span "Apply" at bounding box center [1445, 641] width 41 height 16
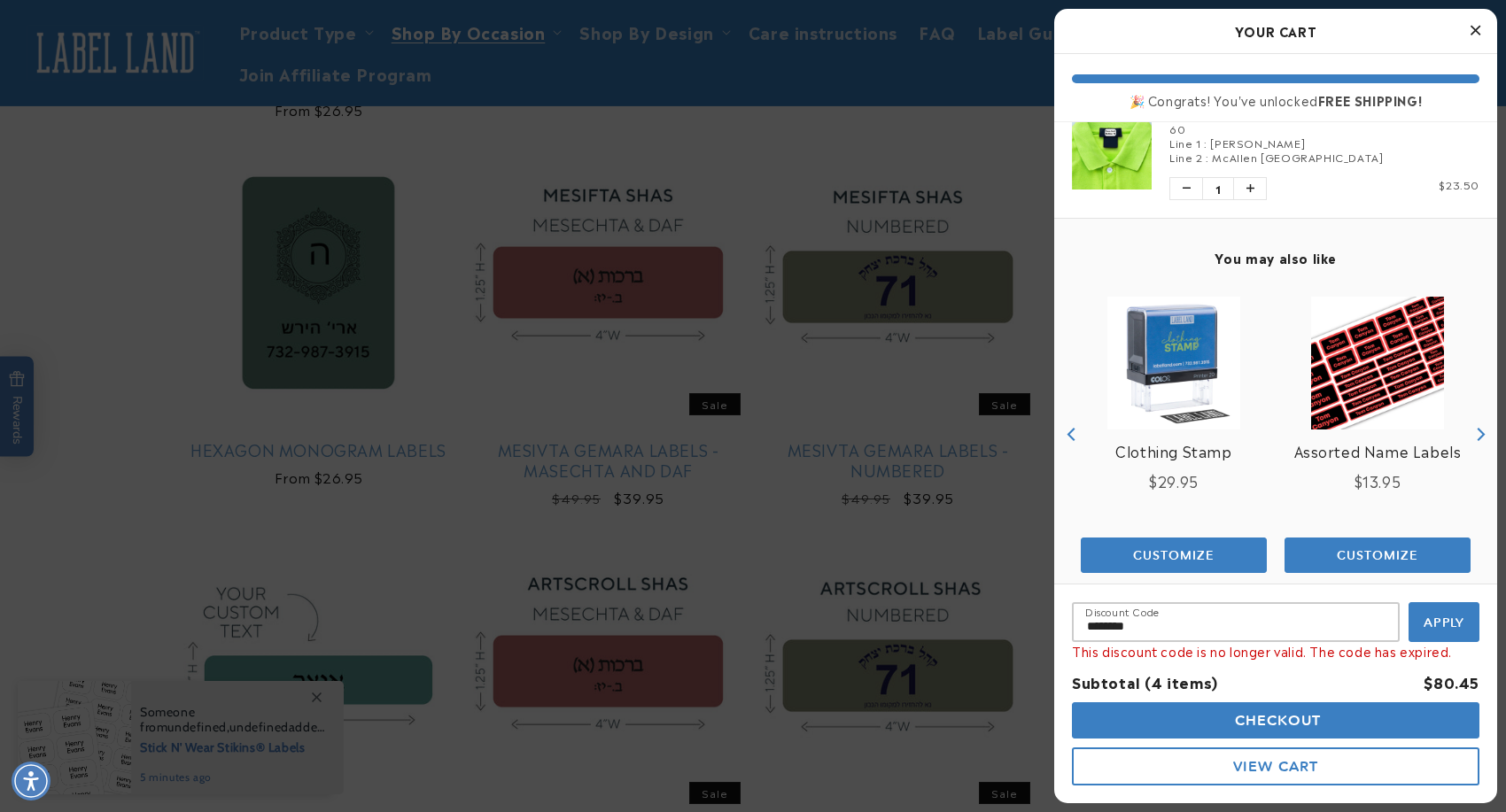
click at [1024, 186] on div at bounding box center [753, 406] width 1506 height 812
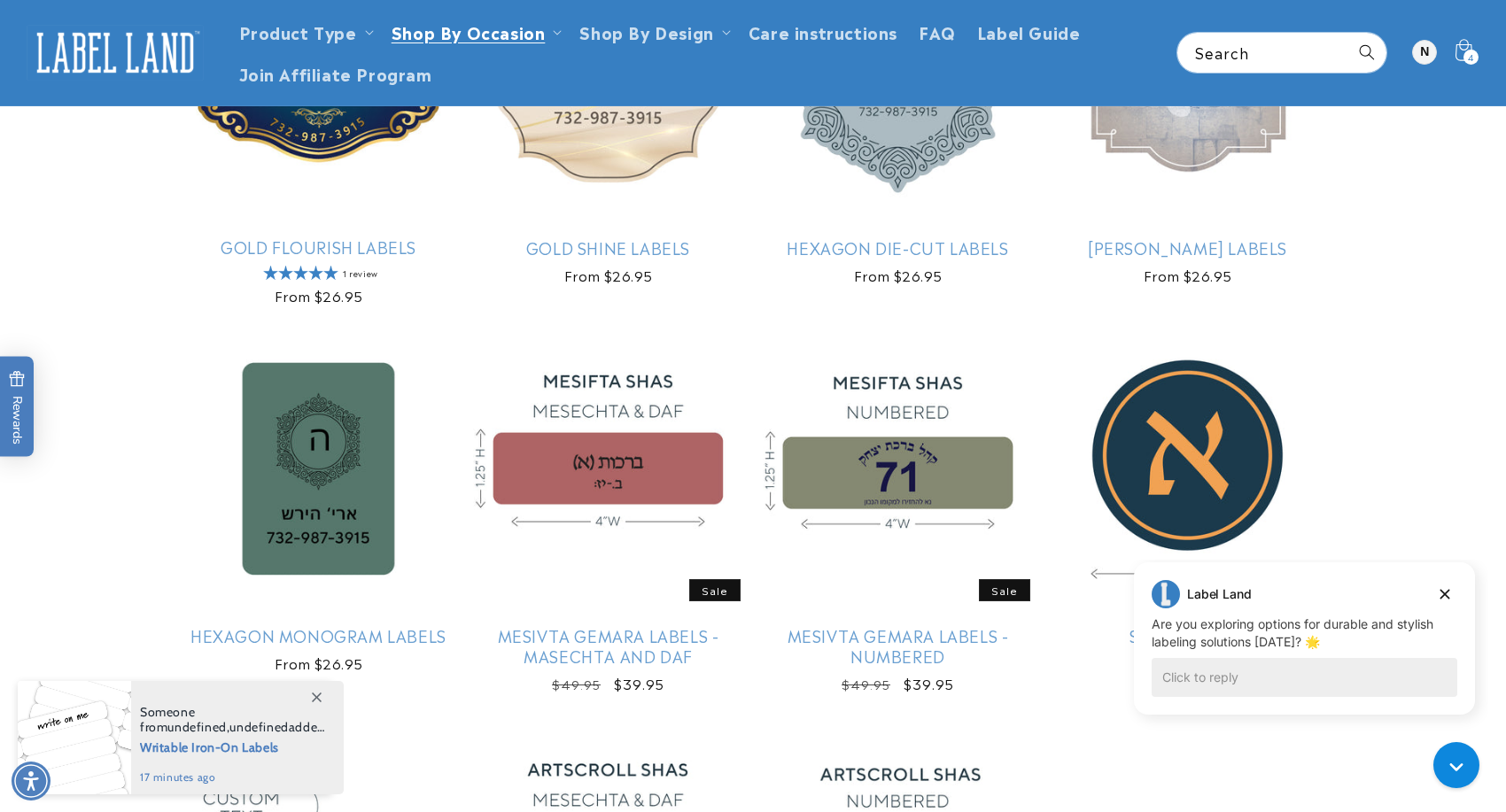
scroll to position [0, 0]
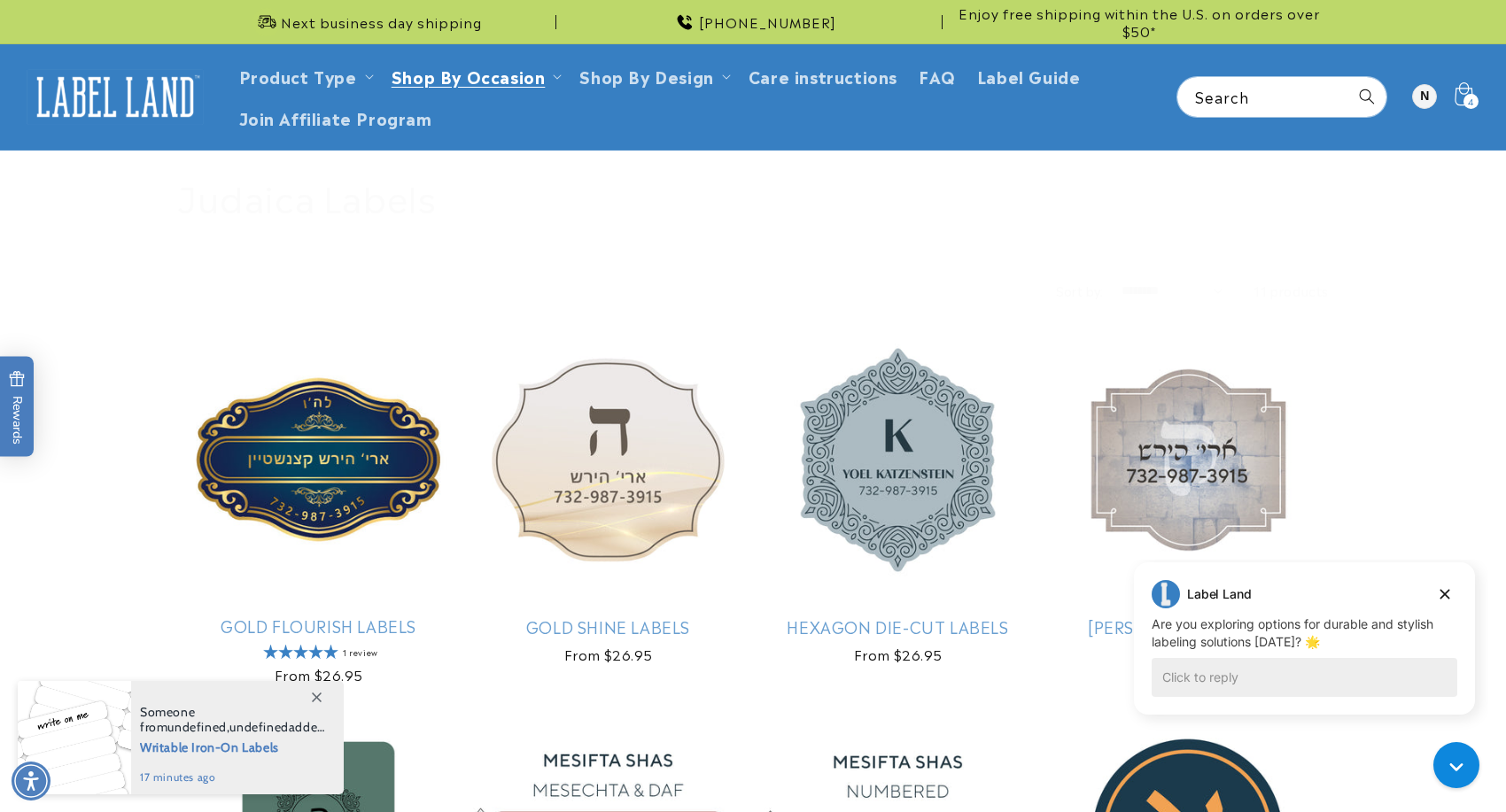
click at [1468, 97] on span "4" at bounding box center [1471, 102] width 7 height 15
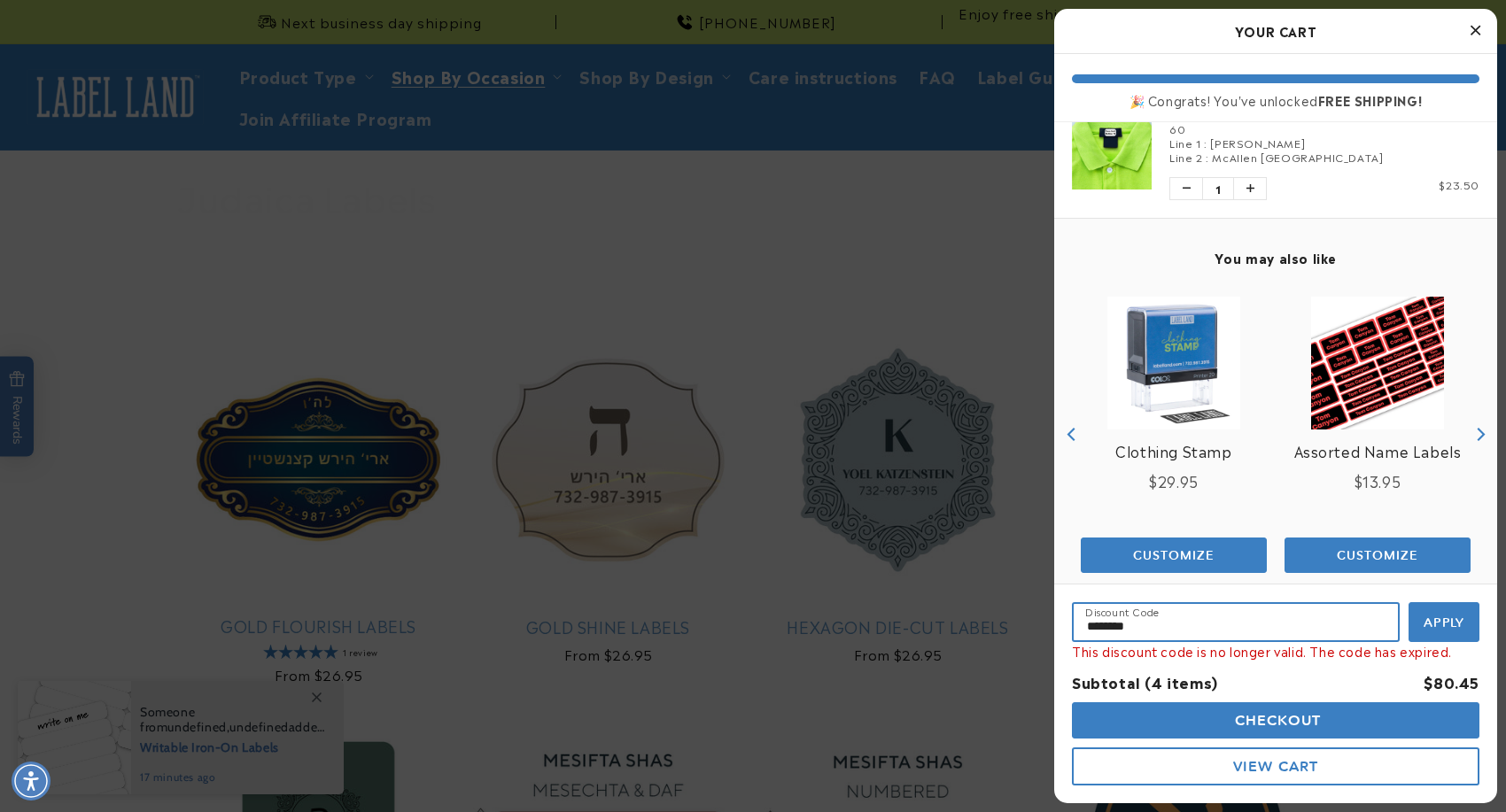
click at [1203, 625] on input "********" at bounding box center [1236, 622] width 328 height 40
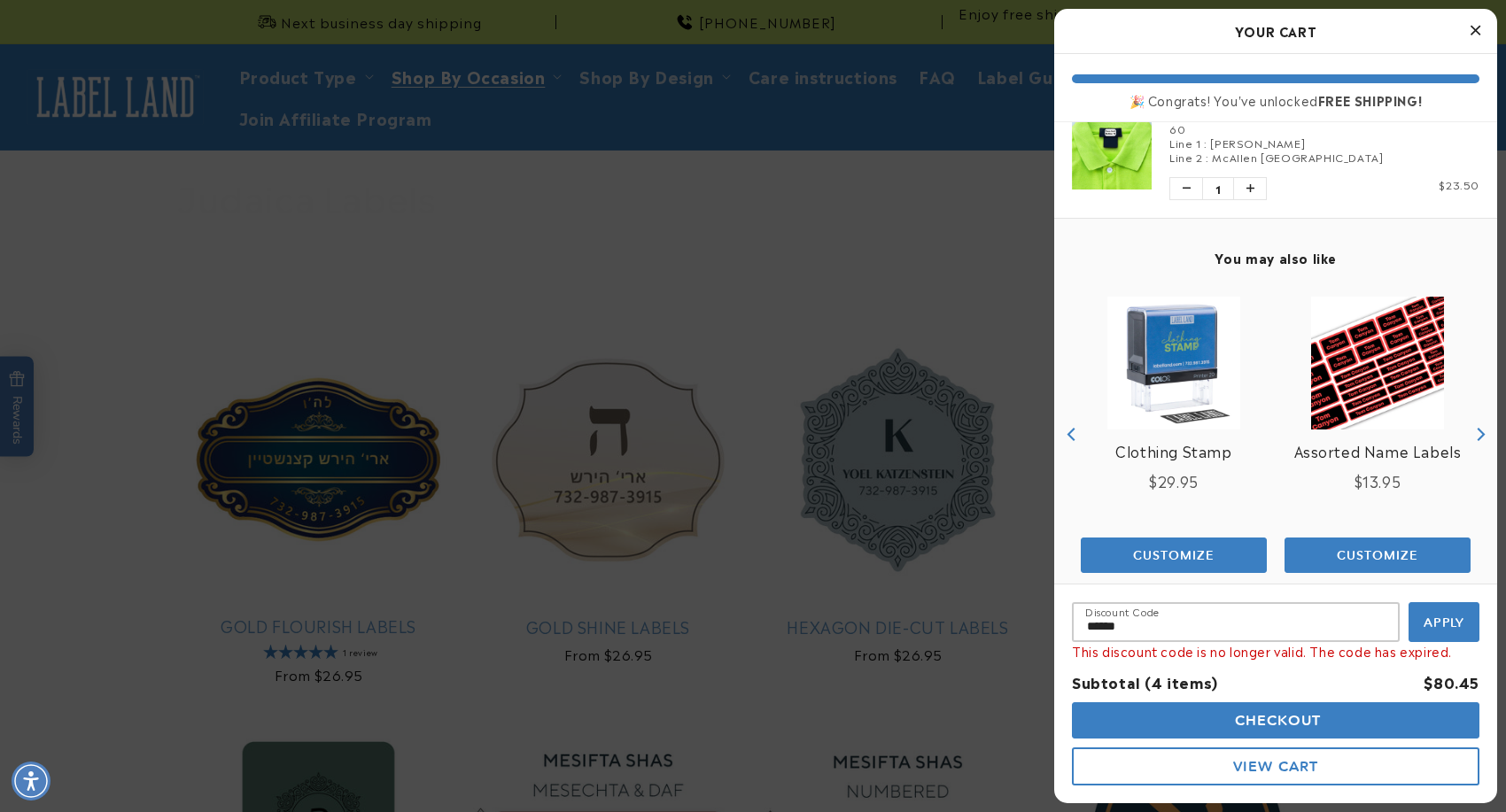
click at [1444, 630] on span "Apply" at bounding box center [1445, 622] width 41 height 16
type input "******"
click at [950, 269] on div at bounding box center [753, 406] width 1506 height 812
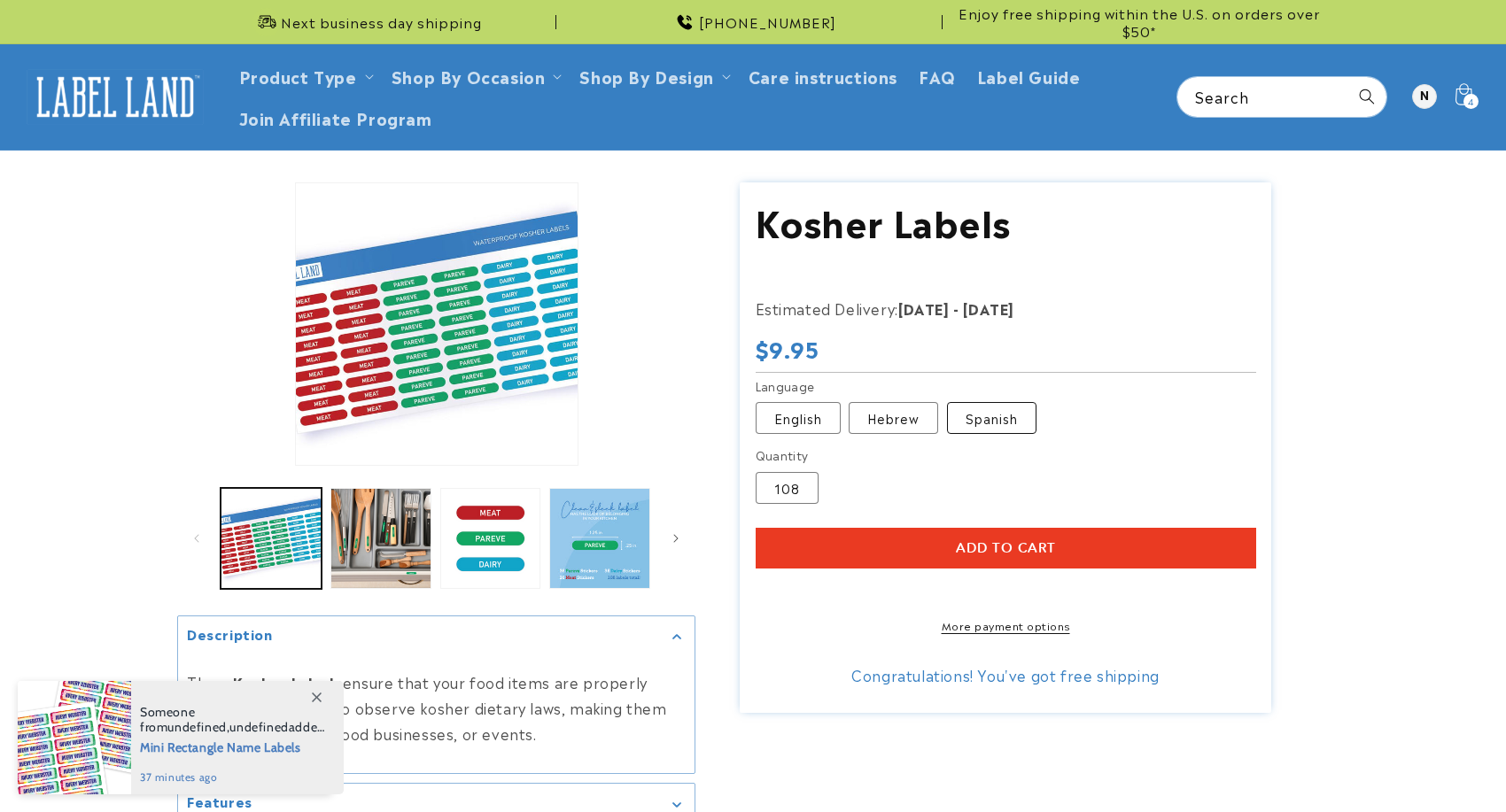
click at [980, 425] on label "Spanish Variant sold out or unavailable" at bounding box center [991, 418] width 90 height 32
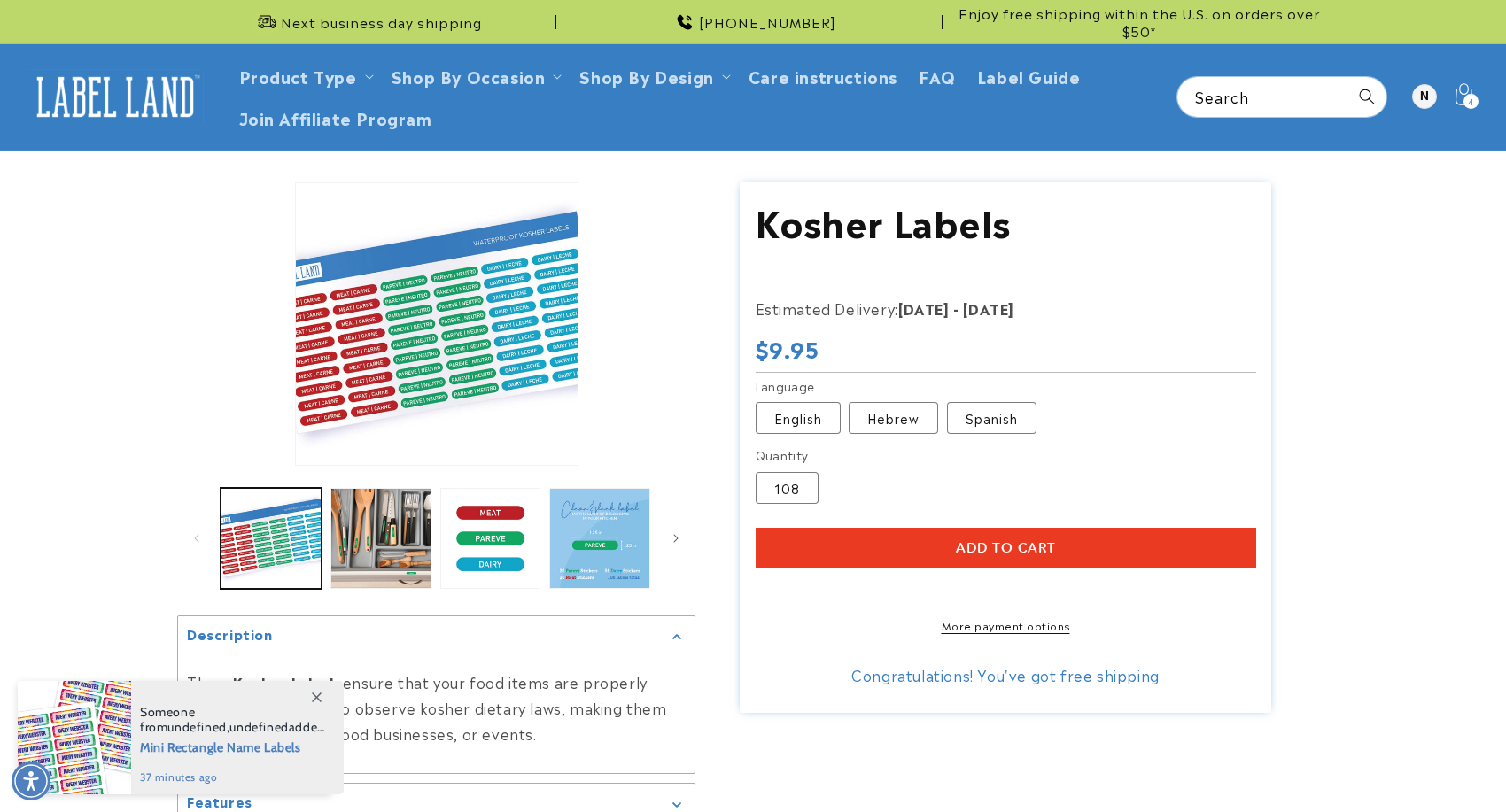
click at [973, 558] on button "Add to cart" at bounding box center [1006, 547] width 500 height 41
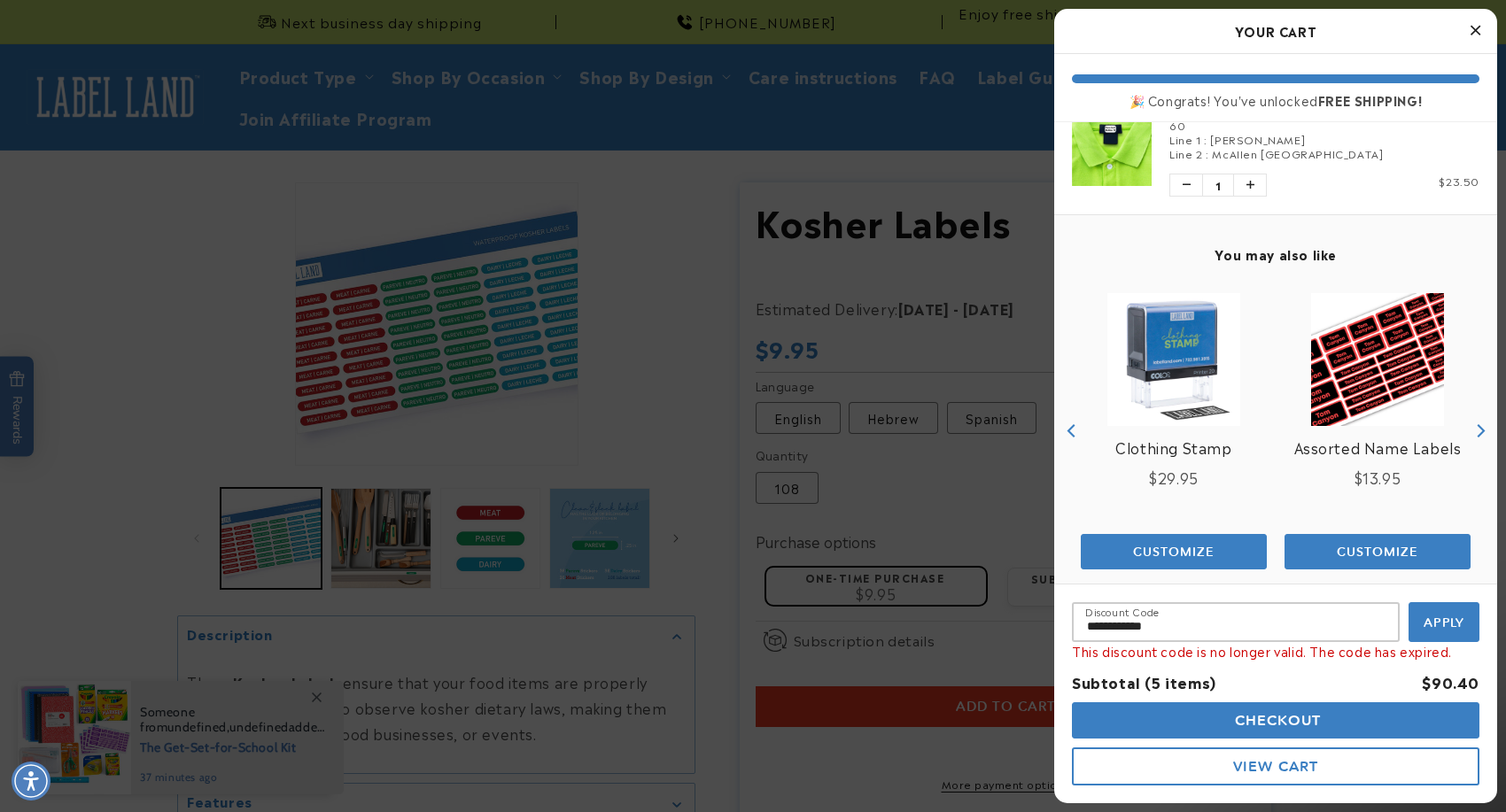
scroll to position [453, 0]
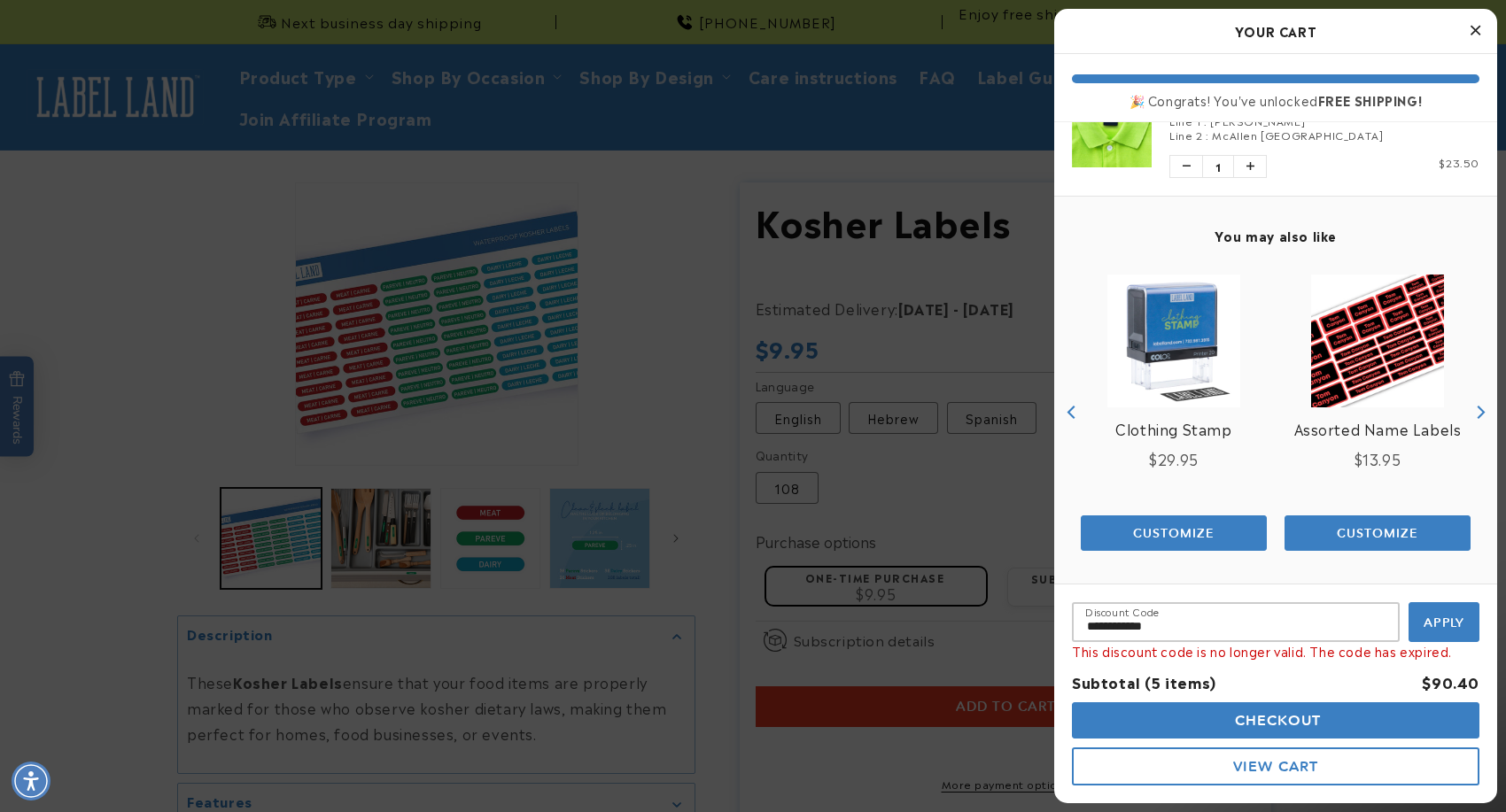
click at [1311, 770] on span "View Cart" at bounding box center [1276, 767] width 85 height 17
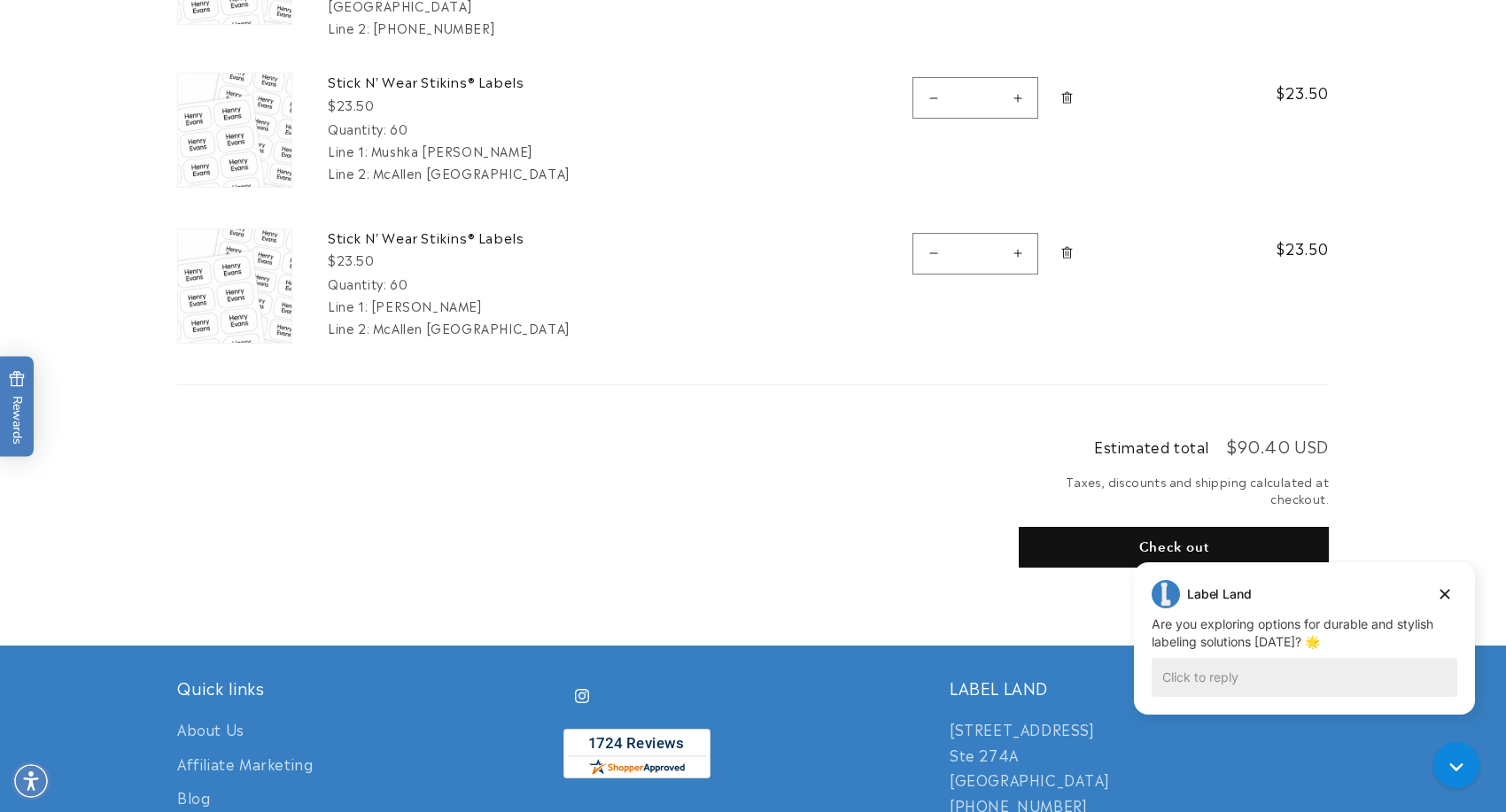
scroll to position [563, 0]
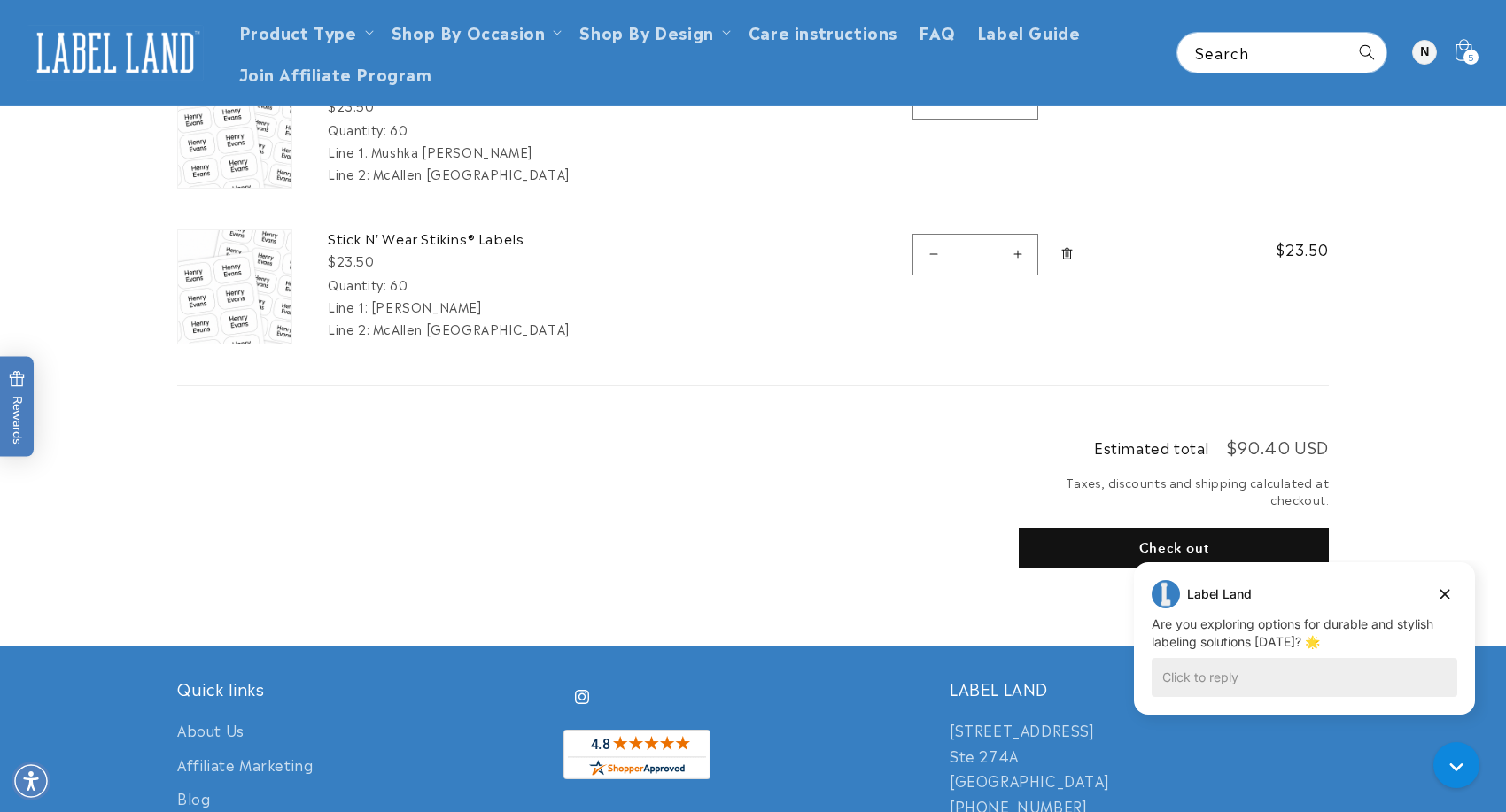
click at [1023, 595] on shop-pay-wallet-button at bounding box center [1021, 590] width 5 height 22
